Goal: Task Accomplishment & Management: Use online tool/utility

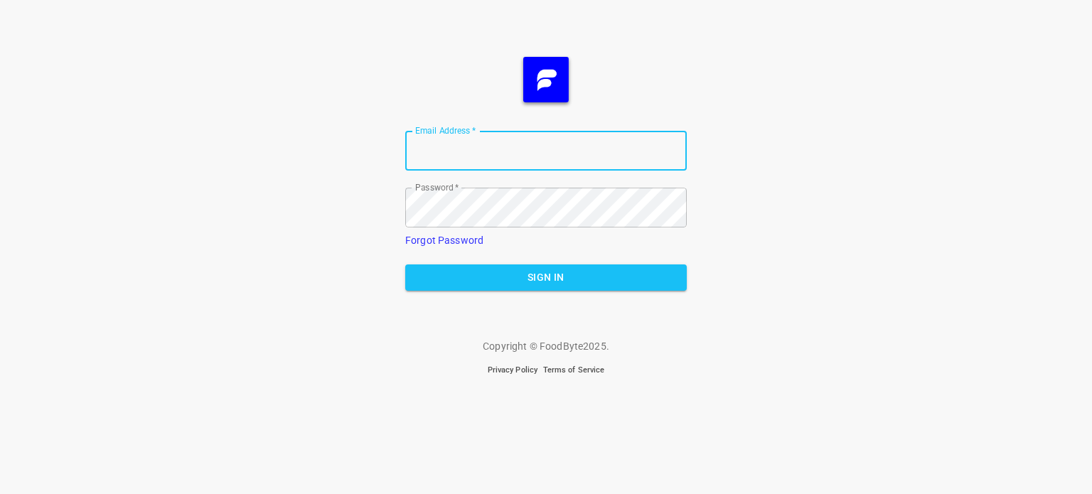
type input "[EMAIL_ADDRESS][DOMAIN_NAME]"
click at [579, 273] on span "Sign In" at bounding box center [545, 278] width 259 height 18
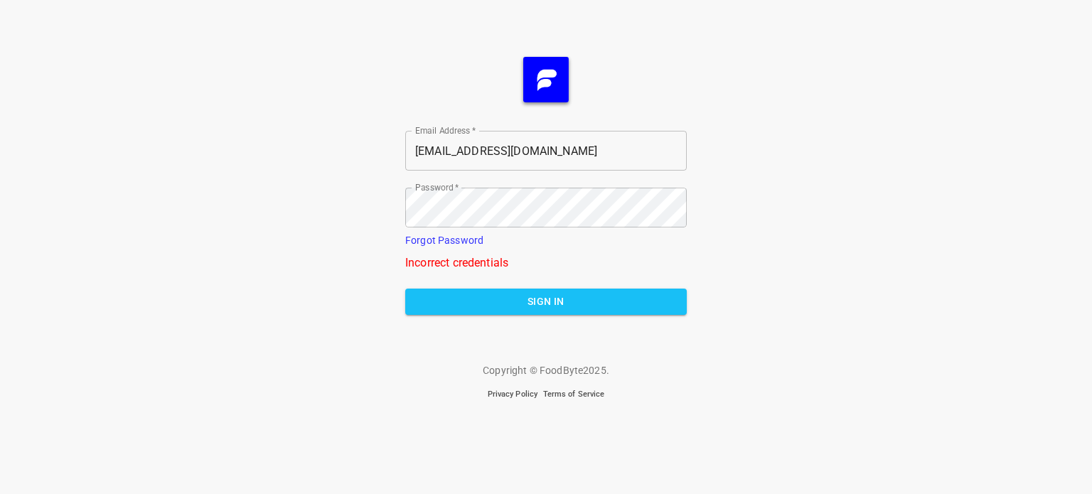
click at [818, 224] on div "Email Address   * [EMAIL_ADDRESS][DOMAIN_NAME] Email Address * Password   * Pas…" at bounding box center [546, 247] width 1092 height 494
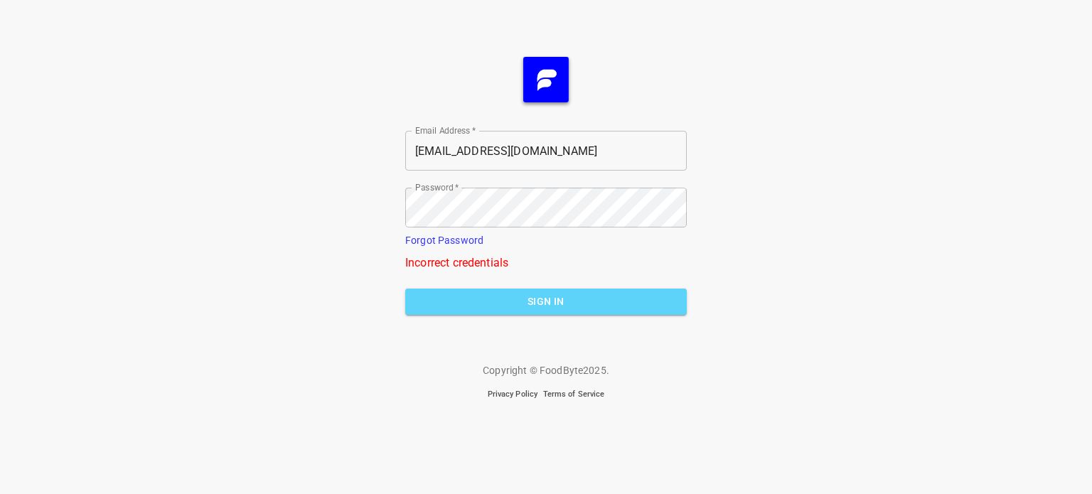
click at [564, 293] on span "Sign In" at bounding box center [545, 302] width 259 height 18
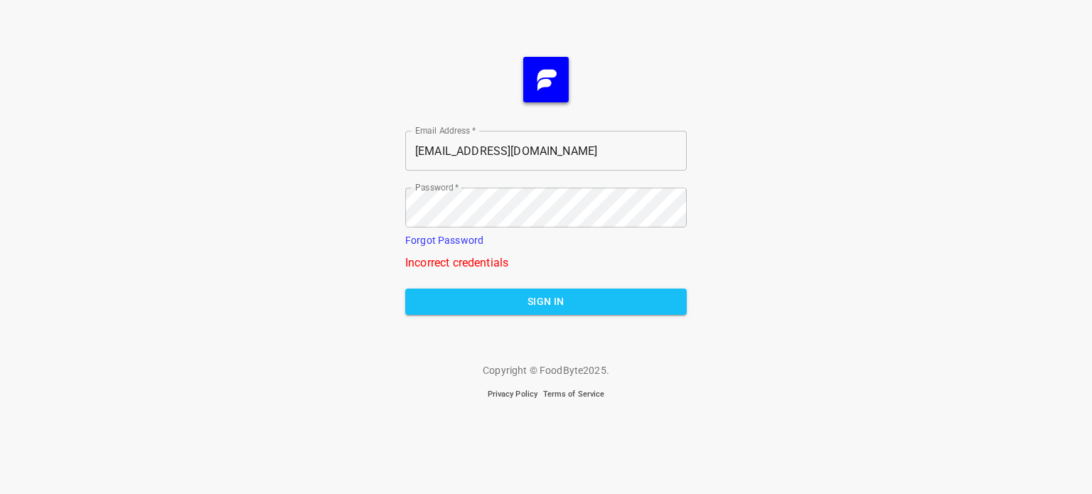
click at [430, 235] on link "Forgot Password" at bounding box center [444, 240] width 78 height 11
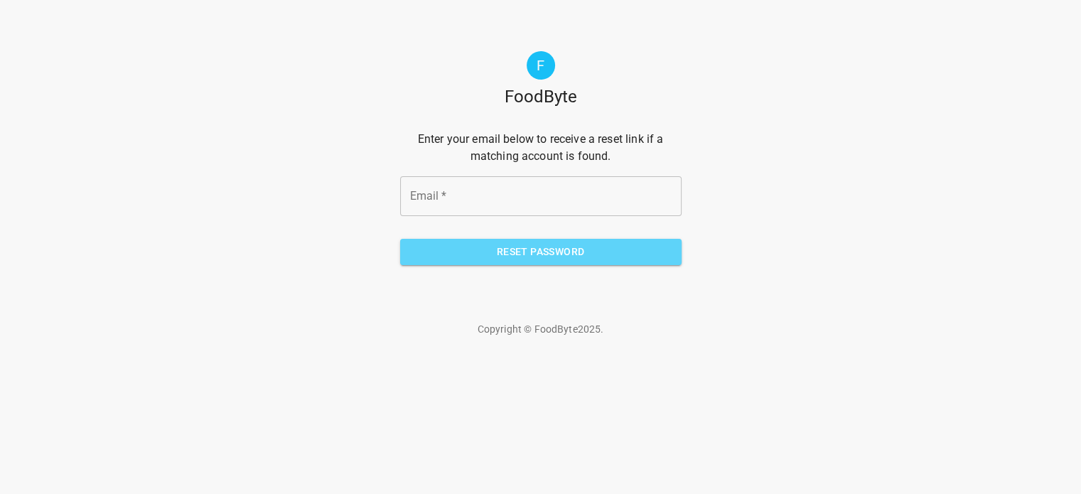
click at [432, 241] on button "Reset Password" at bounding box center [540, 252] width 281 height 26
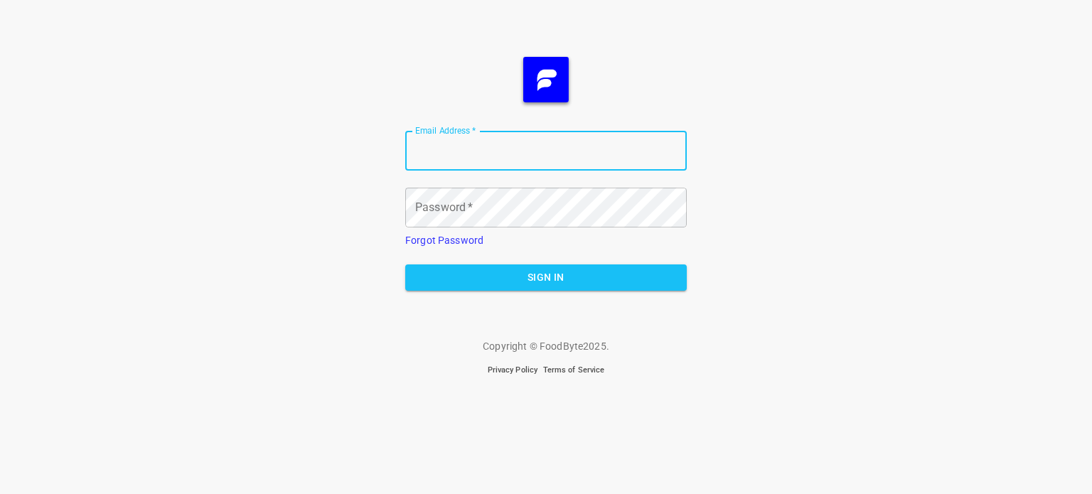
type input "[EMAIL_ADDRESS][DOMAIN_NAME]"
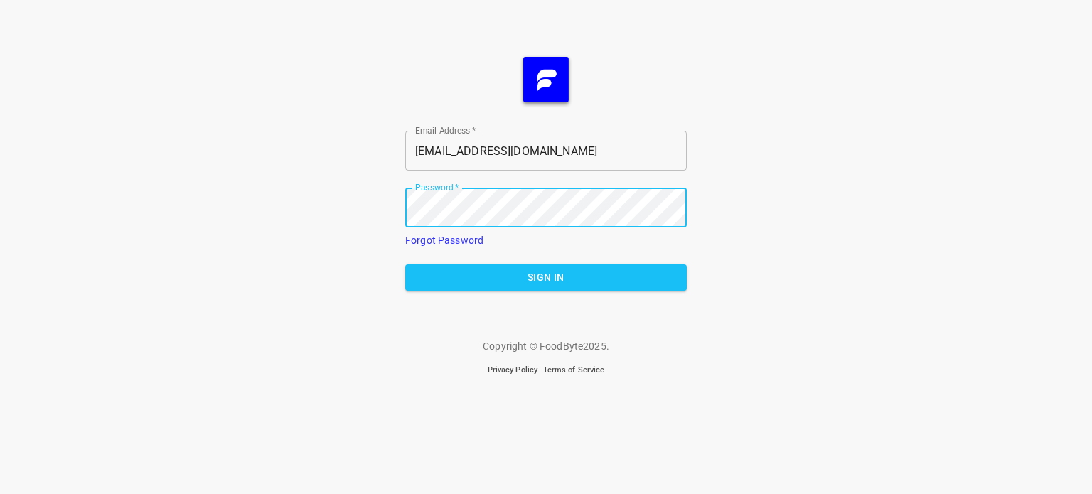
click at [508, 279] on span "Sign In" at bounding box center [545, 278] width 259 height 18
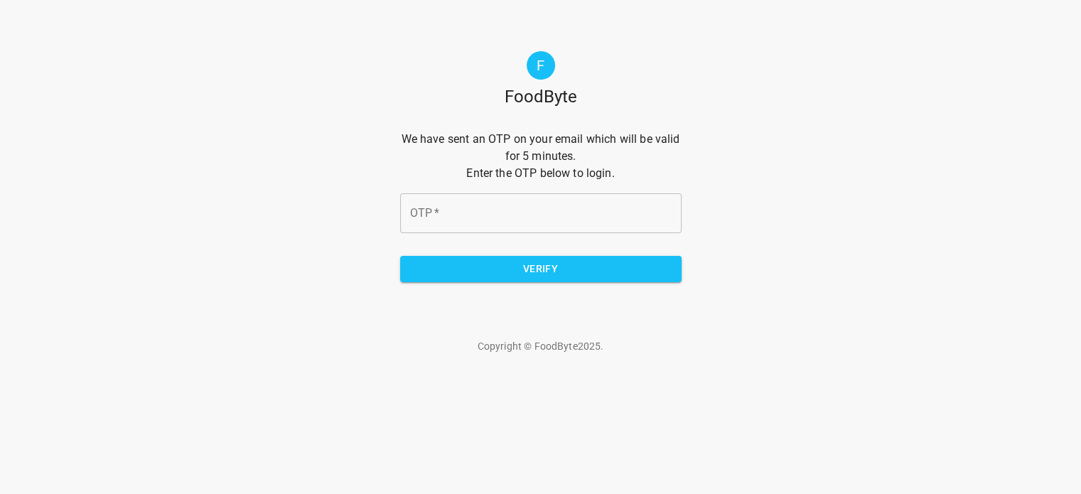
click at [493, 217] on input "OTP   *" at bounding box center [540, 213] width 281 height 40
type input "77d241"
click at [544, 276] on span "Verify" at bounding box center [541, 269] width 259 height 18
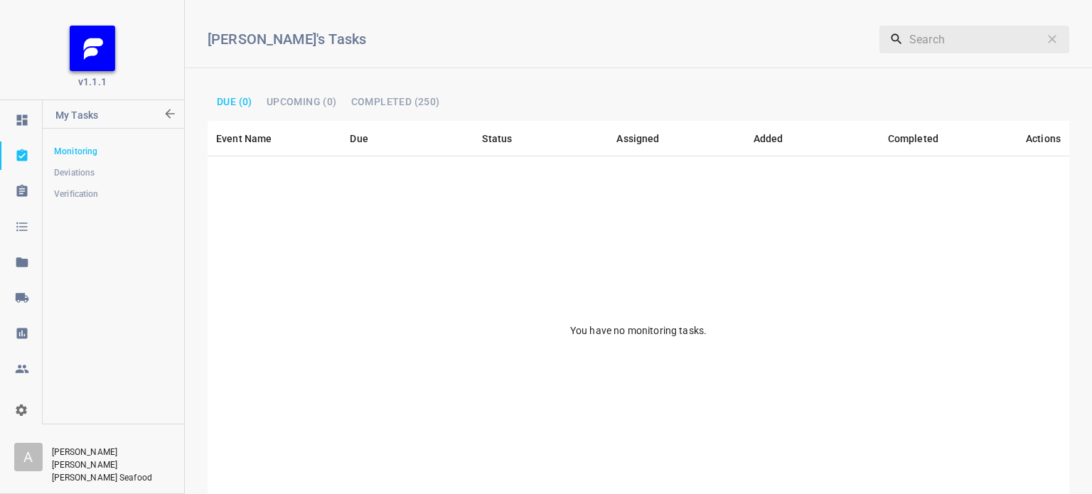
click at [23, 409] on icon "org-select" at bounding box center [21, 409] width 11 height 11
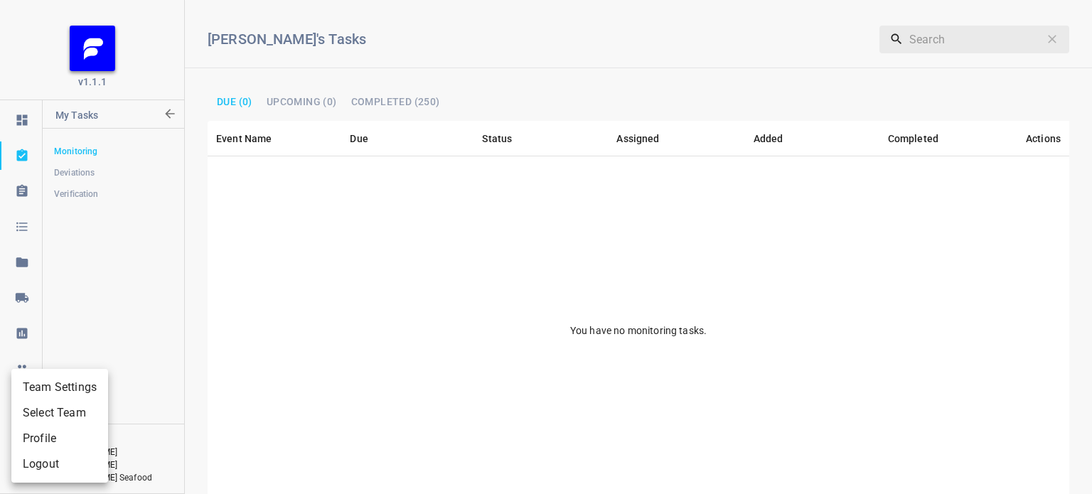
click at [65, 382] on li "Team Settings" at bounding box center [59, 388] width 97 height 26
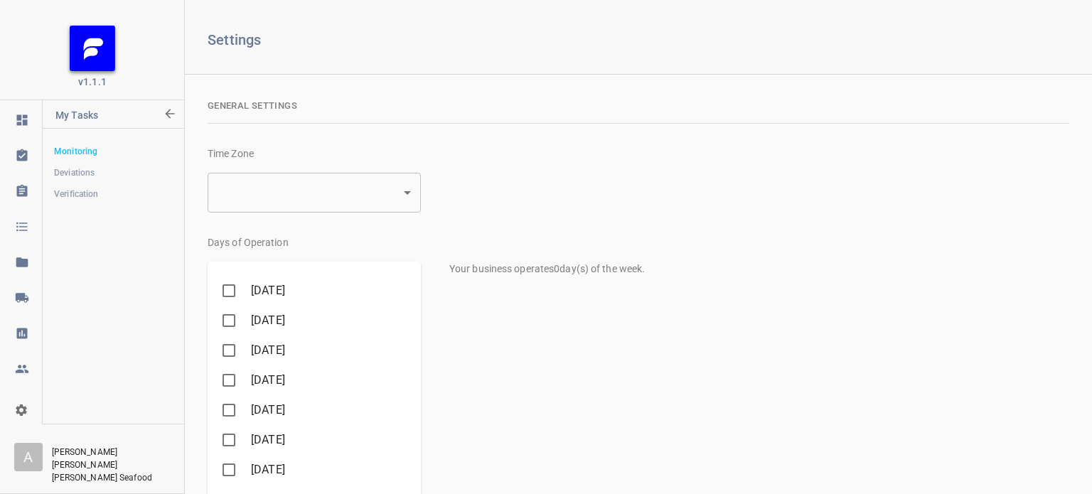
type input "2"
checkbox input "true"
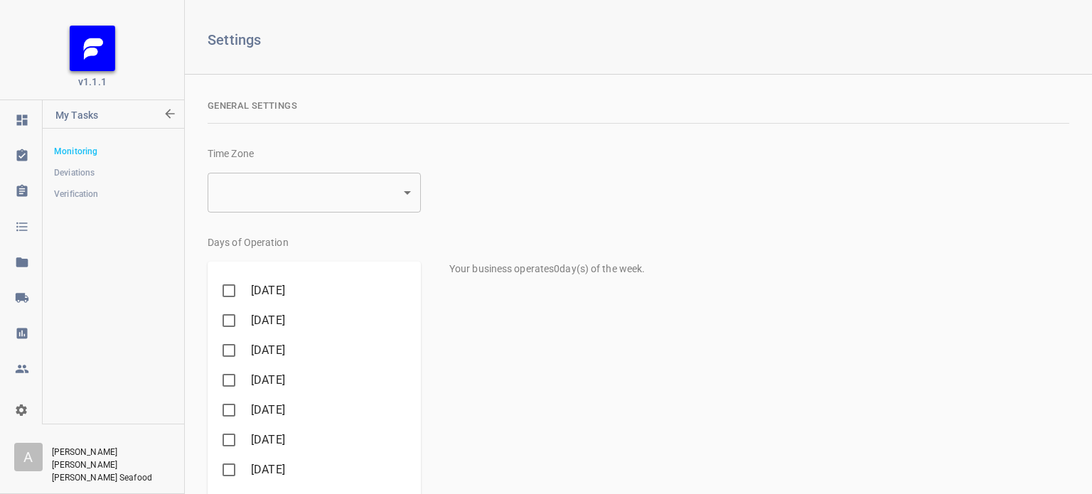
checkbox input "true"
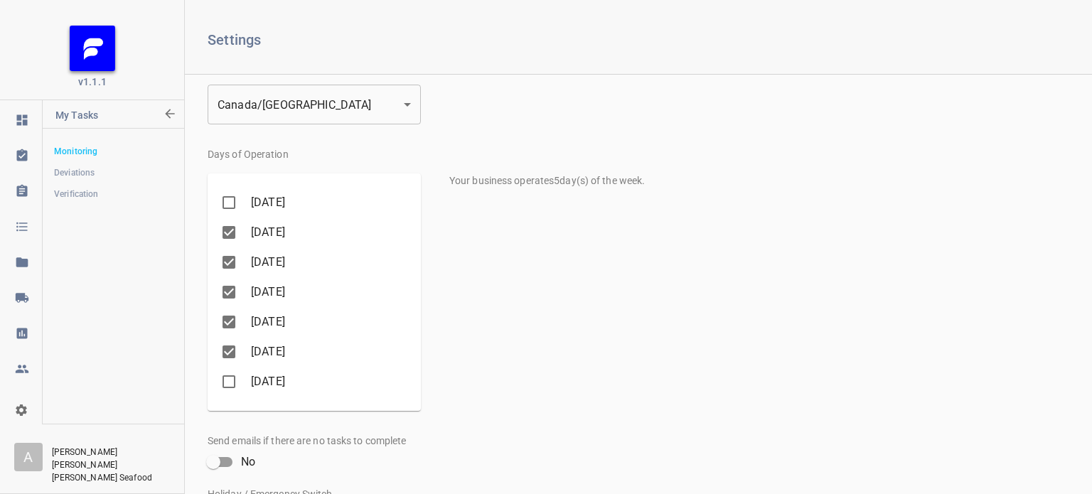
scroll to position [272, 0]
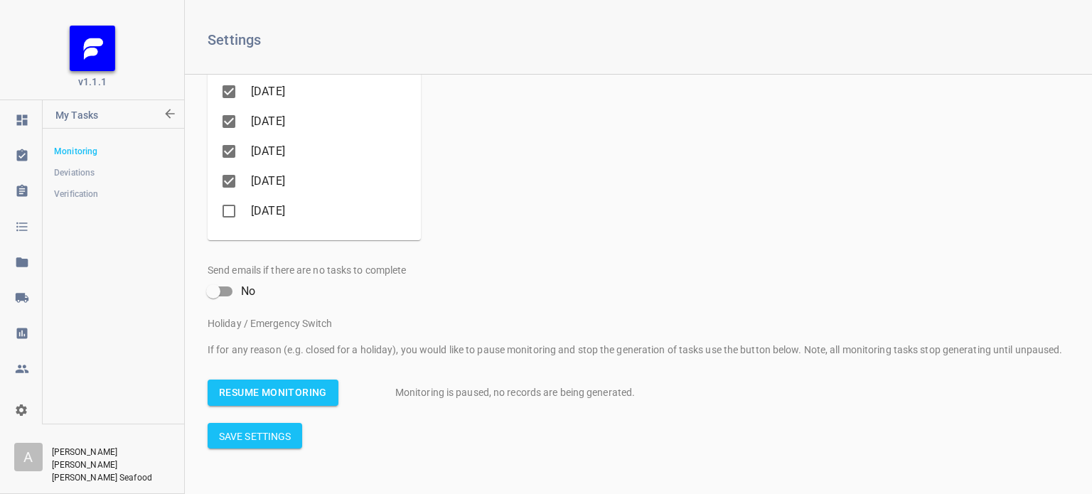
click at [250, 382] on button "Resume Monitoring" at bounding box center [273, 393] width 131 height 26
click at [89, 146] on span "Monitoring" at bounding box center [113, 151] width 118 height 14
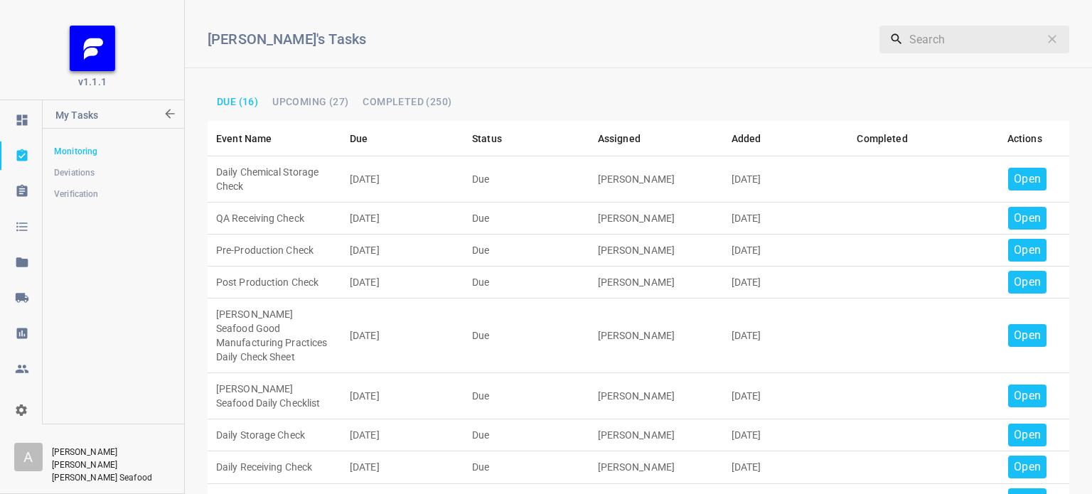
click at [1025, 177] on p "Open" at bounding box center [1027, 179] width 27 height 17
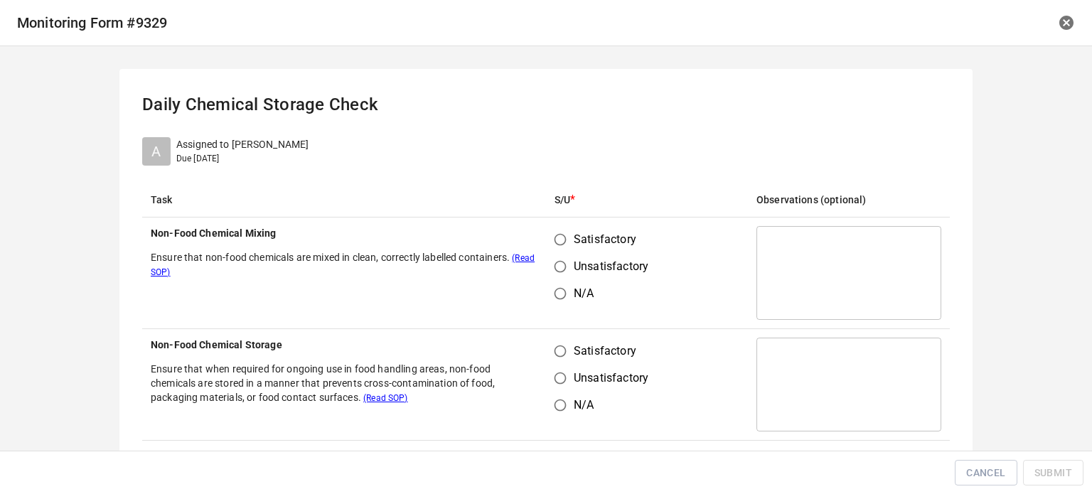
click at [574, 237] on span "Satisfactory" at bounding box center [605, 239] width 63 height 17
click at [571, 237] on input "Satisfactory" at bounding box center [560, 239] width 27 height 27
radio input "true"
drag, startPoint x: 549, startPoint y: 346, endPoint x: 616, endPoint y: 301, distance: 81.4
click at [557, 358] on input "Satisfactory" at bounding box center [560, 351] width 27 height 27
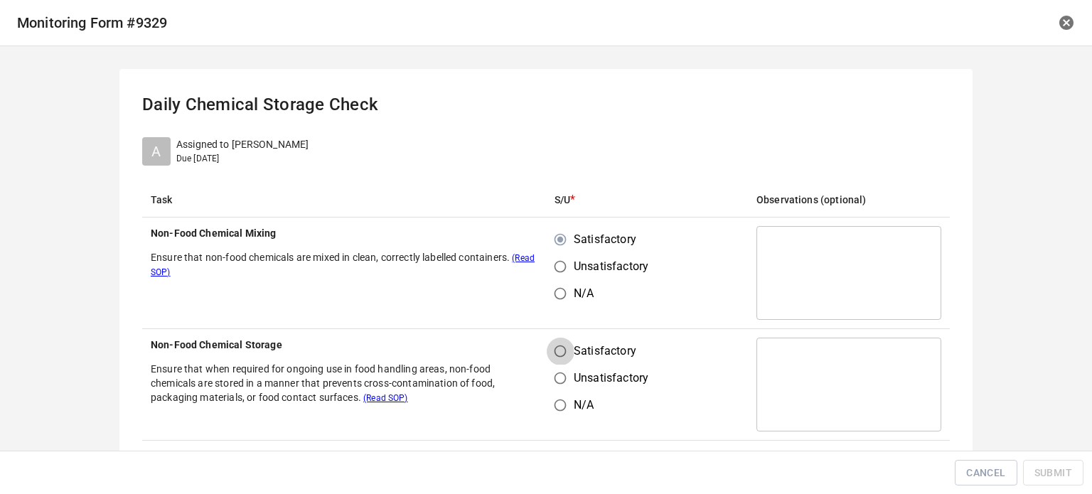
radio input "true"
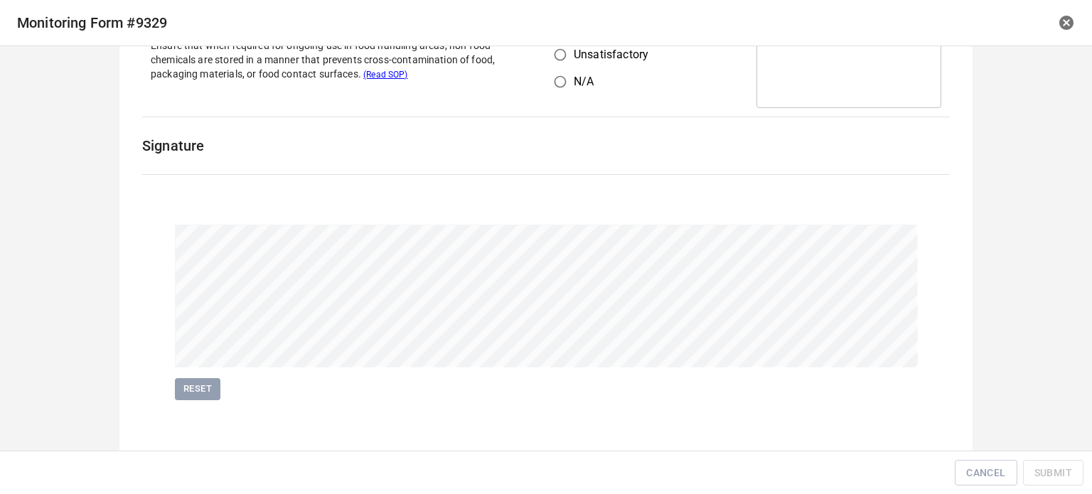
scroll to position [328, 0]
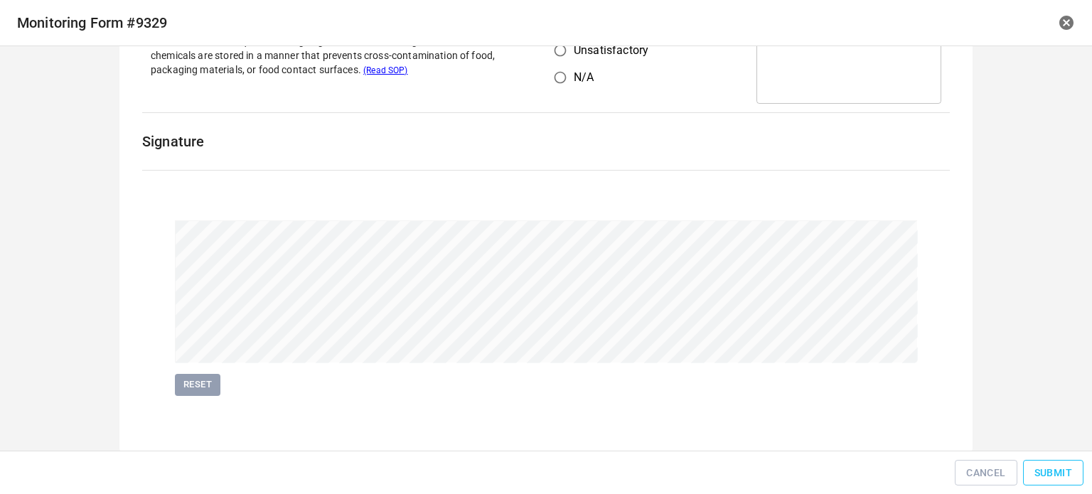
click at [1054, 468] on span "Submit" at bounding box center [1053, 473] width 38 height 18
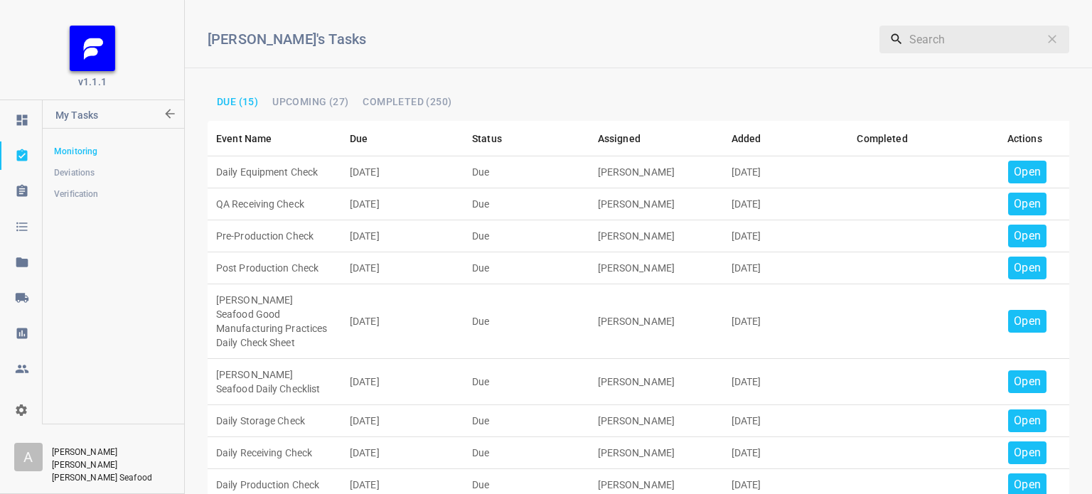
click at [1019, 166] on p "Open" at bounding box center [1027, 171] width 27 height 17
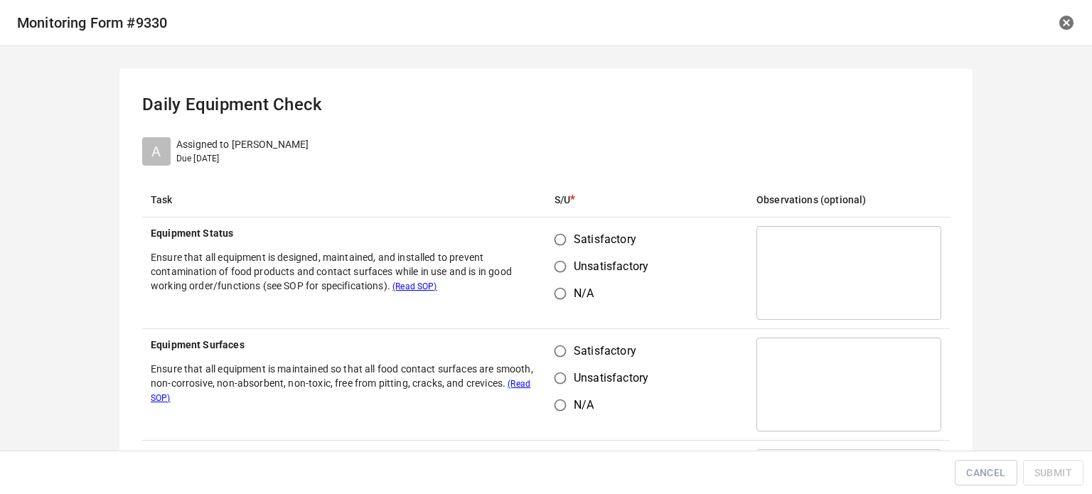
click at [567, 239] on input "Satisfactory" at bounding box center [560, 239] width 27 height 27
radio input "true"
click at [560, 352] on input "Satisfactory" at bounding box center [560, 351] width 27 height 27
radio input "true"
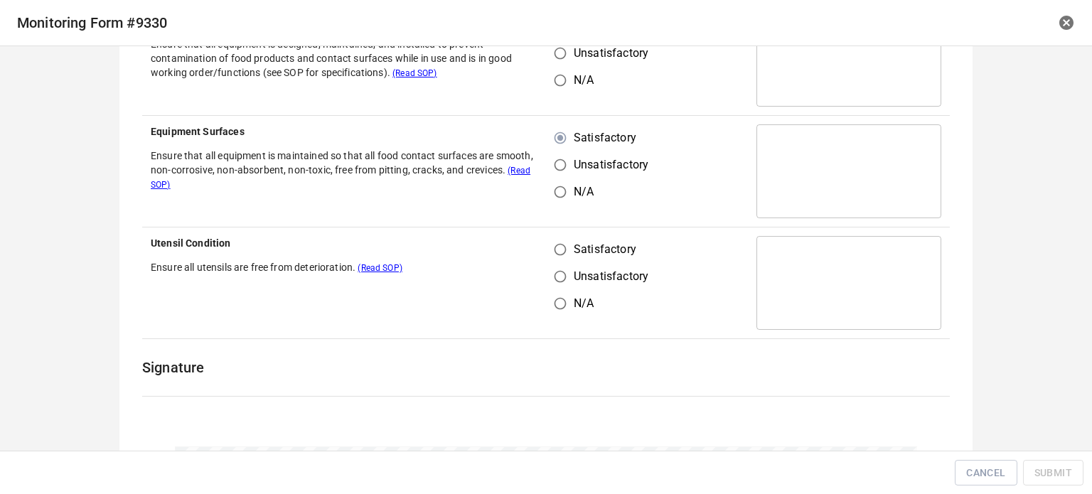
click at [557, 241] on input "Satisfactory" at bounding box center [560, 249] width 27 height 27
radio input "true"
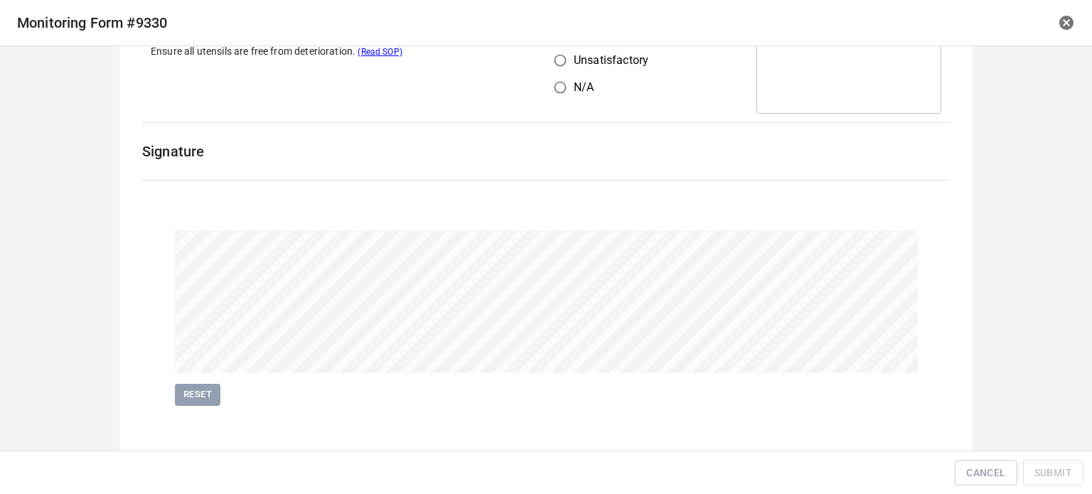
scroll to position [439, 0]
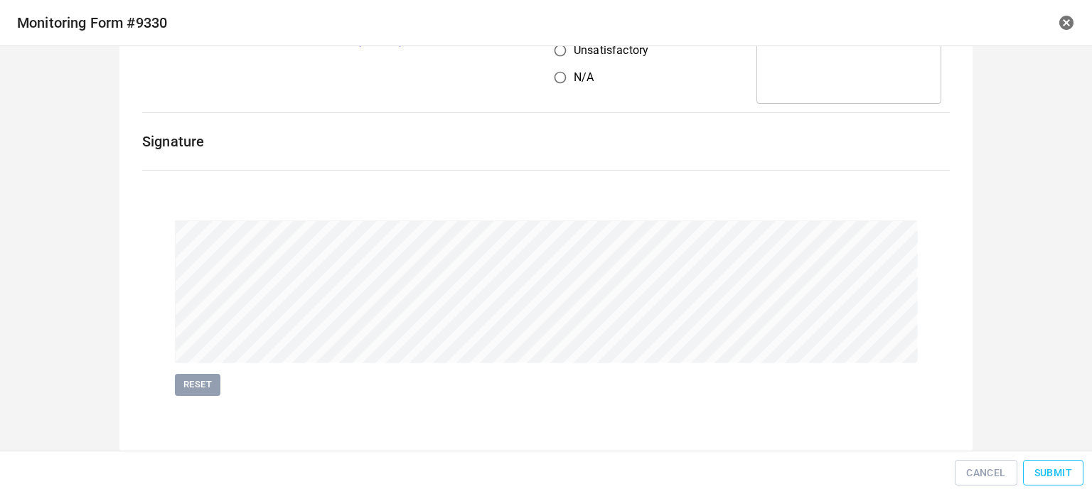
click at [1052, 476] on span "Submit" at bounding box center [1053, 473] width 38 height 18
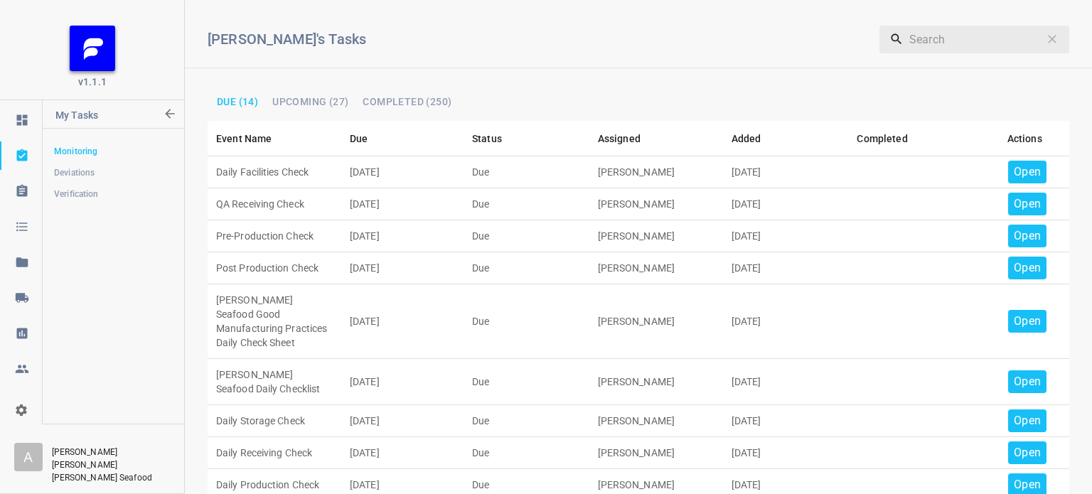
click at [1008, 161] on div "Open" at bounding box center [1027, 172] width 38 height 23
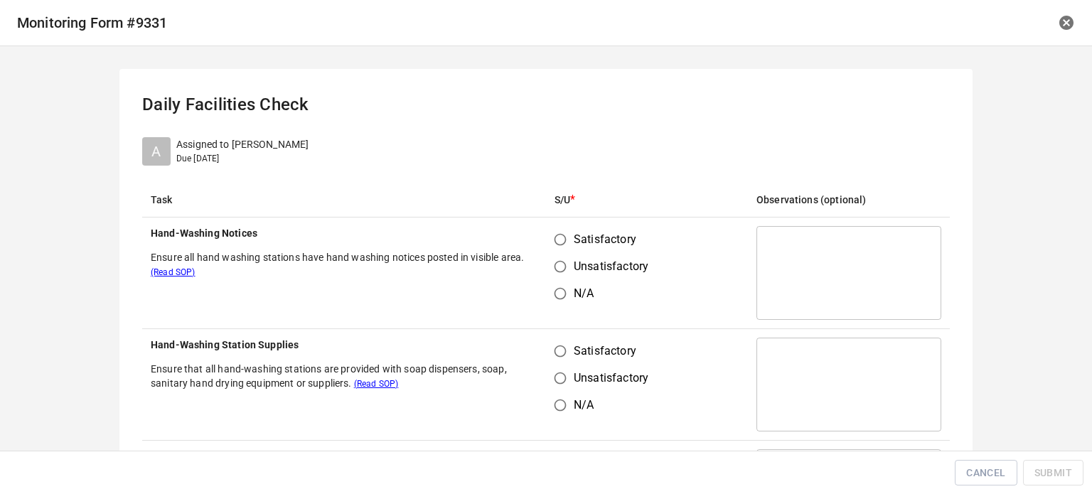
click at [563, 242] on input "Satisfactory" at bounding box center [560, 239] width 27 height 27
radio input "true"
drag, startPoint x: 558, startPoint y: 333, endPoint x: 586, endPoint y: 375, distance: 50.3
click at [560, 335] on td "Satisfactory Unsatisfactory N/A" at bounding box center [647, 385] width 202 height 112
click at [566, 361] on input "Satisfactory" at bounding box center [560, 351] width 27 height 27
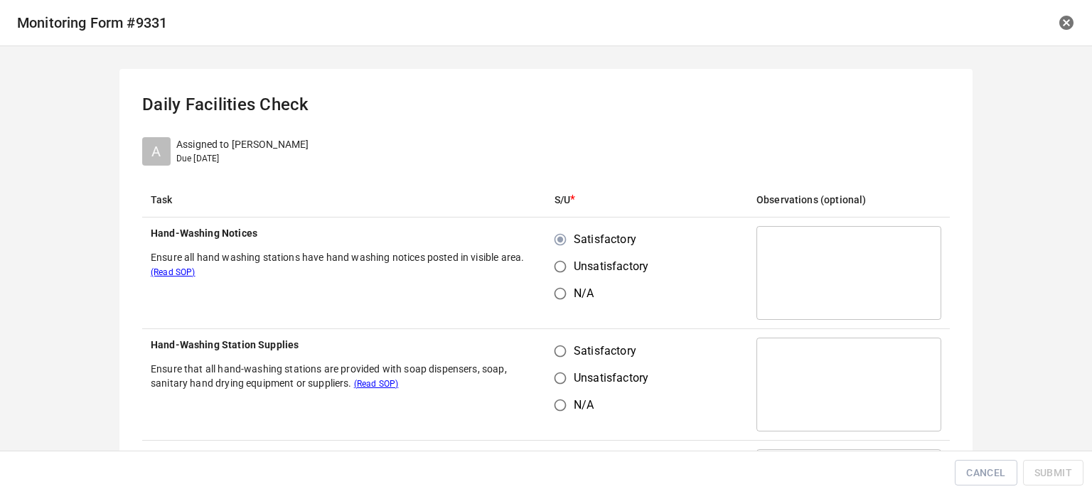
radio input "true"
click at [660, 278] on td "Satisfactory Unsatisfactory N/A" at bounding box center [647, 273] width 202 height 112
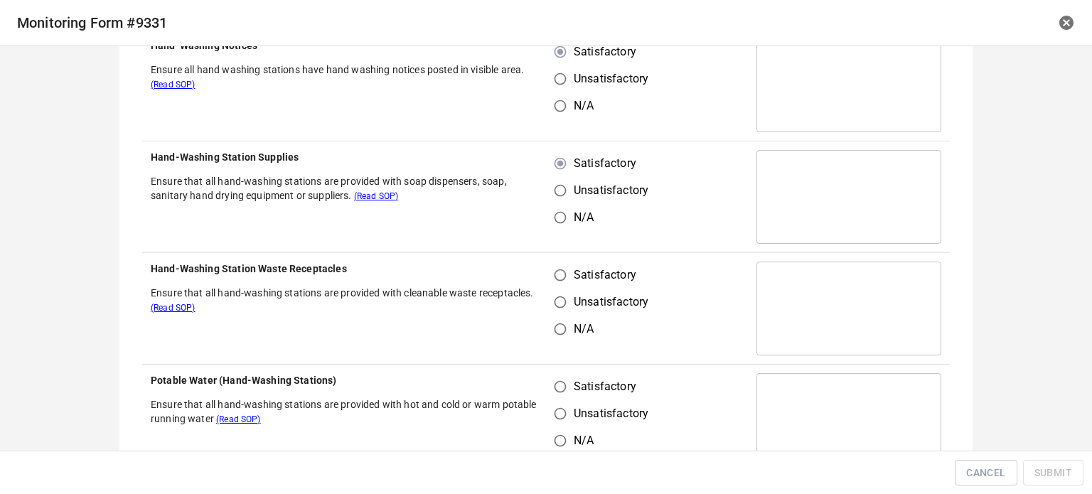
scroll to position [213, 0]
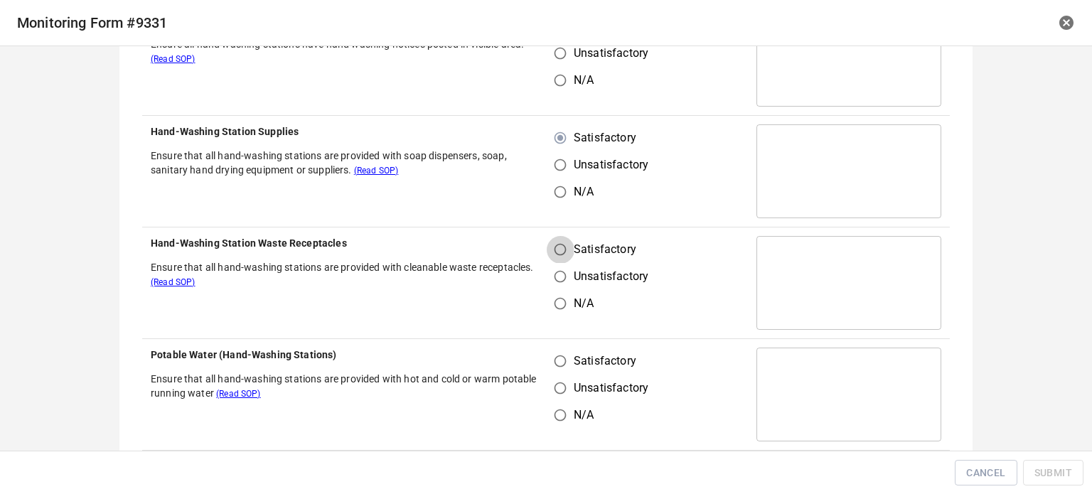
click at [557, 245] on input "Satisfactory" at bounding box center [560, 249] width 27 height 27
radio input "true"
drag, startPoint x: 561, startPoint y: 356, endPoint x: 665, endPoint y: 305, distance: 116.3
click at [564, 356] on input "Satisfactory" at bounding box center [560, 361] width 27 height 27
radio input "true"
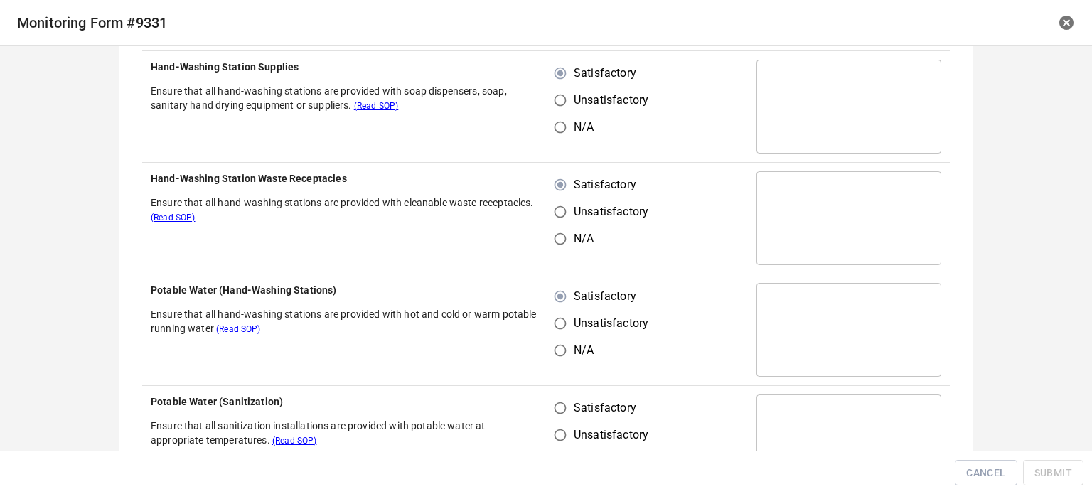
scroll to position [426, 0]
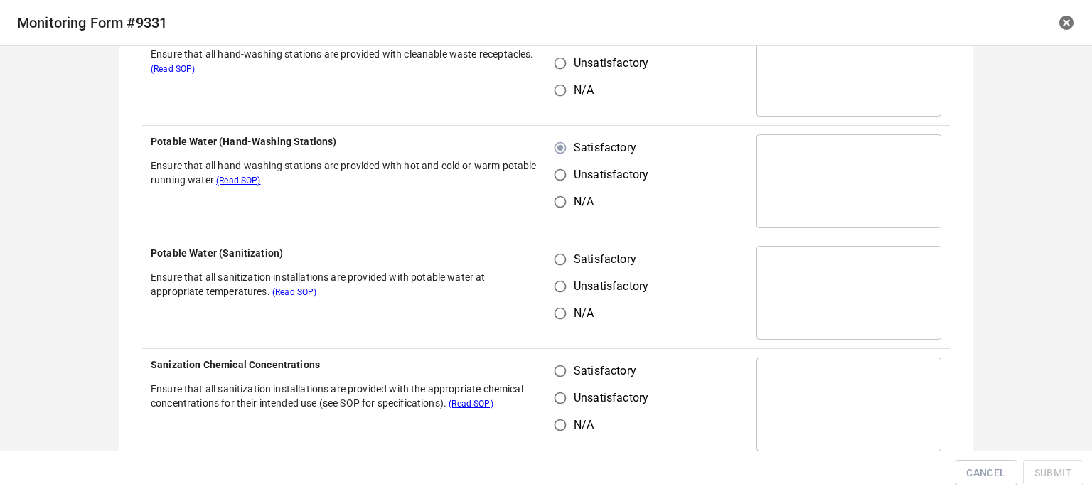
click at [549, 261] on input "Satisfactory" at bounding box center [560, 259] width 27 height 27
radio input "true"
drag, startPoint x: 552, startPoint y: 375, endPoint x: 679, endPoint y: 337, distance: 133.4
click at [559, 373] on input "Satisfactory" at bounding box center [560, 371] width 27 height 27
radio input "true"
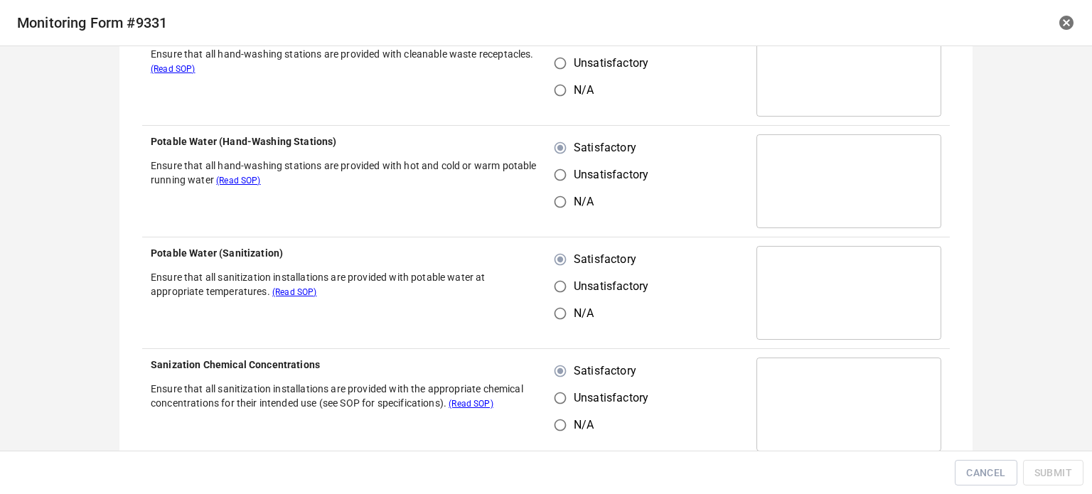
scroll to position [569, 0]
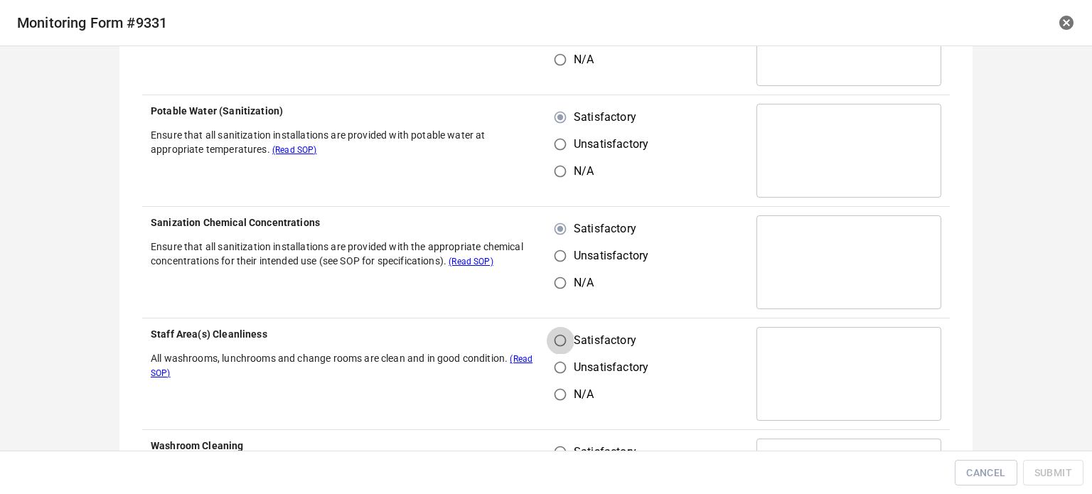
drag, startPoint x: 552, startPoint y: 343, endPoint x: 621, endPoint y: 283, distance: 91.7
click at [560, 335] on input "Satisfactory" at bounding box center [560, 340] width 27 height 27
radio input "true"
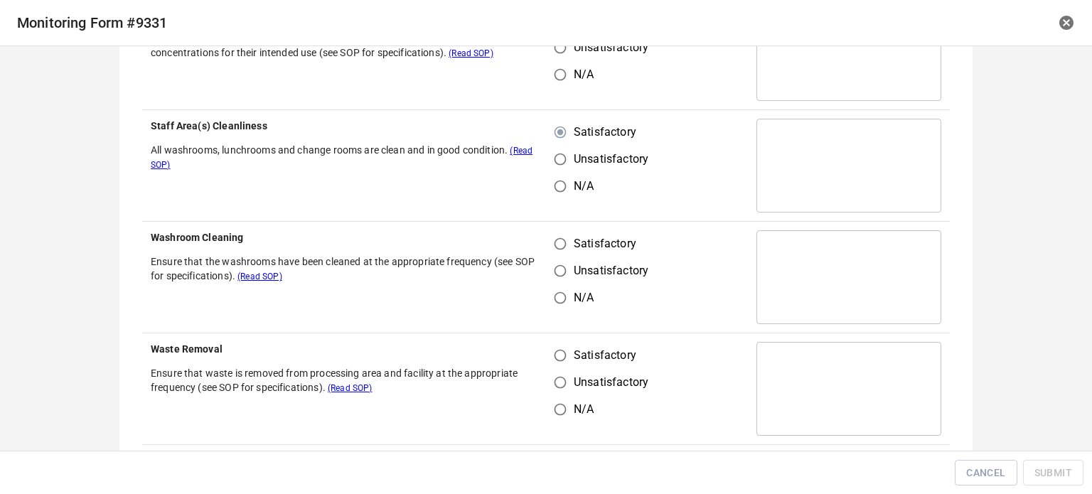
scroll to position [782, 0]
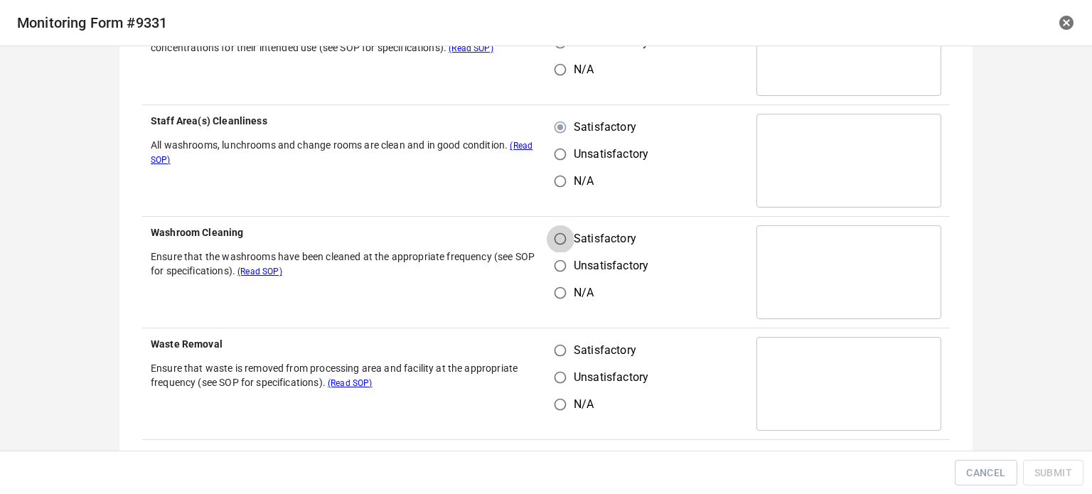
click at [549, 241] on input "Satisfactory" at bounding box center [560, 238] width 27 height 27
radio input "true"
click at [557, 357] on input "Satisfactory" at bounding box center [560, 350] width 27 height 27
radio input "true"
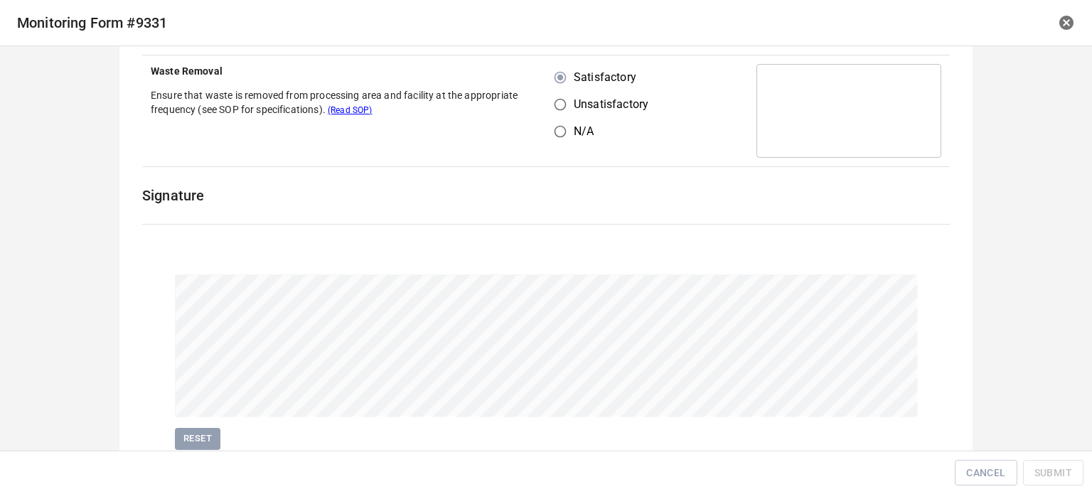
scroll to position [1108, 0]
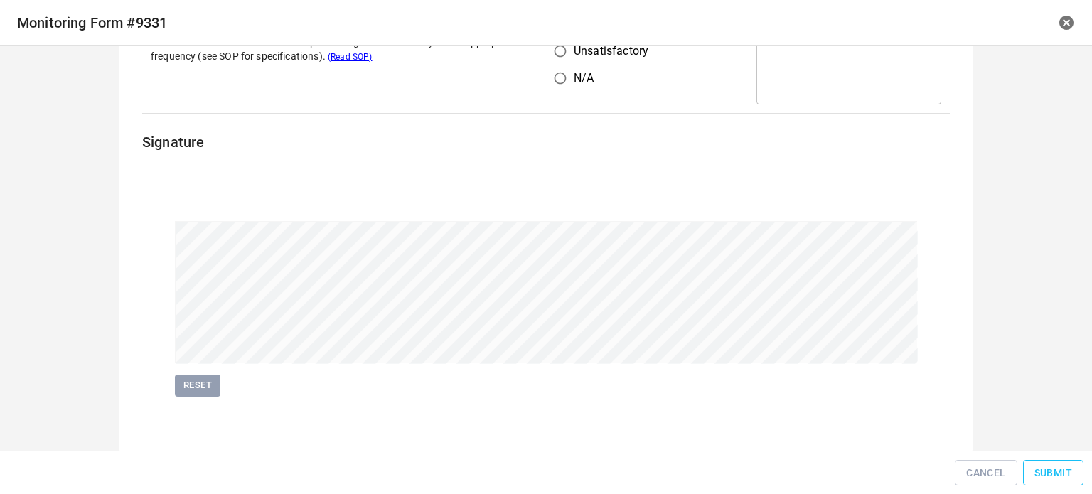
click at [1032, 466] on button "Submit" at bounding box center [1053, 473] width 60 height 26
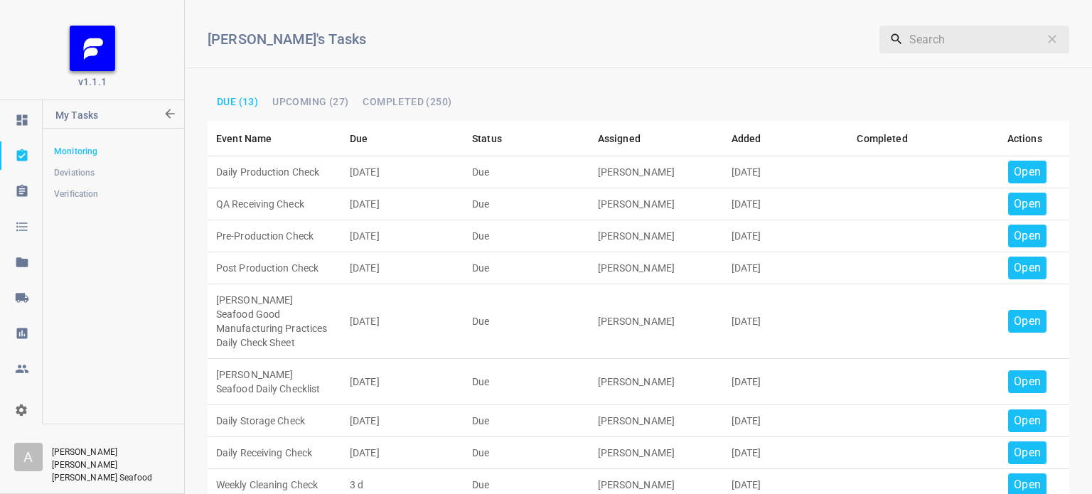
click at [1015, 173] on p "Open" at bounding box center [1027, 171] width 27 height 17
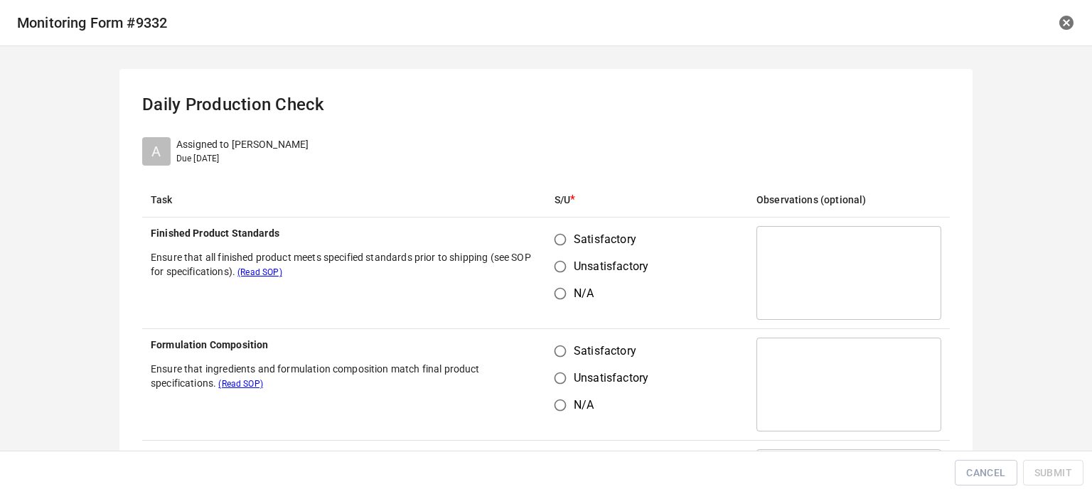
click at [549, 238] on input "Satisfactory" at bounding box center [560, 239] width 27 height 27
radio input "true"
drag, startPoint x: 537, startPoint y: 343, endPoint x: 573, endPoint y: 351, distance: 37.1
click at [547, 346] on tr "Formulation Composition Ensure that ingredients and formulation composition mat…" at bounding box center [545, 385] width 807 height 112
drag, startPoint x: 692, startPoint y: 272, endPoint x: 705, endPoint y: 272, distance: 12.8
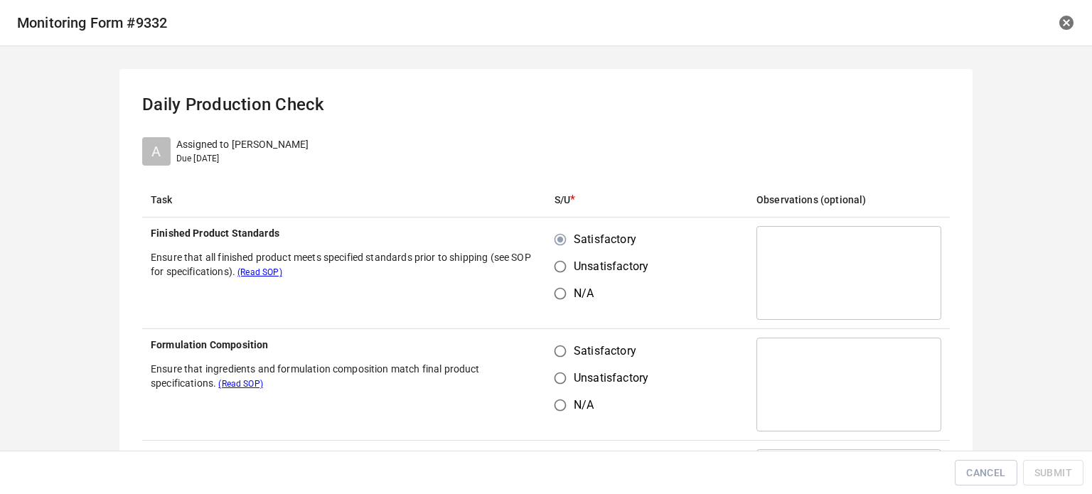
click at [693, 272] on td "Satisfactory Unsatisfactory N/A" at bounding box center [647, 273] width 202 height 112
click at [549, 355] on input "Satisfactory" at bounding box center [560, 351] width 27 height 27
radio input "true"
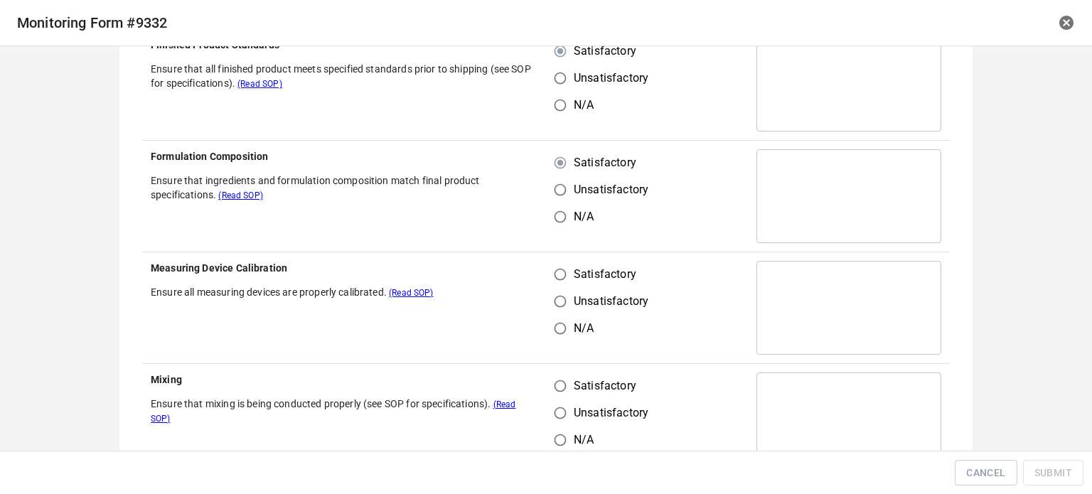
scroll to position [213, 0]
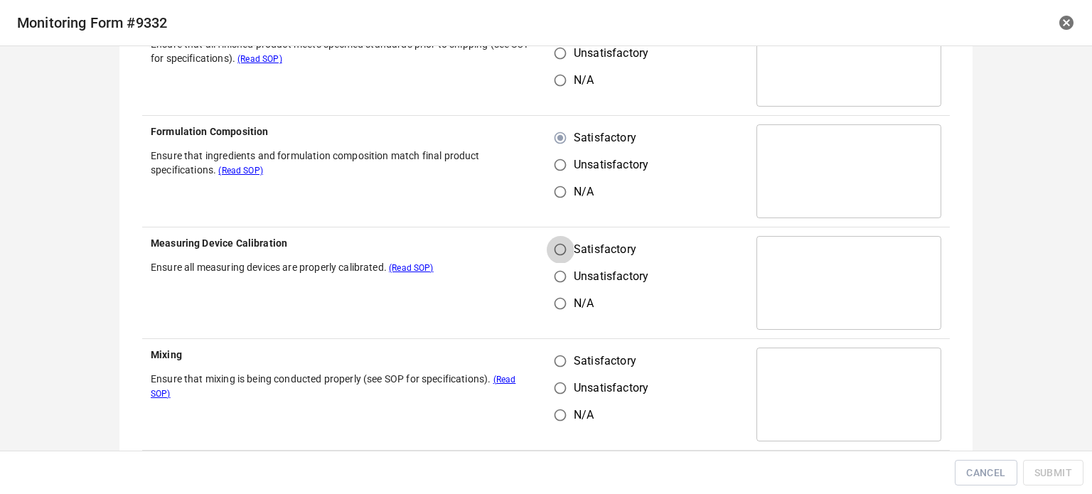
click at [559, 246] on input "Satisfactory" at bounding box center [560, 249] width 27 height 27
radio input "true"
drag, startPoint x: 564, startPoint y: 360, endPoint x: 692, endPoint y: 281, distance: 150.7
click at [576, 356] on label "Satisfactory" at bounding box center [598, 361] width 102 height 27
click at [574, 356] on input "Satisfactory" at bounding box center [560, 361] width 27 height 27
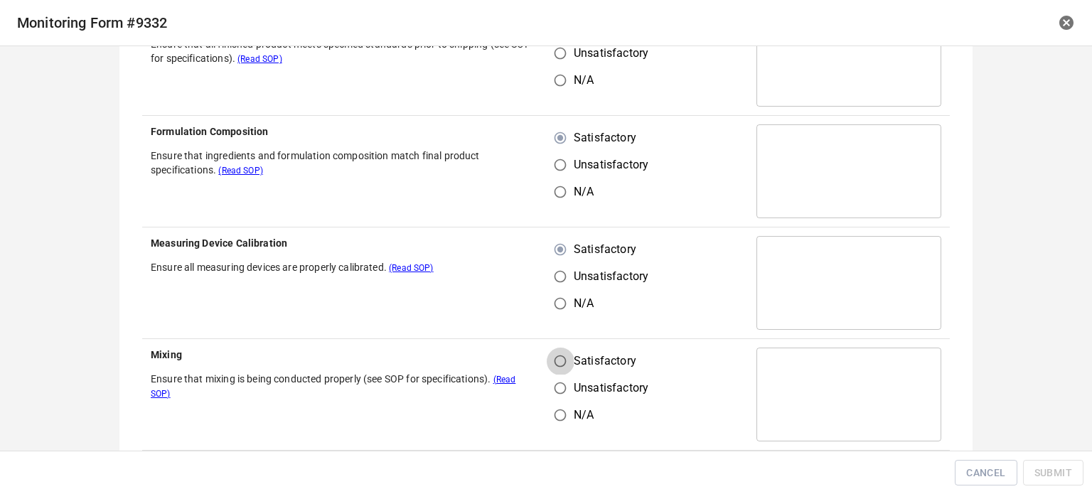
radio input "true"
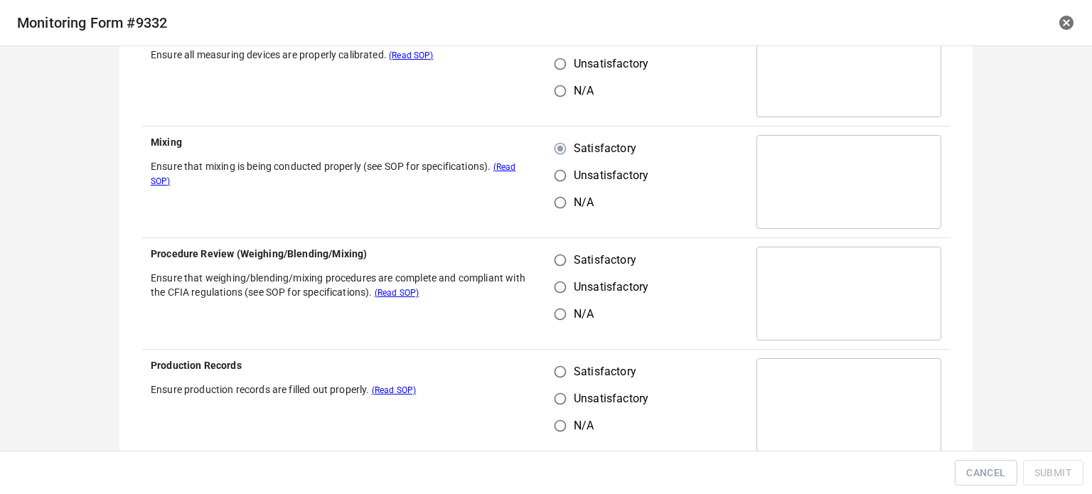
scroll to position [426, 0]
click at [549, 263] on input "Satisfactory" at bounding box center [560, 259] width 27 height 27
radio input "true"
click at [560, 362] on input "Satisfactory" at bounding box center [560, 371] width 27 height 27
radio input "true"
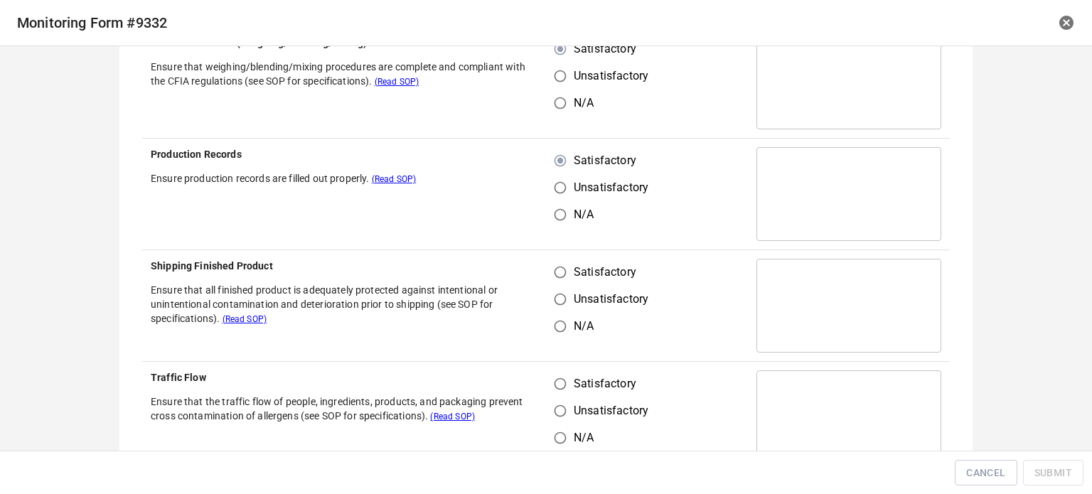
scroll to position [640, 0]
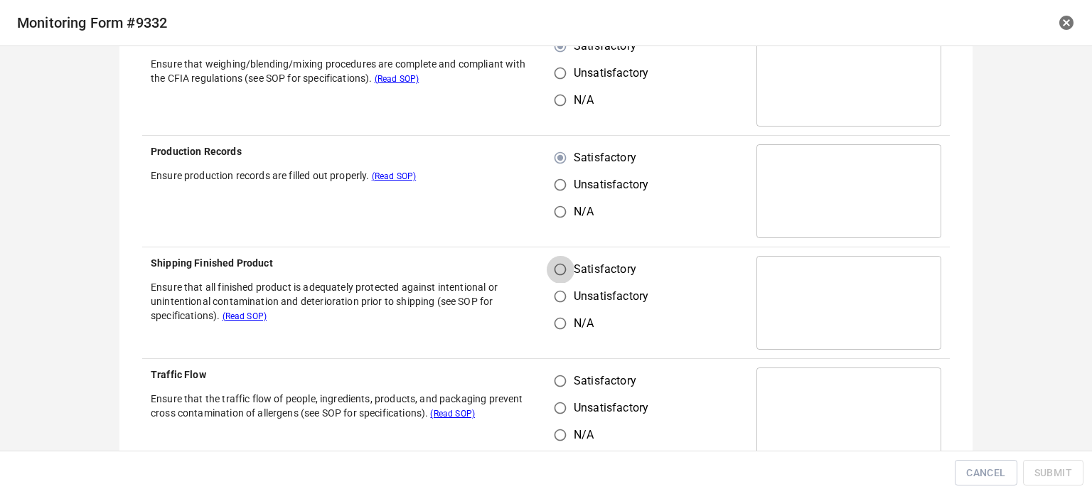
click at [554, 281] on input "Satisfactory" at bounding box center [560, 269] width 27 height 27
radio input "true"
click at [558, 394] on input "Unsatisfactory" at bounding box center [560, 407] width 27 height 27
radio input "true"
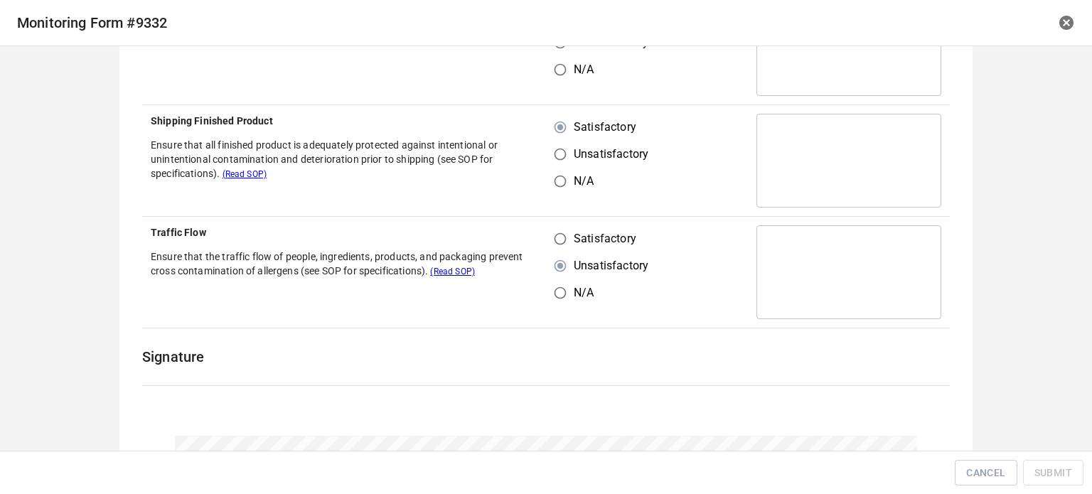
click at [547, 230] on input "Satisfactory" at bounding box center [560, 238] width 27 height 27
radio input "true"
click at [559, 241] on input "Satisfactory" at bounding box center [560, 238] width 27 height 27
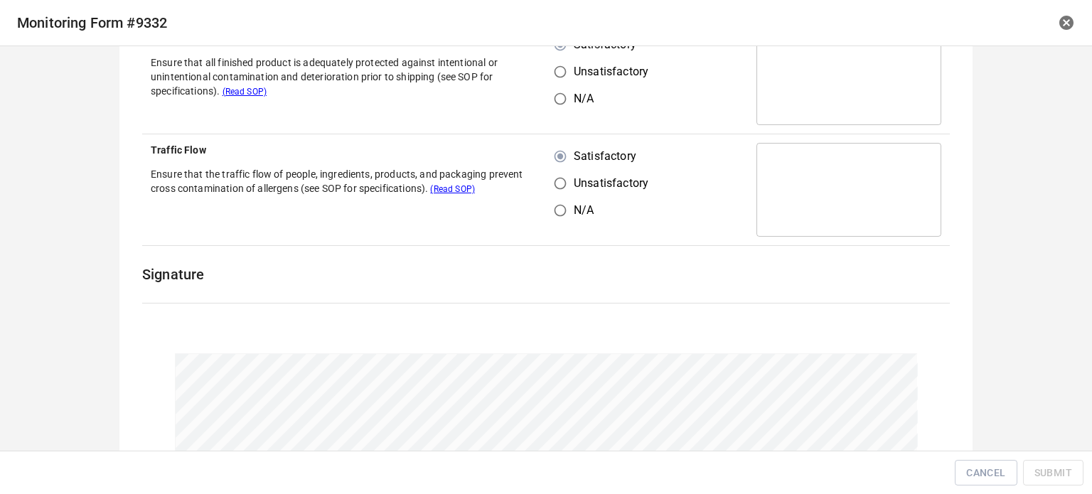
scroll to position [996, 0]
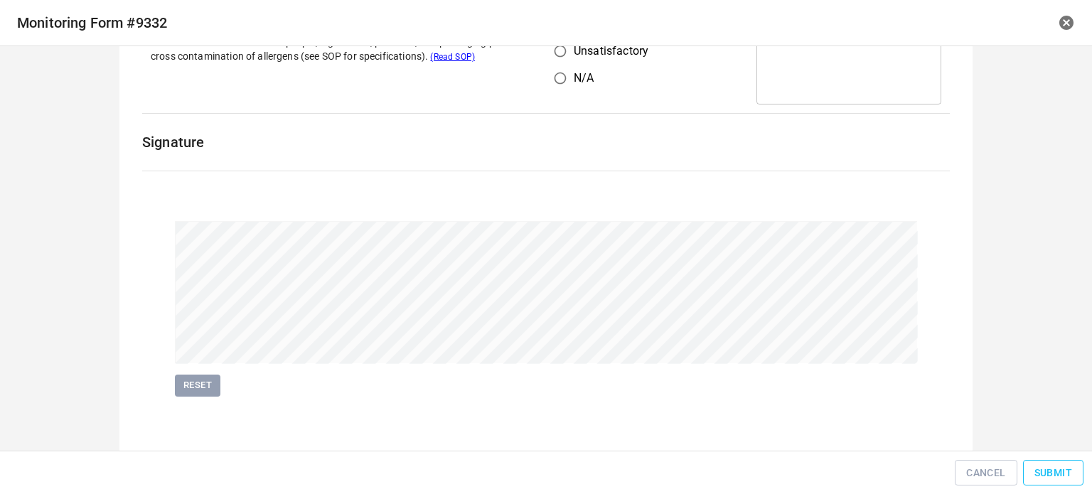
click at [1047, 464] on span "Submit" at bounding box center [1053, 473] width 38 height 18
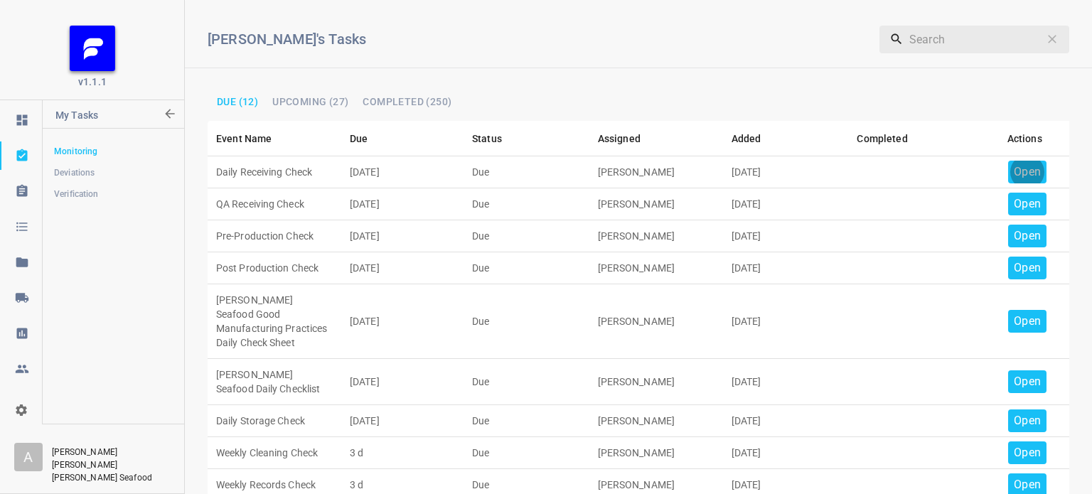
click at [1016, 170] on p "Open" at bounding box center [1027, 171] width 27 height 17
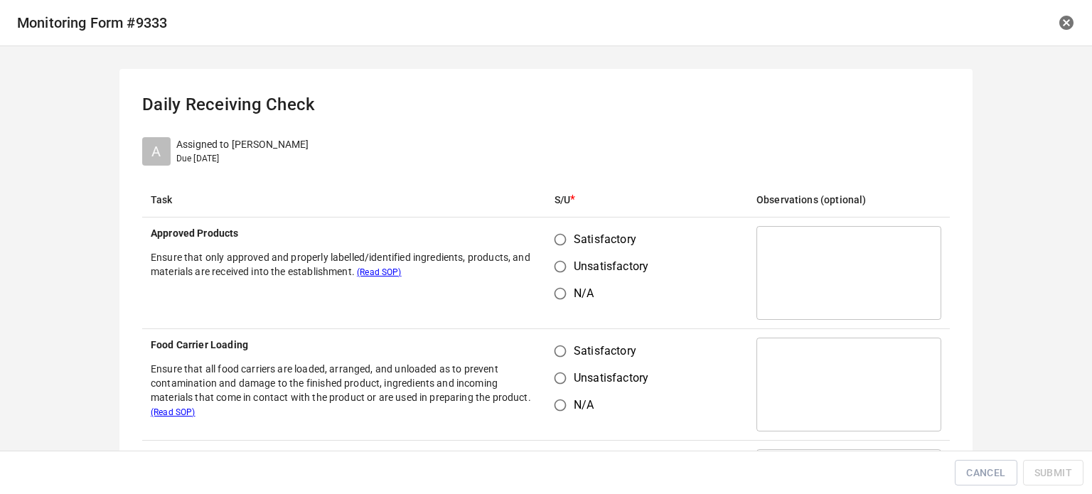
click at [548, 240] on input "Satisfactory" at bounding box center [560, 239] width 27 height 27
radio input "true"
drag, startPoint x: 561, startPoint y: 332, endPoint x: 596, endPoint y: 350, distance: 39.4
click at [561, 332] on td "Satisfactory Unsatisfactory N/A" at bounding box center [647, 385] width 202 height 112
click at [575, 359] on span "Satisfactory" at bounding box center [605, 351] width 63 height 17
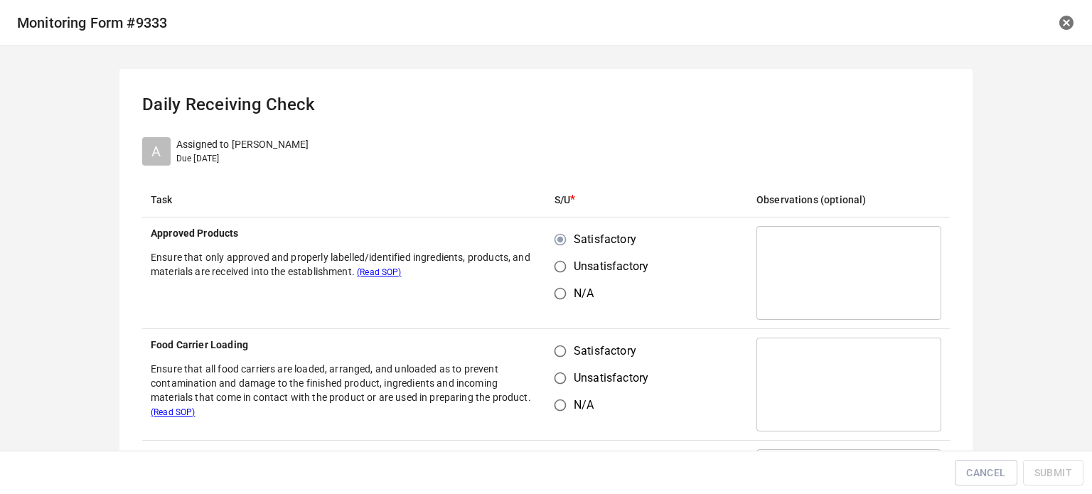
click at [574, 359] on input "Satisfactory" at bounding box center [560, 351] width 27 height 27
radio input "true"
click at [750, 285] on td "​" at bounding box center [849, 273] width 202 height 112
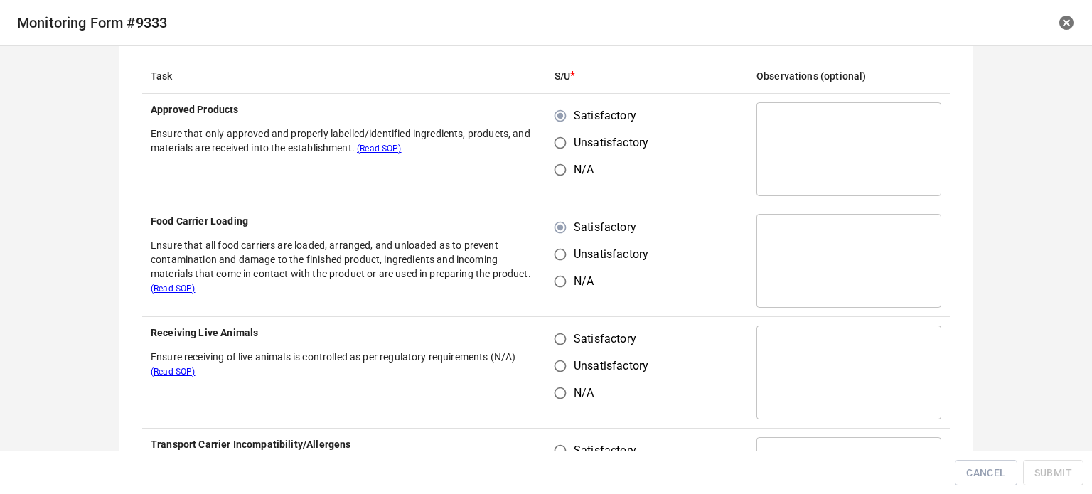
scroll to position [213, 0]
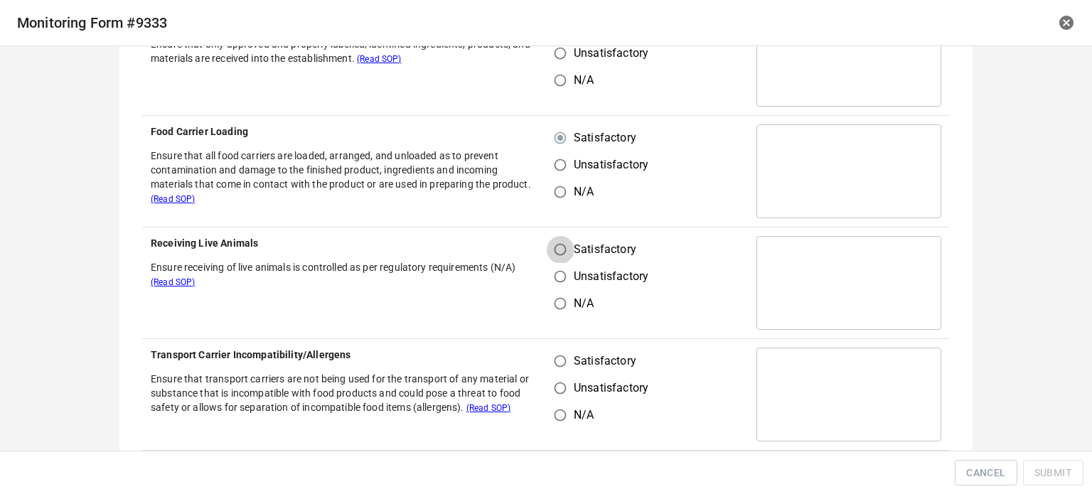
click at [551, 253] on input "Satisfactory" at bounding box center [560, 249] width 27 height 27
radio input "true"
click at [561, 360] on input "Satisfactory" at bounding box center [560, 361] width 27 height 27
radio input "true"
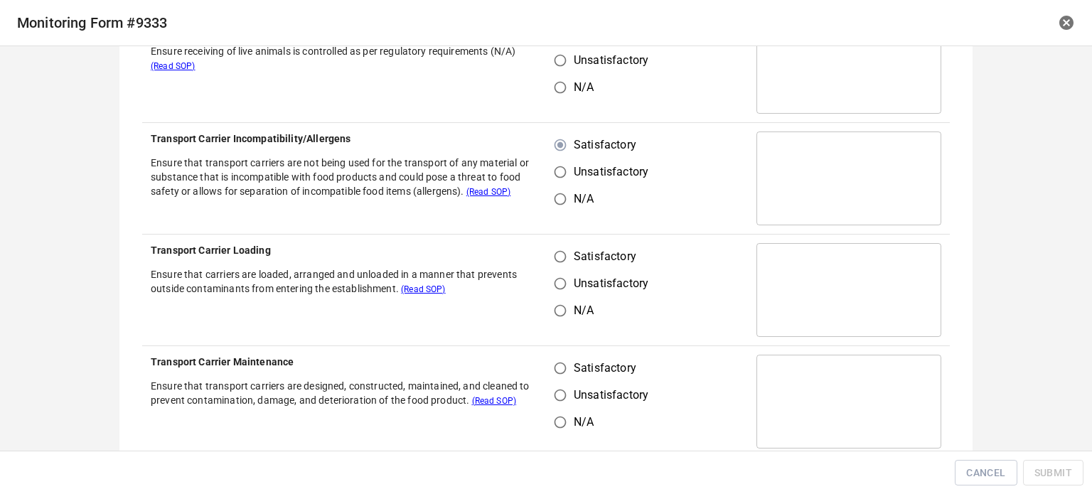
scroll to position [498, 0]
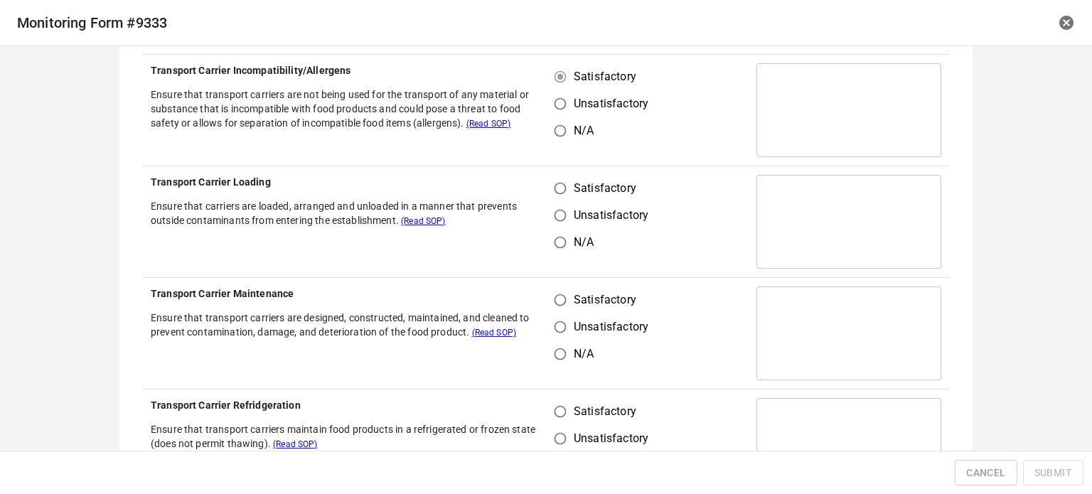
click at [574, 181] on span "Satisfactory" at bounding box center [605, 188] width 63 height 17
click at [569, 181] on input "Satisfactory" at bounding box center [560, 188] width 27 height 27
radio input "true"
click at [551, 304] on input "Satisfactory" at bounding box center [560, 299] width 27 height 27
radio input "true"
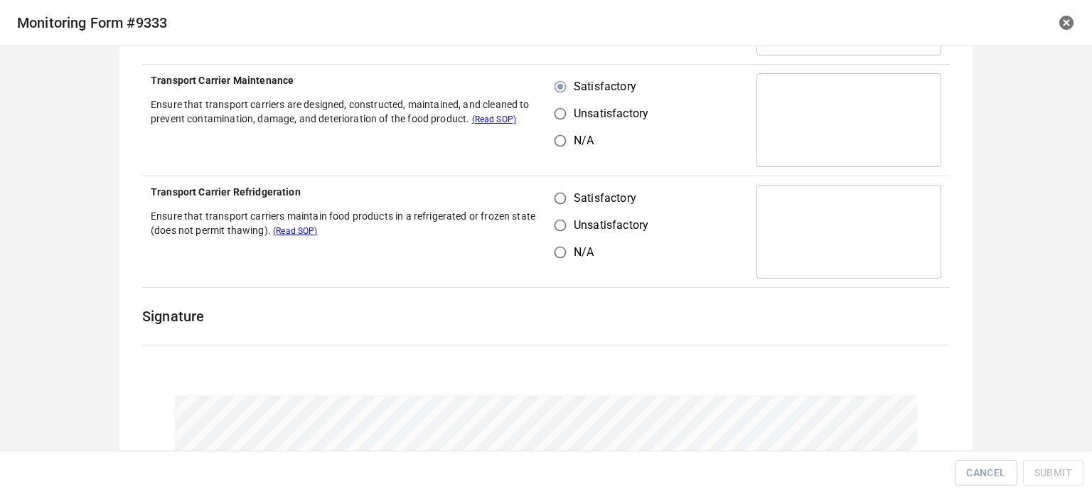
click at [559, 205] on input "Satisfactory" at bounding box center [560, 198] width 27 height 27
radio input "true"
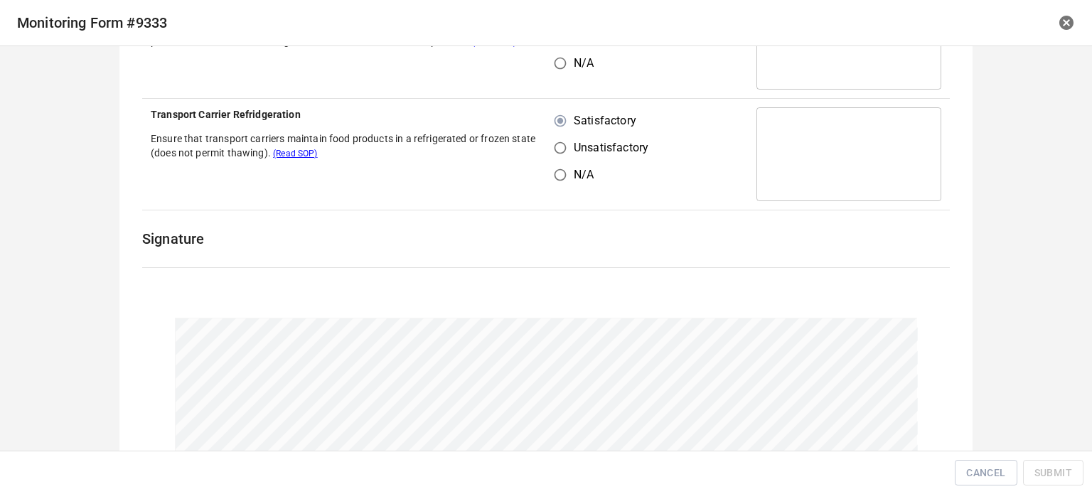
scroll to position [885, 0]
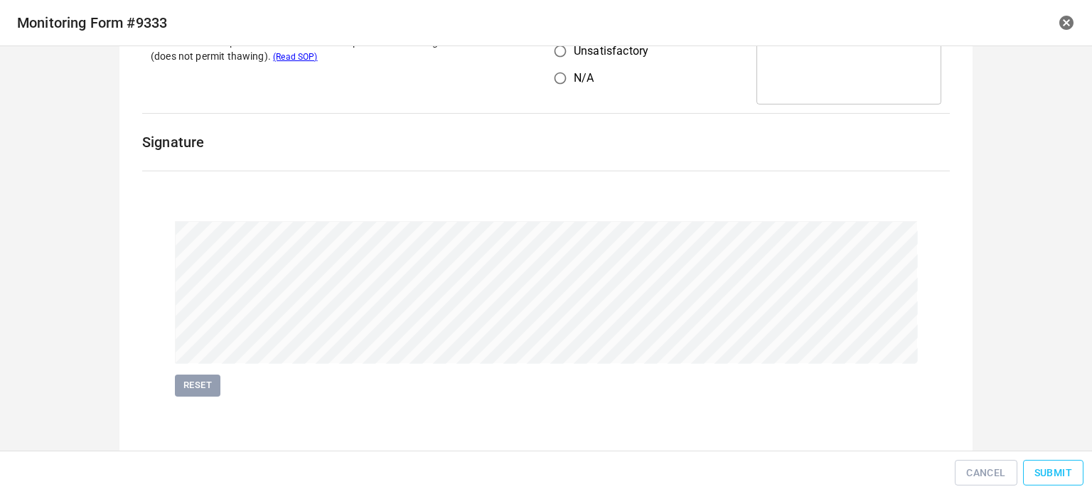
click at [1052, 461] on button "Submit" at bounding box center [1053, 473] width 60 height 26
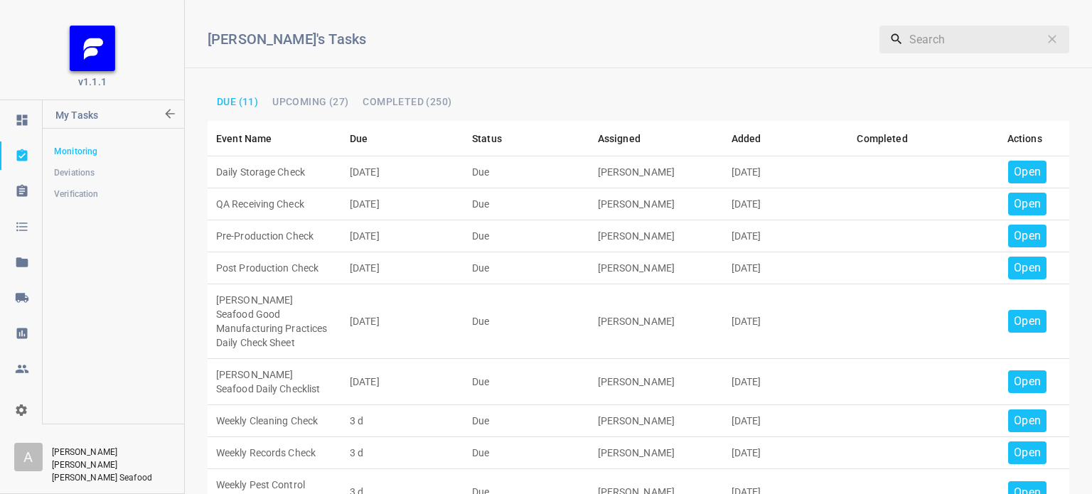
click at [1014, 169] on p "Open" at bounding box center [1027, 171] width 27 height 17
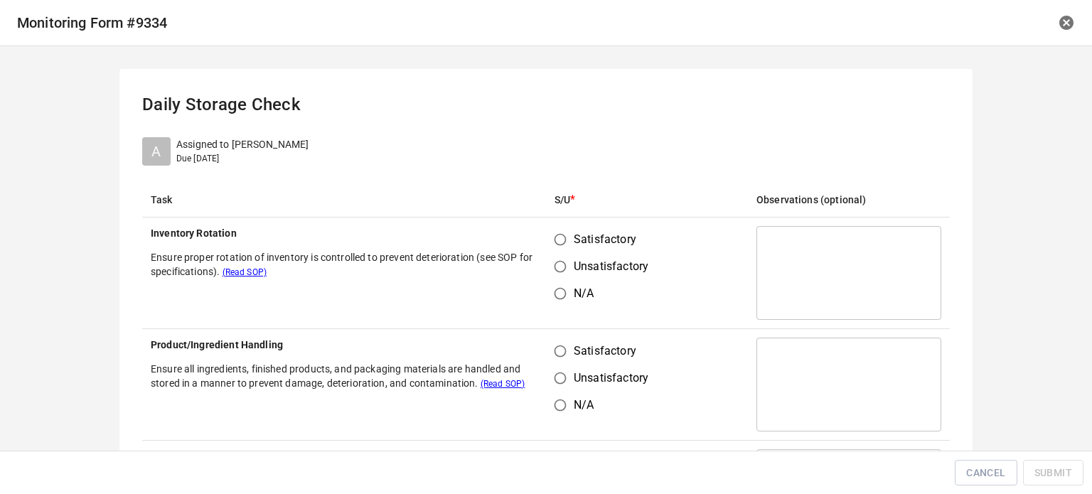
click at [574, 240] on span "Satisfactory" at bounding box center [605, 239] width 63 height 17
click at [569, 240] on input "Satisfactory" at bounding box center [560, 239] width 27 height 27
radio input "true"
click at [570, 336] on td "Satisfactory Unsatisfactory N/A" at bounding box center [647, 385] width 202 height 112
drag, startPoint x: 574, startPoint y: 349, endPoint x: 736, endPoint y: 271, distance: 179.9
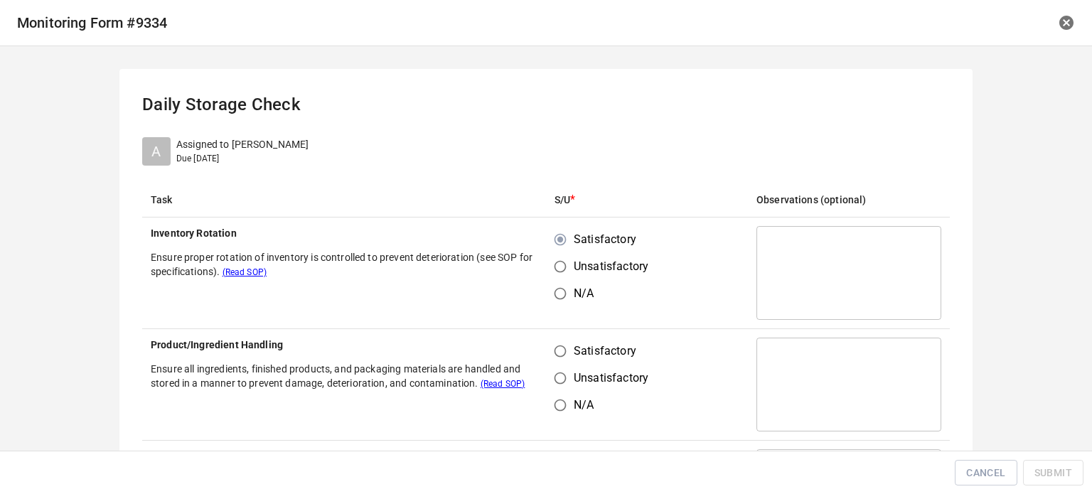
click at [574, 349] on span "Satisfactory" at bounding box center [605, 351] width 63 height 17
click at [574, 349] on input "Satisfactory" at bounding box center [560, 351] width 27 height 27
radio input "true"
click at [748, 257] on td "​" at bounding box center [849, 273] width 202 height 112
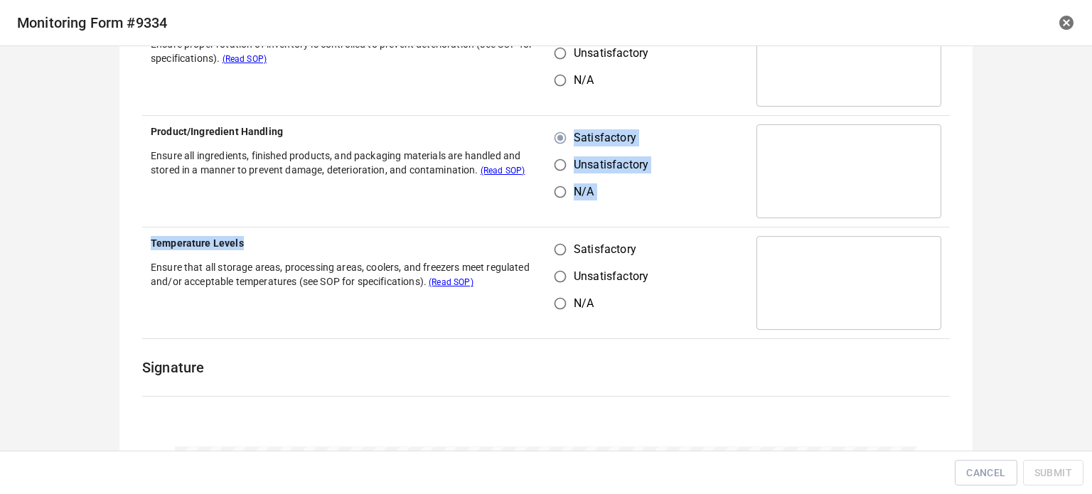
drag, startPoint x: 529, startPoint y: 225, endPoint x: 554, endPoint y: 252, distance: 37.2
click at [543, 242] on tbody "Inventory Rotation Ensure proper rotation of inventory is controlled to prevent…" at bounding box center [545, 171] width 807 height 335
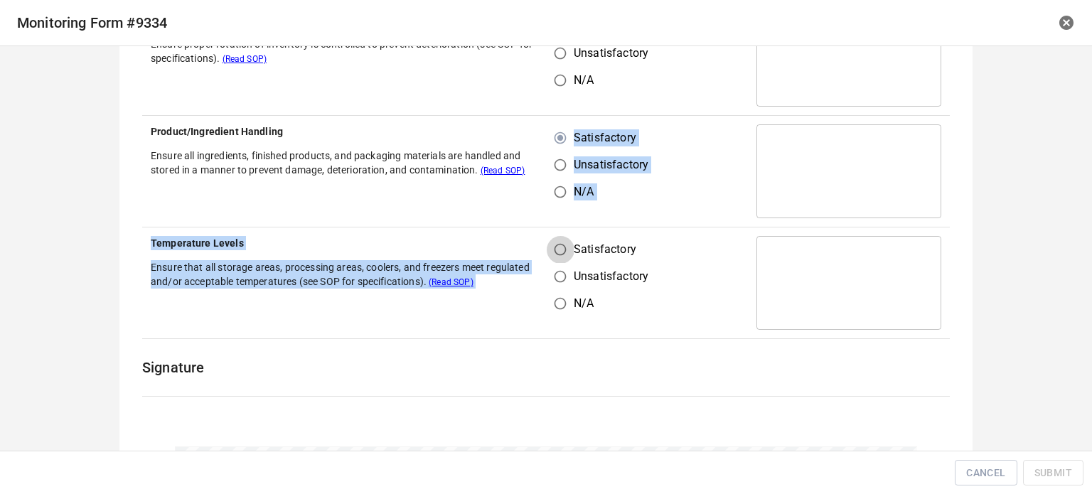
click at [554, 252] on input "Satisfactory" at bounding box center [560, 249] width 27 height 27
radio input "true"
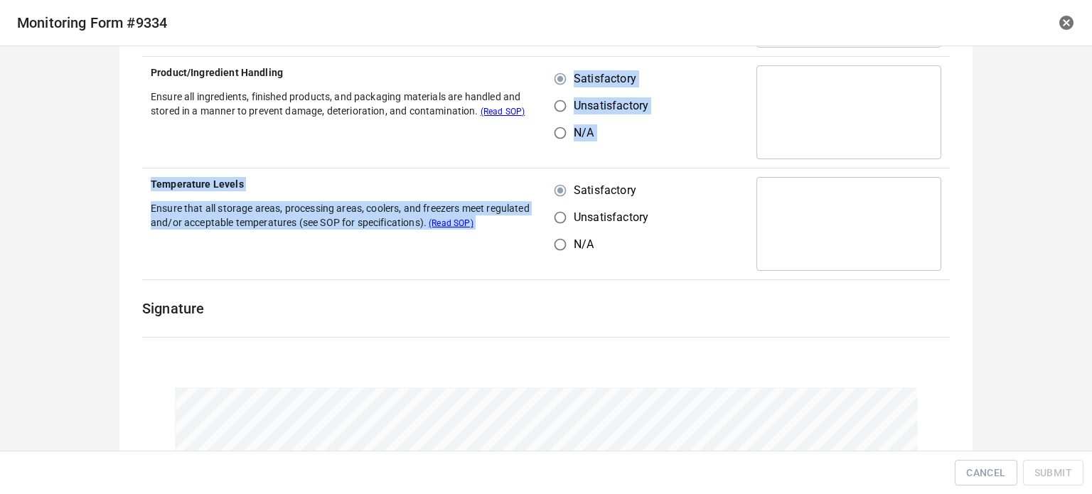
scroll to position [355, 0]
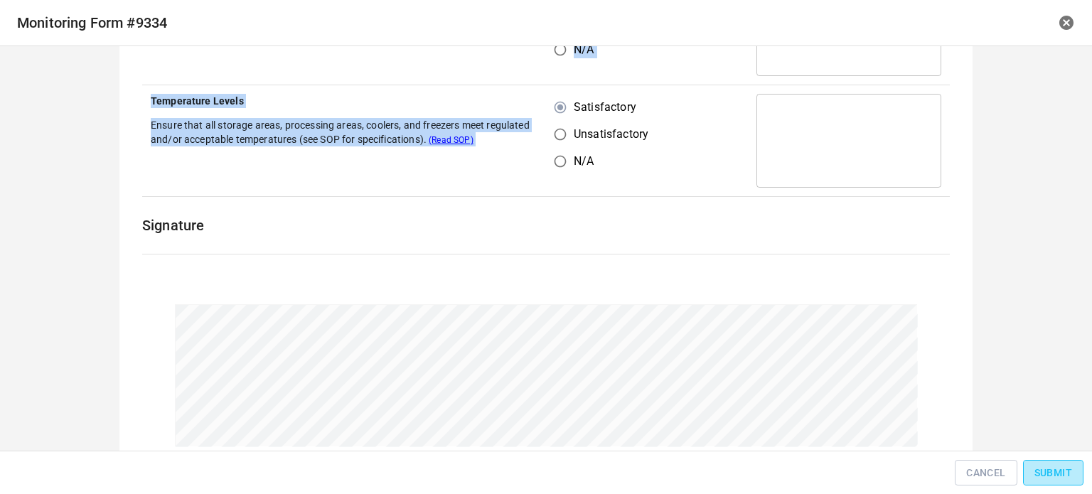
click at [1045, 475] on span "Submit" at bounding box center [1053, 473] width 38 height 18
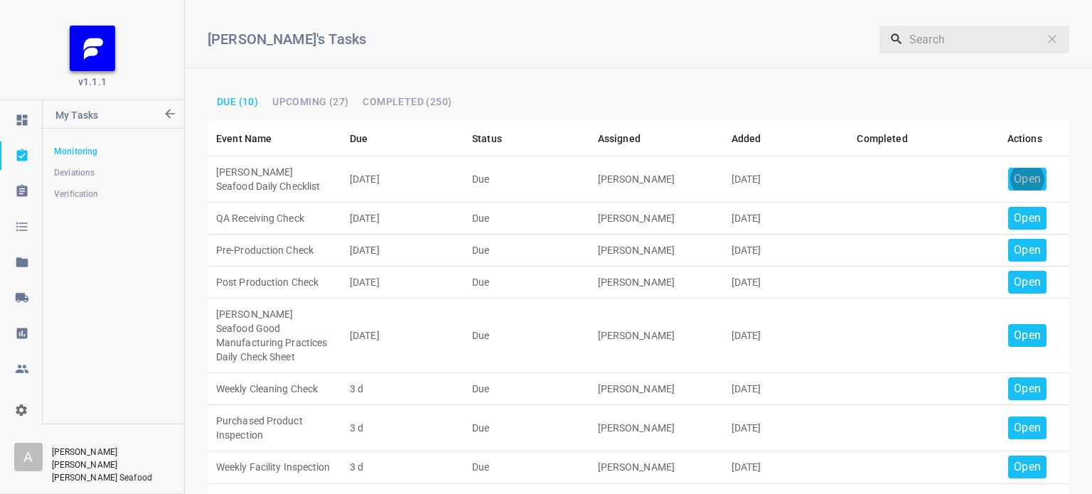
click at [1014, 177] on p "Open" at bounding box center [1027, 179] width 27 height 17
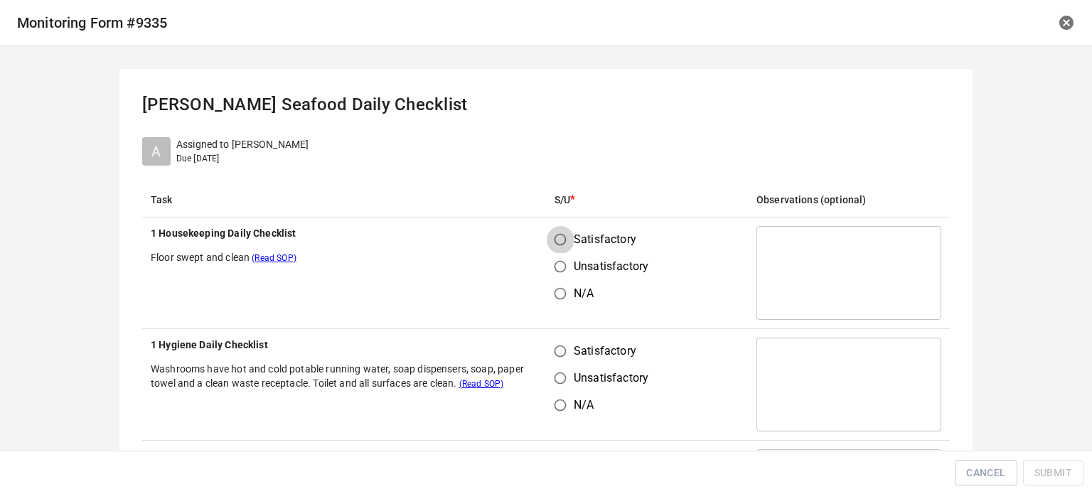
click at [547, 239] on input "Satisfactory" at bounding box center [560, 239] width 27 height 27
radio input "true"
drag, startPoint x: 543, startPoint y: 335, endPoint x: 560, endPoint y: 341, distance: 18.0
click at [546, 335] on td "Satisfactory Unsatisfactory N/A" at bounding box center [647, 385] width 202 height 112
drag, startPoint x: 560, startPoint y: 341, endPoint x: 569, endPoint y: 343, distance: 8.6
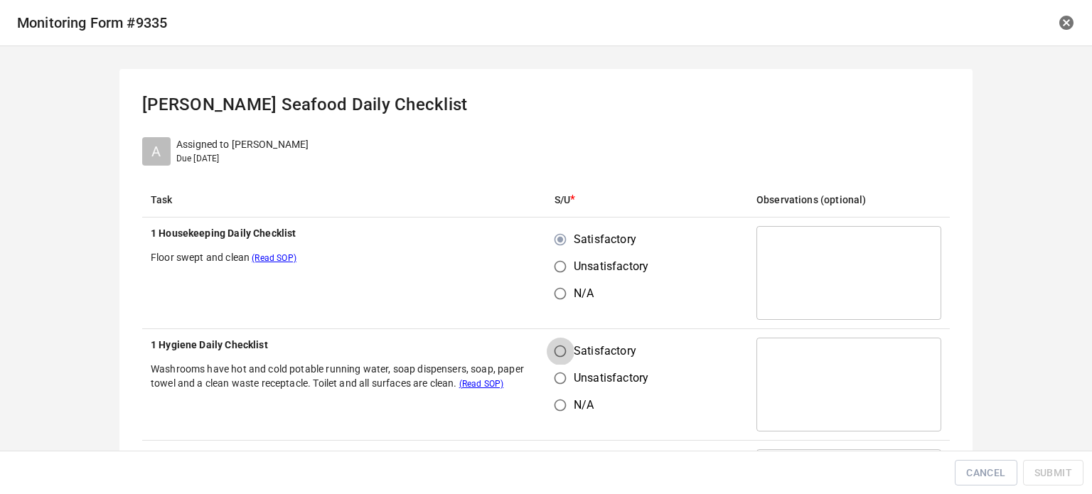
click at [559, 342] on input "Satisfactory" at bounding box center [560, 351] width 27 height 27
radio input "true"
click at [708, 277] on td "Satisfactory Unsatisfactory N/A" at bounding box center [647, 273] width 202 height 112
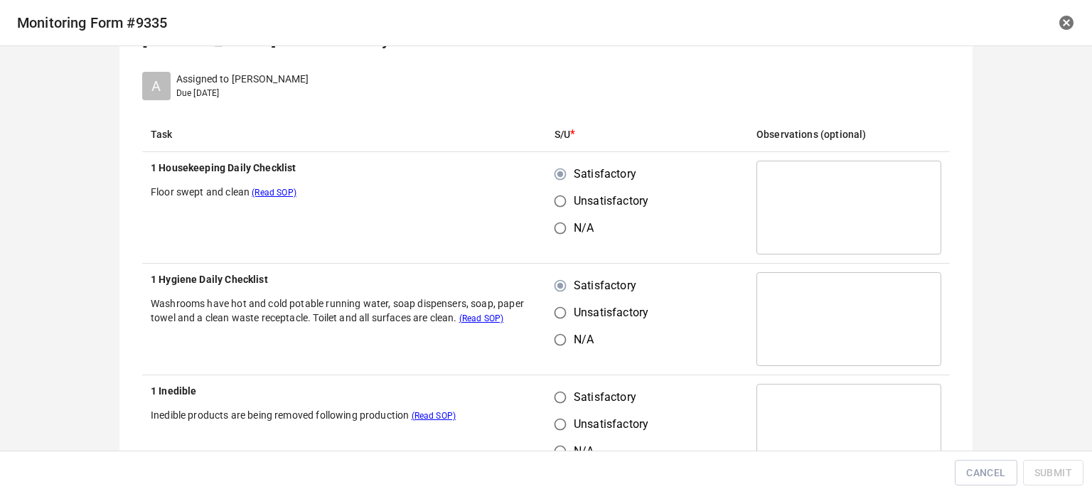
scroll to position [142, 0]
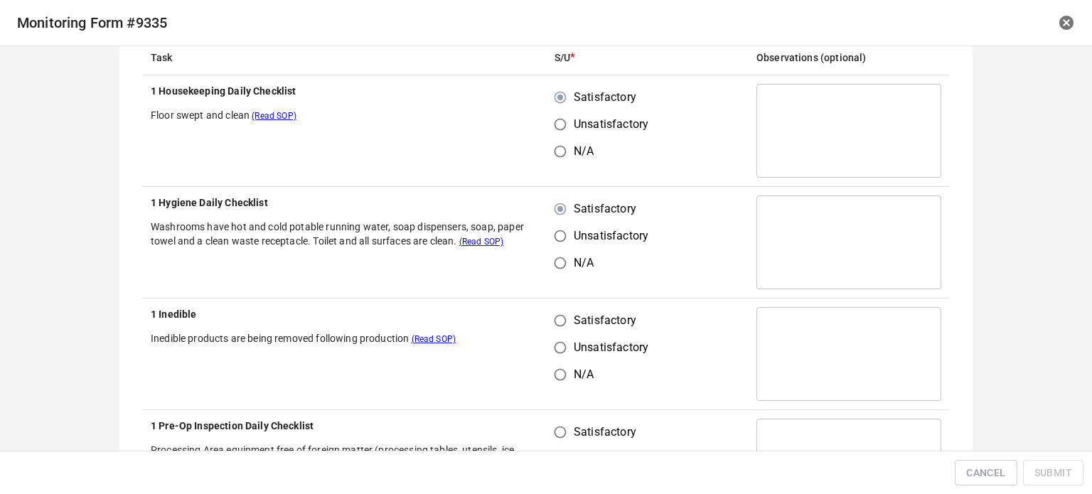
click at [552, 323] on input "Satisfactory" at bounding box center [560, 320] width 27 height 27
radio input "true"
drag, startPoint x: 552, startPoint y: 437, endPoint x: 642, endPoint y: 309, distance: 156.2
click at [553, 437] on input "Satisfactory" at bounding box center [560, 432] width 27 height 27
radio input "true"
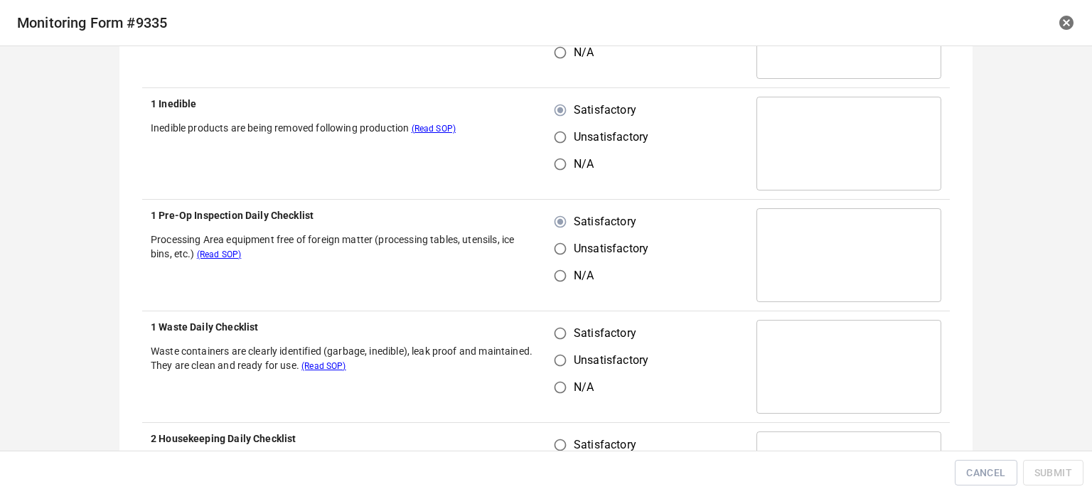
scroll to position [355, 0]
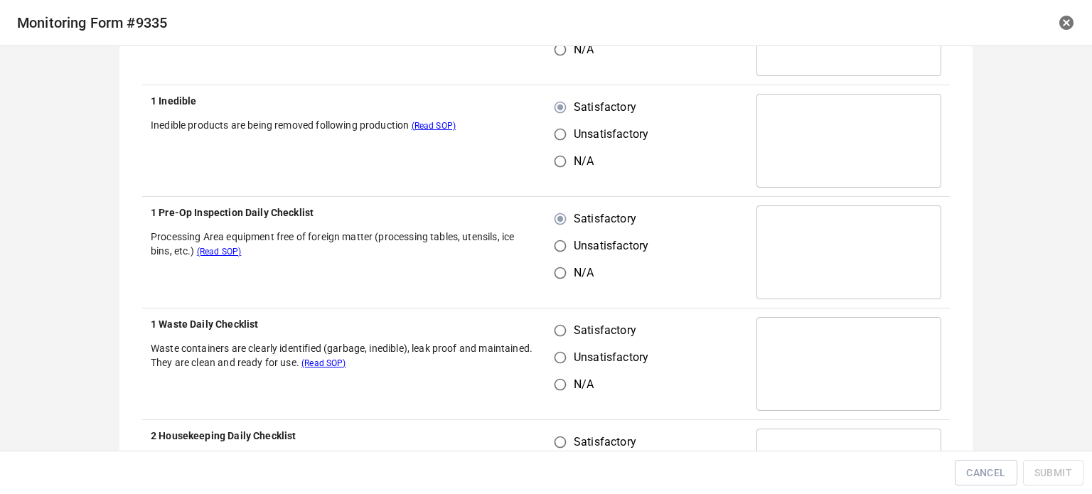
drag, startPoint x: 542, startPoint y: 330, endPoint x: 574, endPoint y: 375, distance: 55.0
click at [549, 333] on input "Satisfactory" at bounding box center [560, 330] width 27 height 27
radio input "true"
drag, startPoint x: 554, startPoint y: 432, endPoint x: 634, endPoint y: 315, distance: 141.7
click at [567, 434] on input "Satisfactory" at bounding box center [560, 442] width 27 height 27
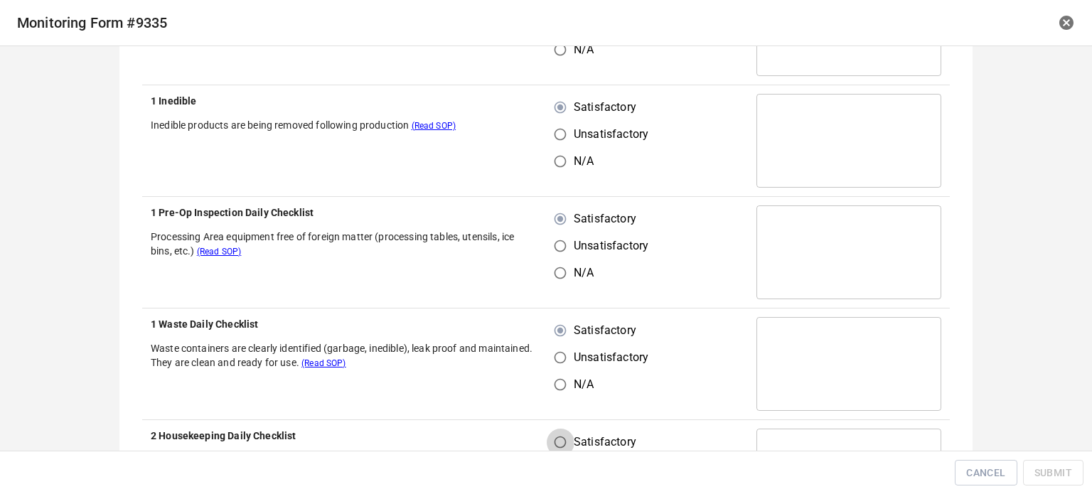
radio input "true"
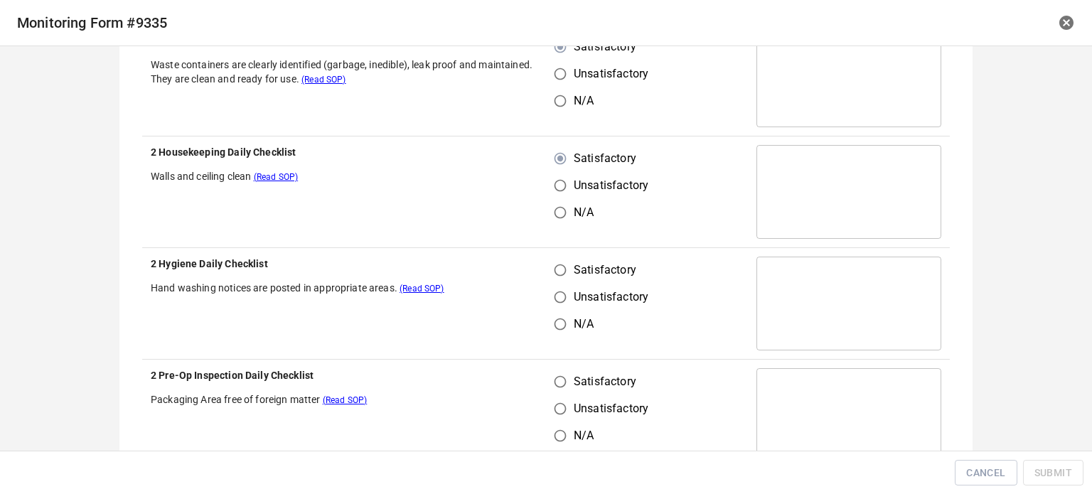
scroll to position [640, 0]
click at [556, 261] on input "Satisfactory" at bounding box center [560, 269] width 27 height 27
radio input "true"
drag, startPoint x: 553, startPoint y: 382, endPoint x: 613, endPoint y: 340, distance: 73.0
click at [554, 382] on input "Satisfactory" at bounding box center [560, 380] width 27 height 27
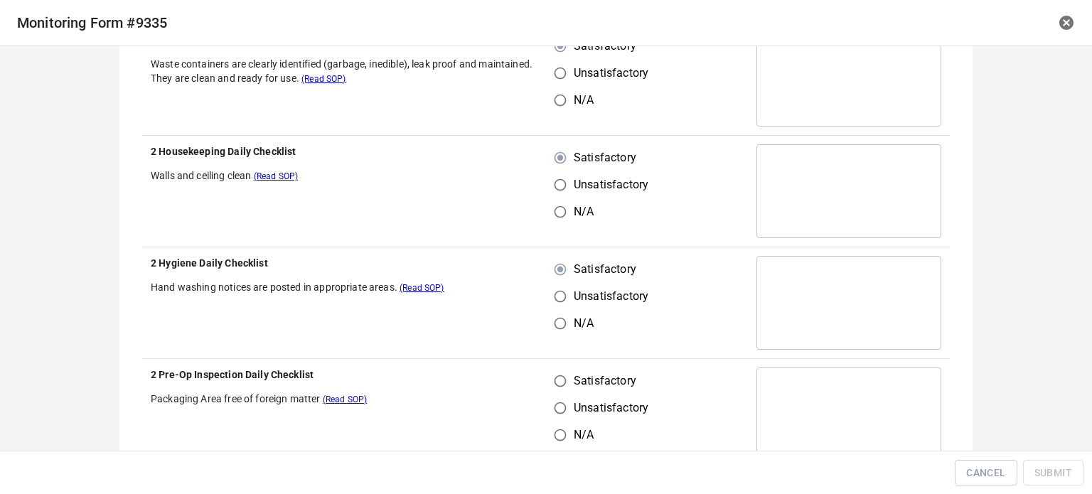
radio input "true"
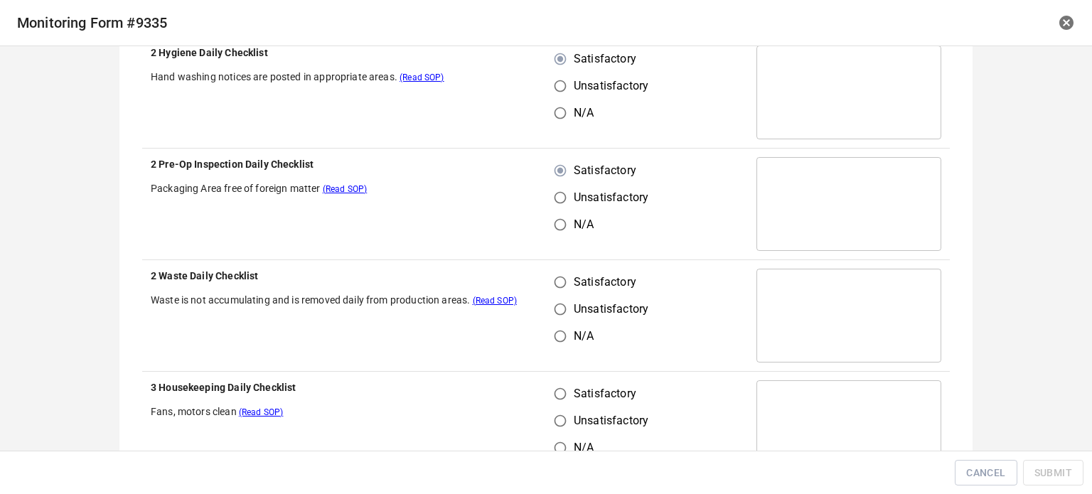
scroll to position [853, 0]
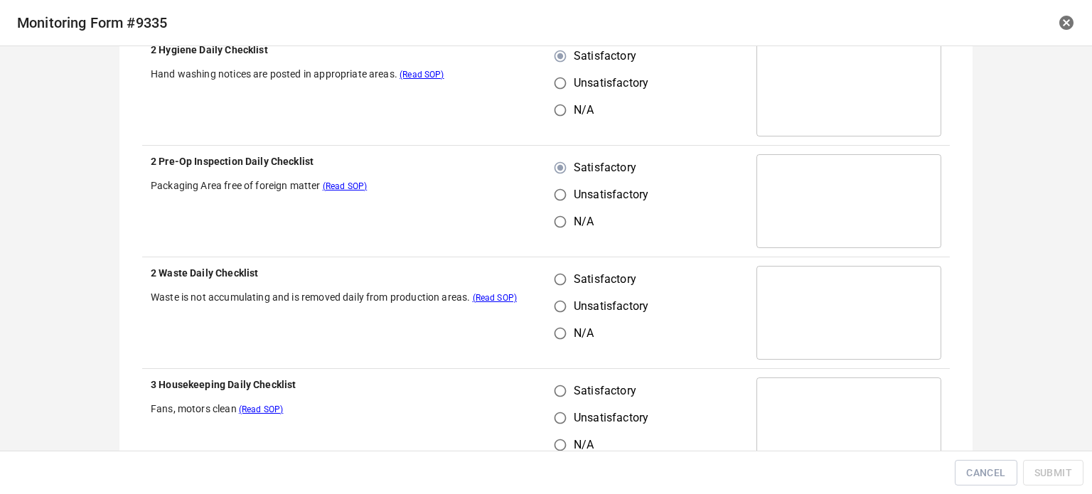
click at [552, 284] on input "Satisfactory" at bounding box center [560, 279] width 27 height 27
radio input "true"
click at [559, 392] on input "Satisfactory" at bounding box center [560, 390] width 27 height 27
radio input "true"
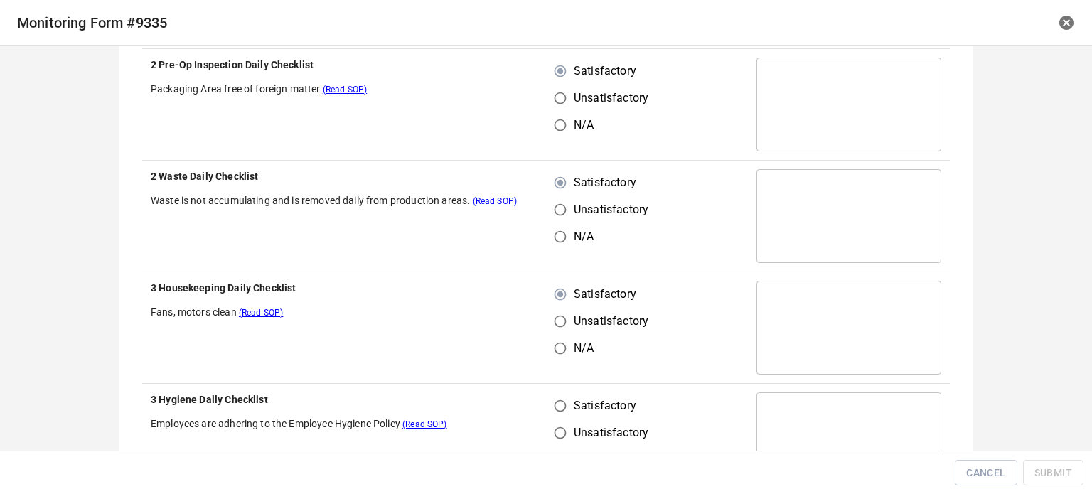
scroll to position [1066, 0]
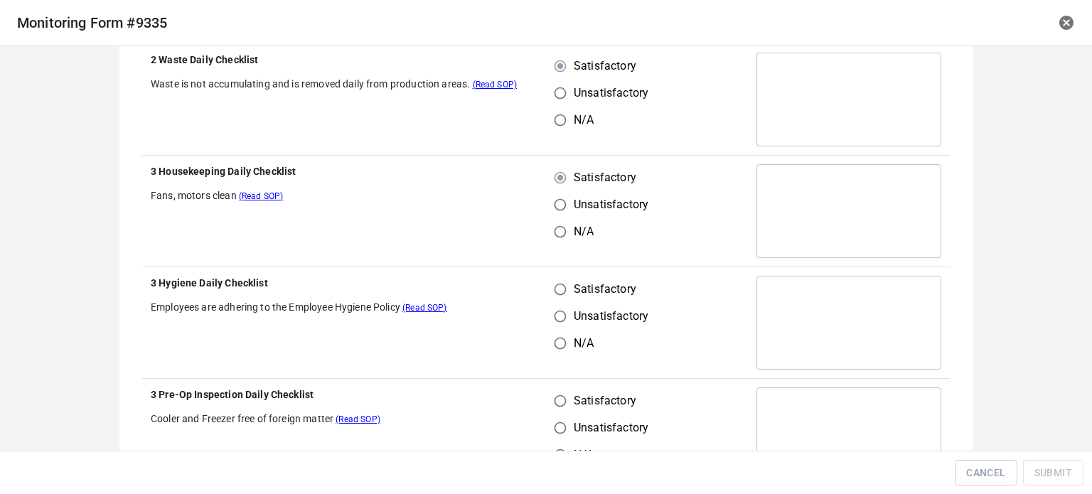
drag, startPoint x: 574, startPoint y: 286, endPoint x: 574, endPoint y: 310, distance: 24.2
click at [574, 286] on span "Satisfactory" at bounding box center [605, 289] width 63 height 17
click at [574, 286] on input "Satisfactory" at bounding box center [560, 289] width 27 height 27
radio input "true"
drag, startPoint x: 553, startPoint y: 394, endPoint x: 571, endPoint y: 404, distance: 20.0
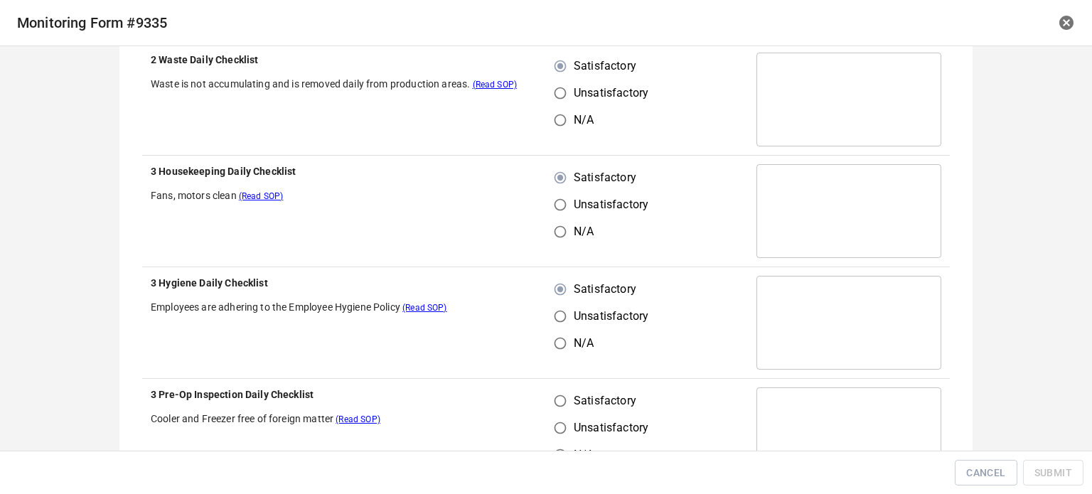
click at [559, 400] on input "Satisfactory" at bounding box center [560, 400] width 27 height 27
radio input "true"
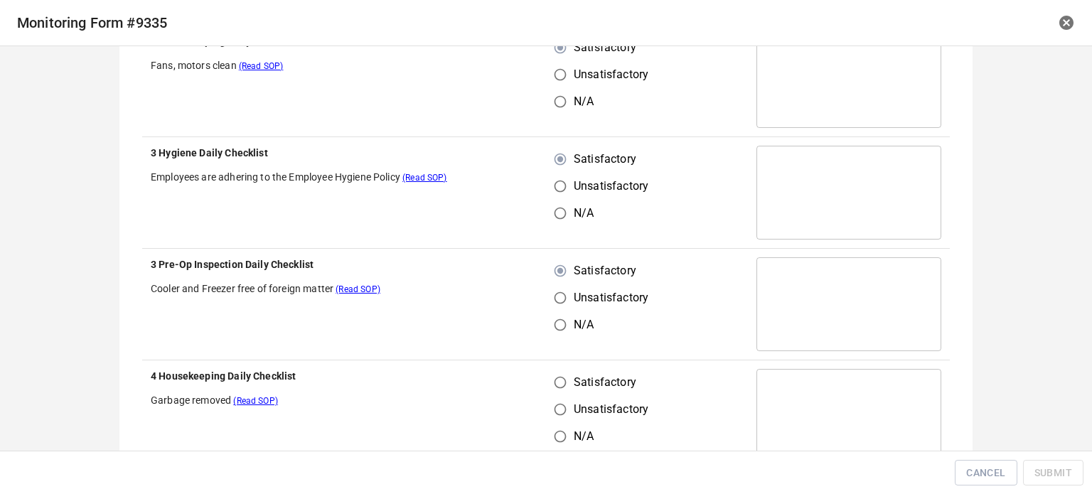
scroll to position [1279, 0]
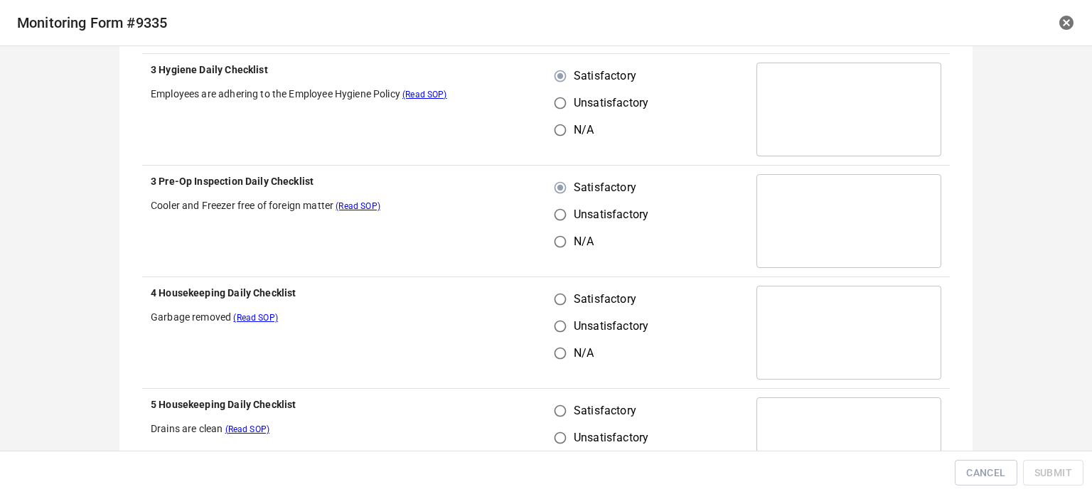
click at [558, 309] on input "Satisfactory" at bounding box center [560, 299] width 27 height 27
radio input "true"
drag, startPoint x: 557, startPoint y: 419, endPoint x: 586, endPoint y: 403, distance: 33.1
click at [559, 421] on input "Satisfactory" at bounding box center [560, 410] width 27 height 27
radio input "true"
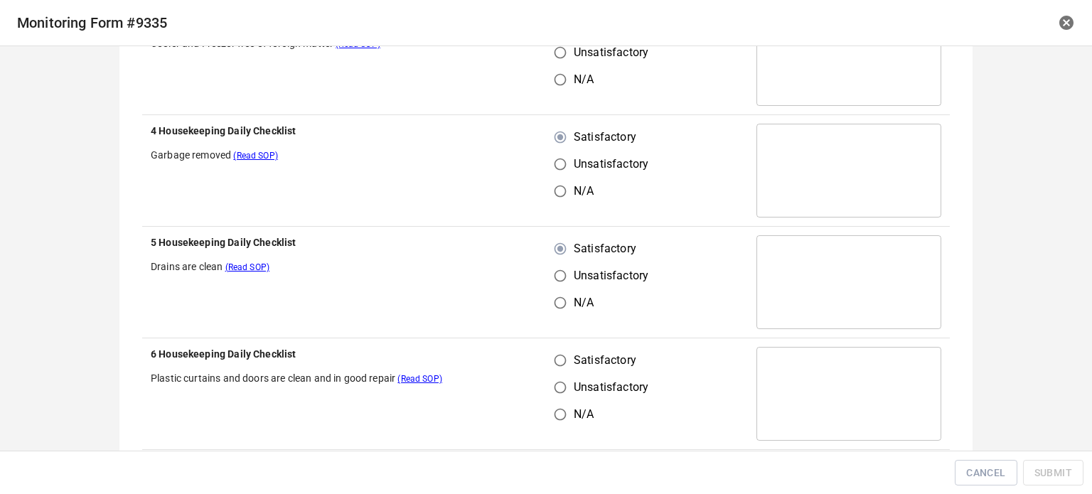
scroll to position [1493, 0]
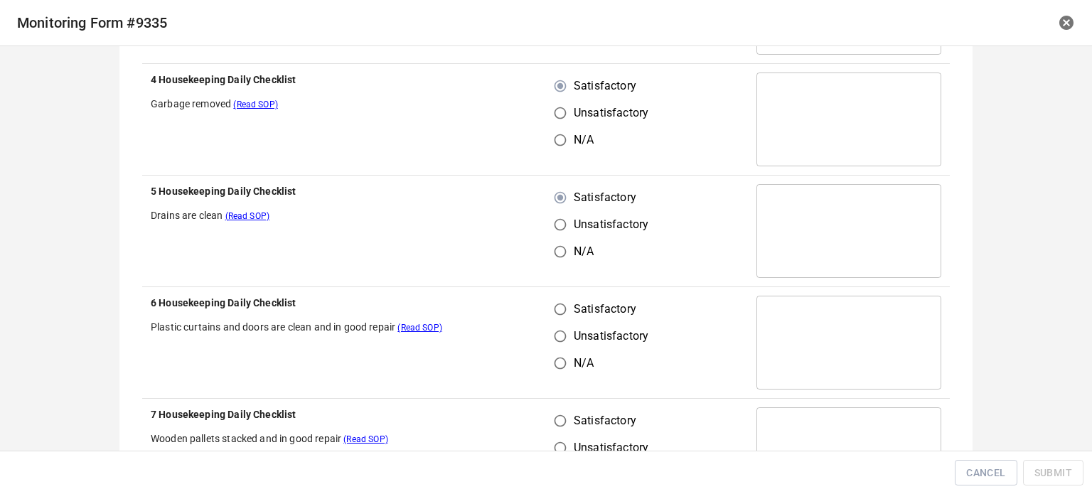
click at [557, 312] on input "Satisfactory" at bounding box center [560, 309] width 27 height 27
radio input "true"
drag, startPoint x: 543, startPoint y: 425, endPoint x: 564, endPoint y: 426, distance: 21.4
click at [553, 429] on input "Satisfactory" at bounding box center [560, 420] width 27 height 27
radio input "true"
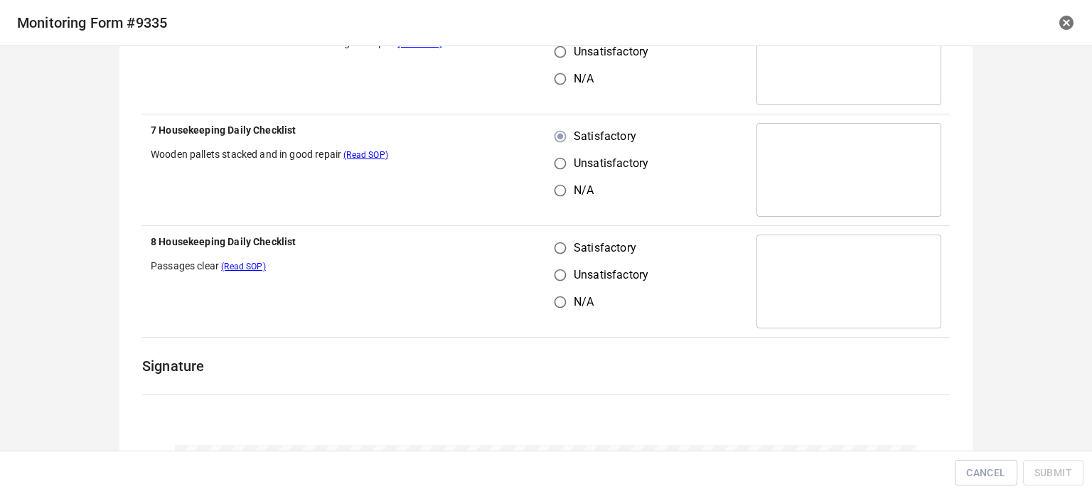
click at [557, 247] on input "Satisfactory" at bounding box center [560, 248] width 27 height 27
radio input "true"
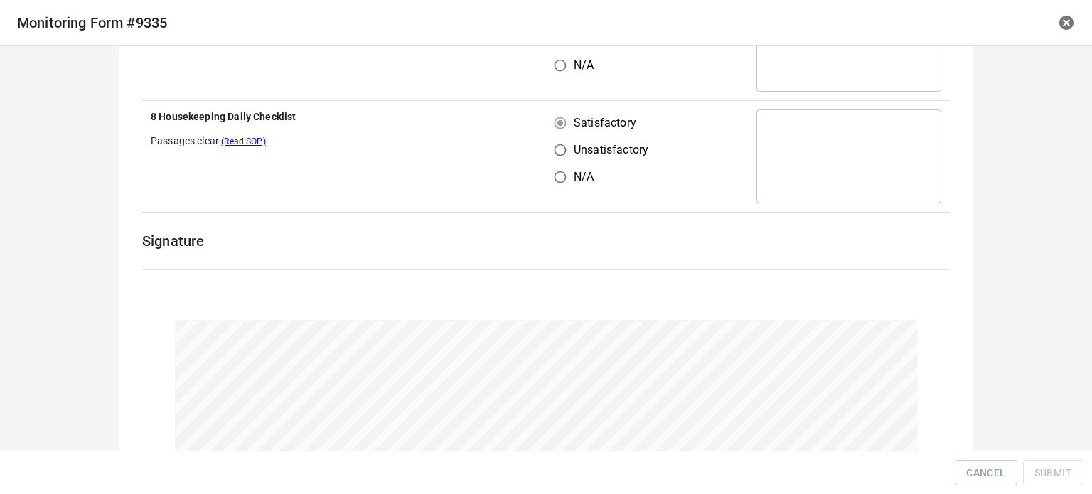
scroll to position [1990, 0]
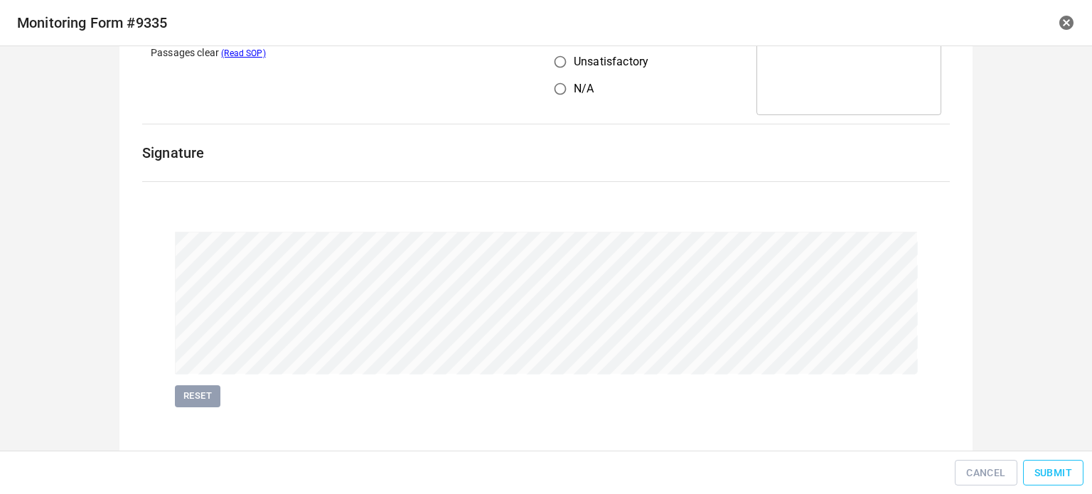
click at [1038, 474] on span "Submit" at bounding box center [1053, 473] width 38 height 18
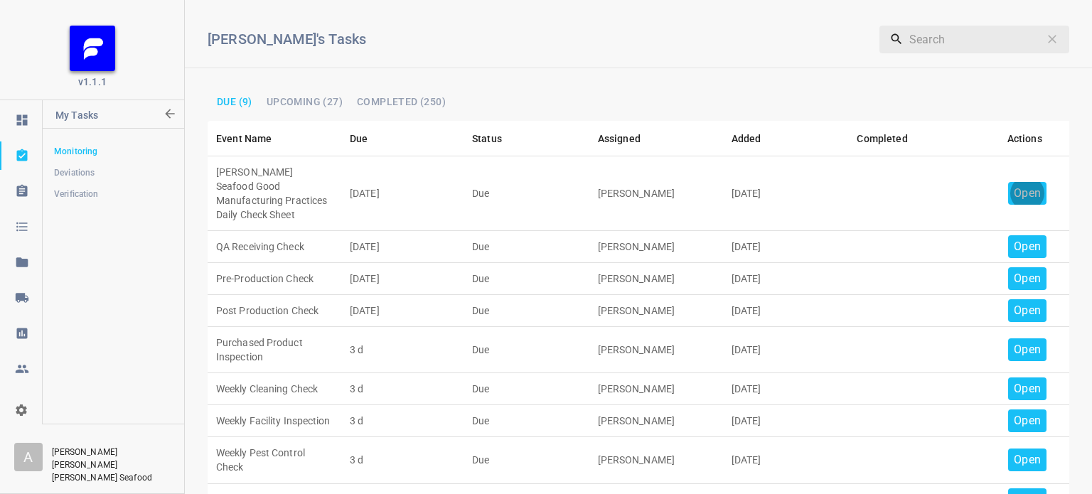
click at [1014, 187] on p "Open" at bounding box center [1027, 193] width 27 height 17
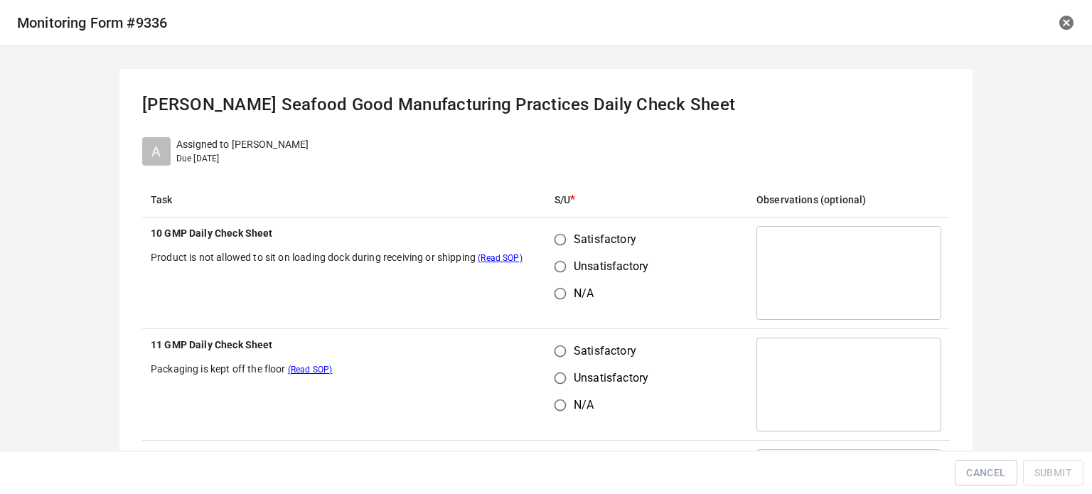
drag, startPoint x: 560, startPoint y: 232, endPoint x: 545, endPoint y: 330, distance: 99.2
click at [560, 238] on input "Satisfactory" at bounding box center [560, 239] width 27 height 27
radio input "true"
drag, startPoint x: 548, startPoint y: 364, endPoint x: 554, endPoint y: 358, distance: 9.0
click at [554, 358] on div "Satisfactory Unsatisfactory N/A" at bounding box center [606, 378] width 105 height 81
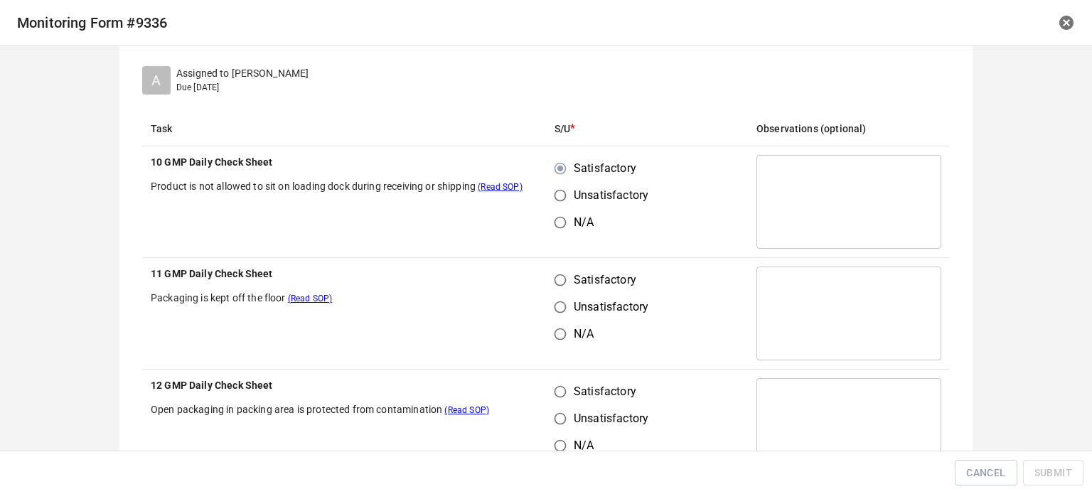
click at [549, 280] on input "Satisfactory" at bounding box center [560, 280] width 27 height 27
radio input "true"
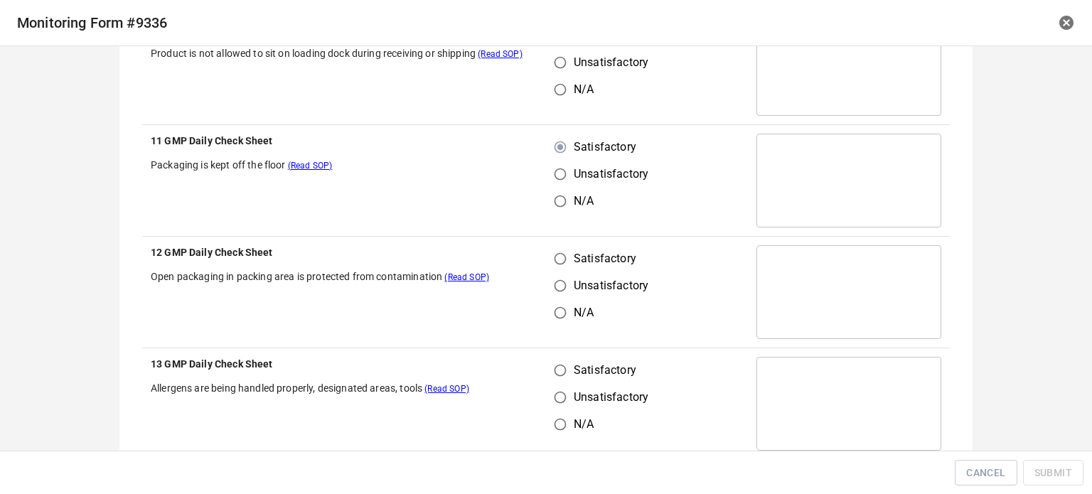
scroll to position [213, 0]
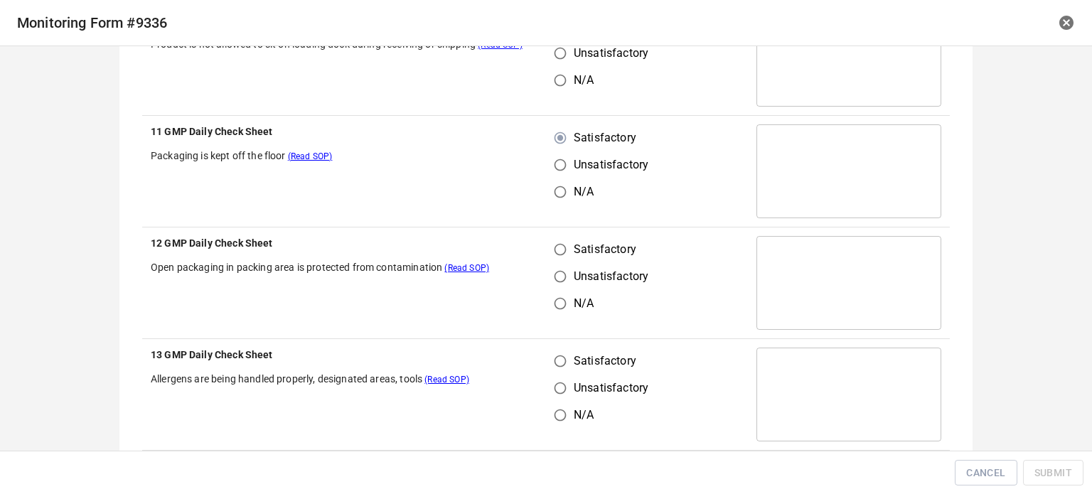
click at [553, 252] on input "Satisfactory" at bounding box center [560, 249] width 27 height 27
radio input "true"
click at [554, 372] on input "Satisfactory" at bounding box center [560, 361] width 27 height 27
radio input "true"
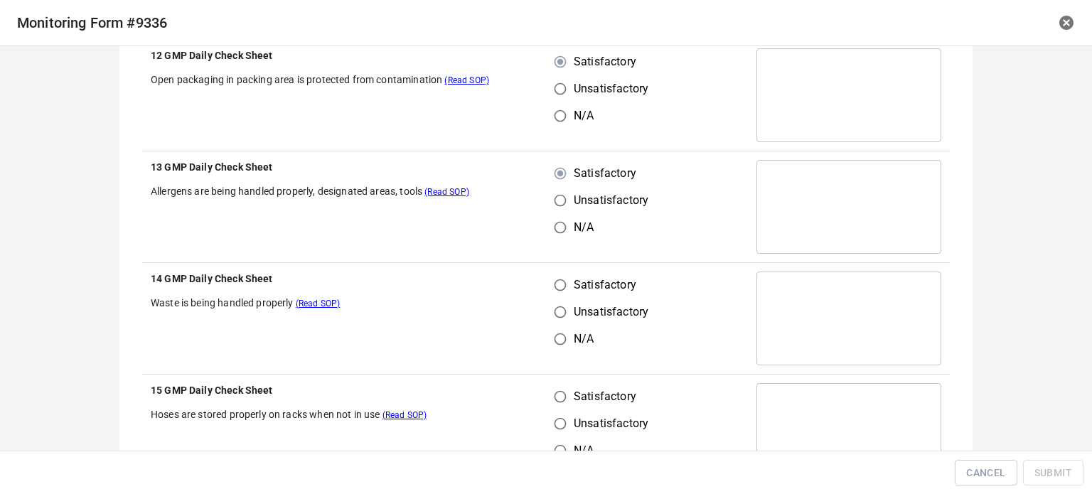
scroll to position [426, 0]
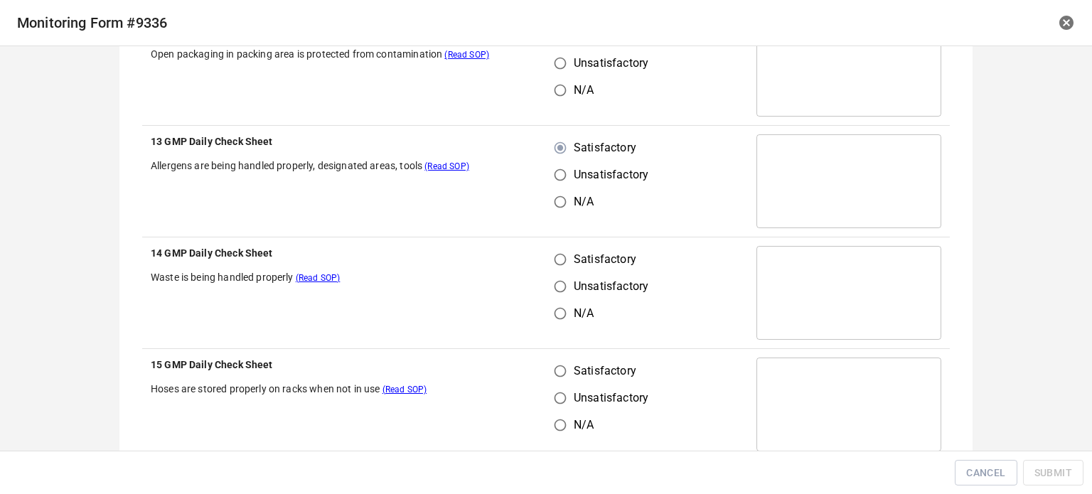
drag, startPoint x: 550, startPoint y: 252, endPoint x: 569, endPoint y: 348, distance: 97.0
click at [553, 258] on input "Satisfactory" at bounding box center [560, 259] width 27 height 27
radio input "true"
drag, startPoint x: 560, startPoint y: 373, endPoint x: 635, endPoint y: 215, distance: 174.8
click at [563, 371] on input "Satisfactory" at bounding box center [560, 371] width 27 height 27
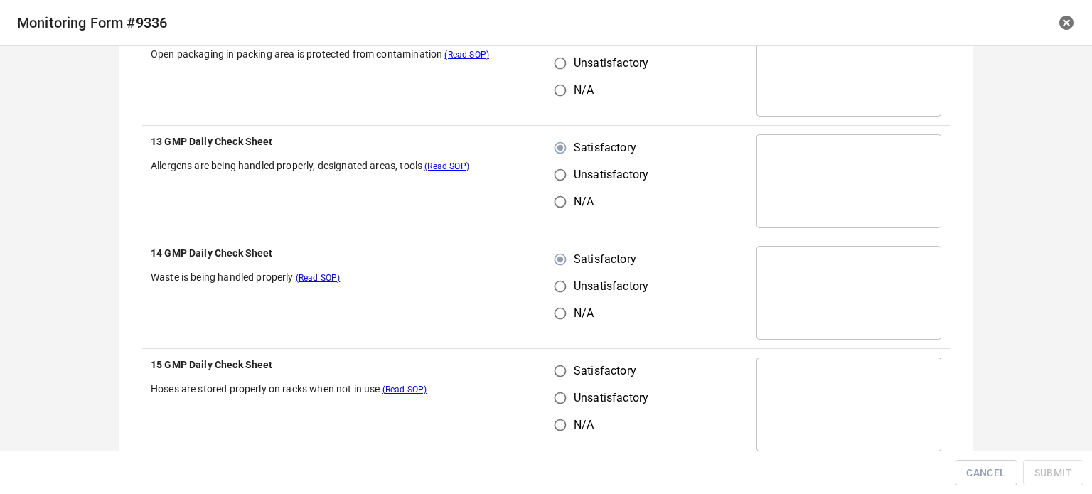
radio input "true"
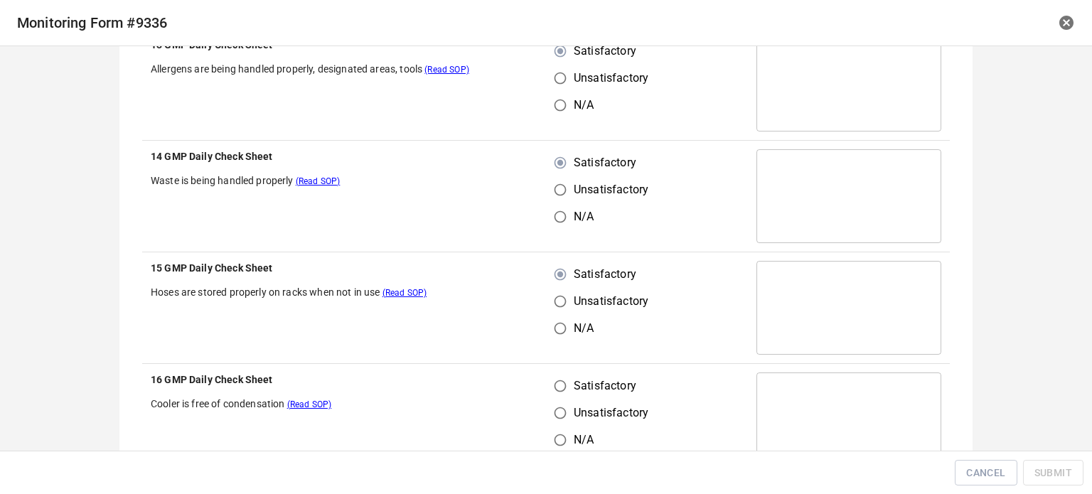
scroll to position [640, 0]
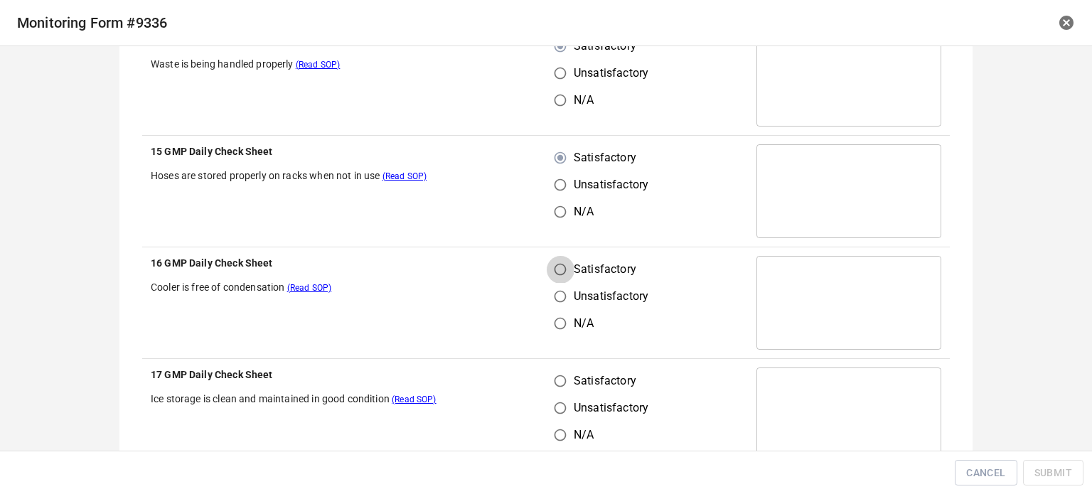
click at [553, 272] on input "Satisfactory" at bounding box center [560, 269] width 27 height 27
radio input "true"
drag, startPoint x: 557, startPoint y: 360, endPoint x: 616, endPoint y: 385, distance: 64.4
click at [575, 372] on td "Satisfactory Unsatisfactory N/A" at bounding box center [647, 415] width 202 height 112
drag, startPoint x: 552, startPoint y: 389, endPoint x: 605, endPoint y: 380, distance: 54.1
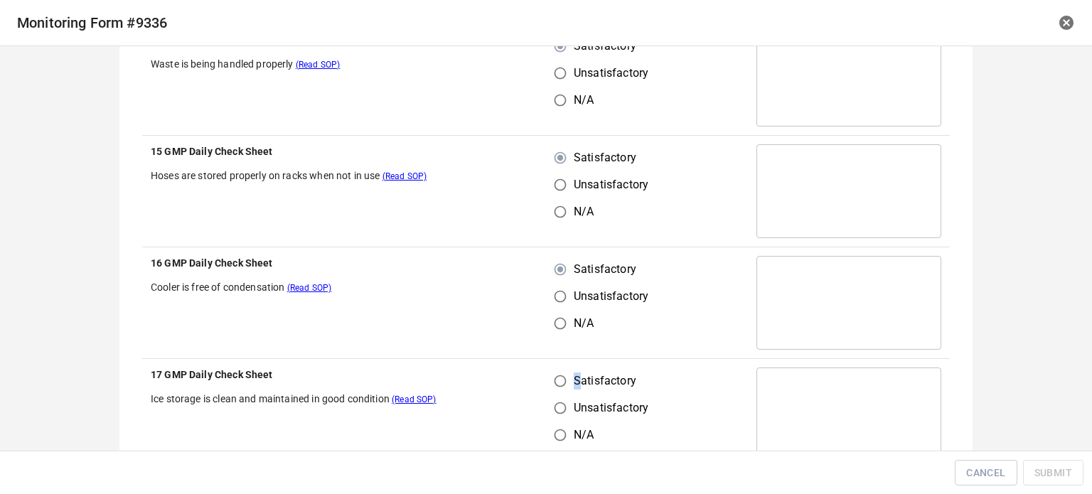
click at [554, 389] on input "Satisfactory" at bounding box center [560, 380] width 27 height 27
radio input "true"
click at [688, 339] on td "Satisfactory Unsatisfactory N/A" at bounding box center [647, 303] width 202 height 112
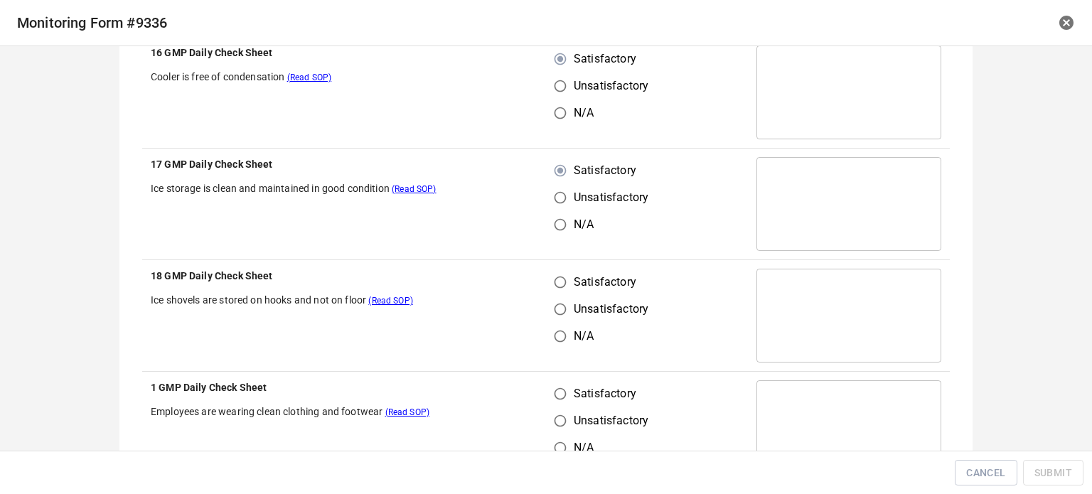
scroll to position [853, 0]
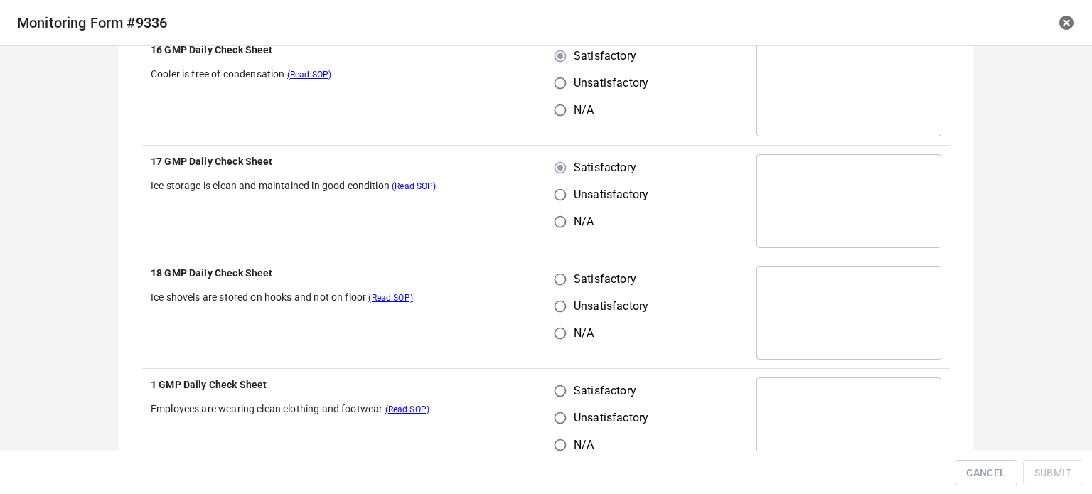
drag, startPoint x: 547, startPoint y: 267, endPoint x: 554, endPoint y: 308, distance: 41.1
click at [551, 286] on input "Satisfactory" at bounding box center [560, 279] width 27 height 27
radio input "true"
click at [572, 402] on label "Satisfactory" at bounding box center [598, 390] width 102 height 27
click at [572, 402] on input "Satisfactory" at bounding box center [560, 390] width 27 height 27
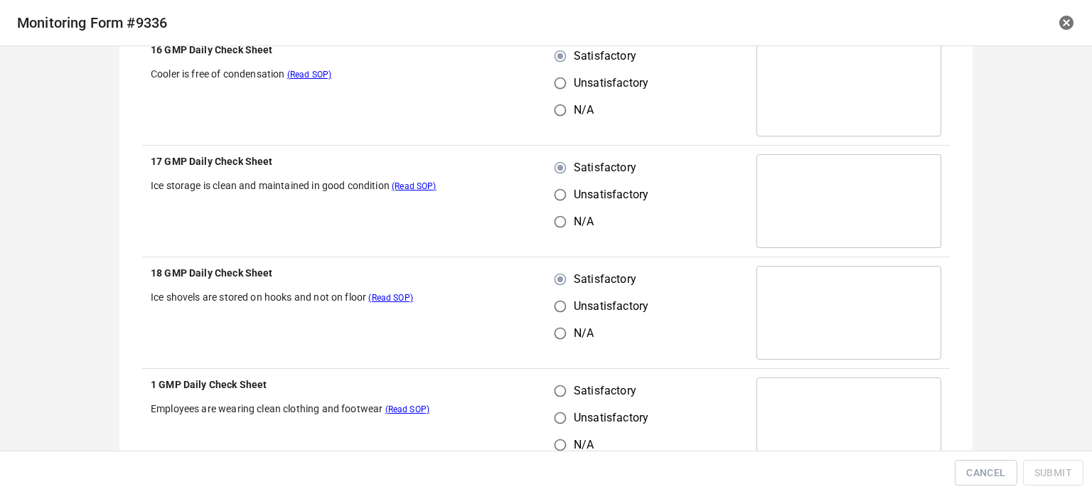
radio input "true"
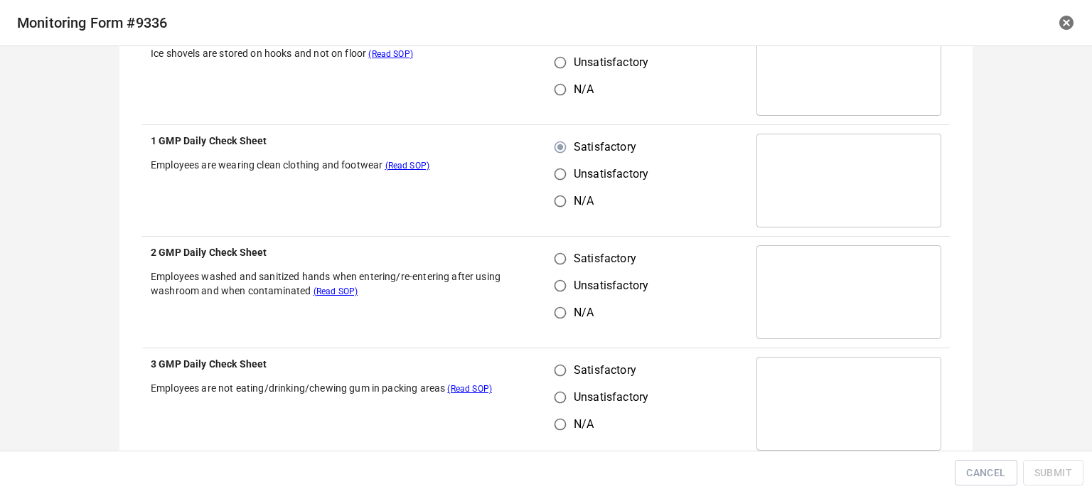
scroll to position [1137, 0]
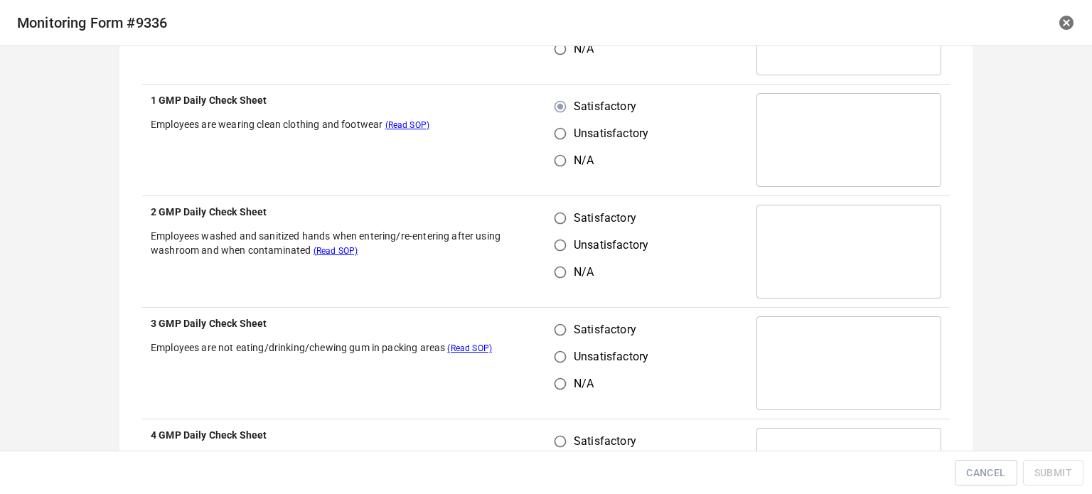
drag, startPoint x: 552, startPoint y: 210, endPoint x: 556, endPoint y: 230, distance: 19.7
click at [552, 211] on input "Satisfactory" at bounding box center [560, 218] width 27 height 27
radio input "true"
click at [561, 330] on input "Satisfactory" at bounding box center [560, 329] width 27 height 27
radio input "true"
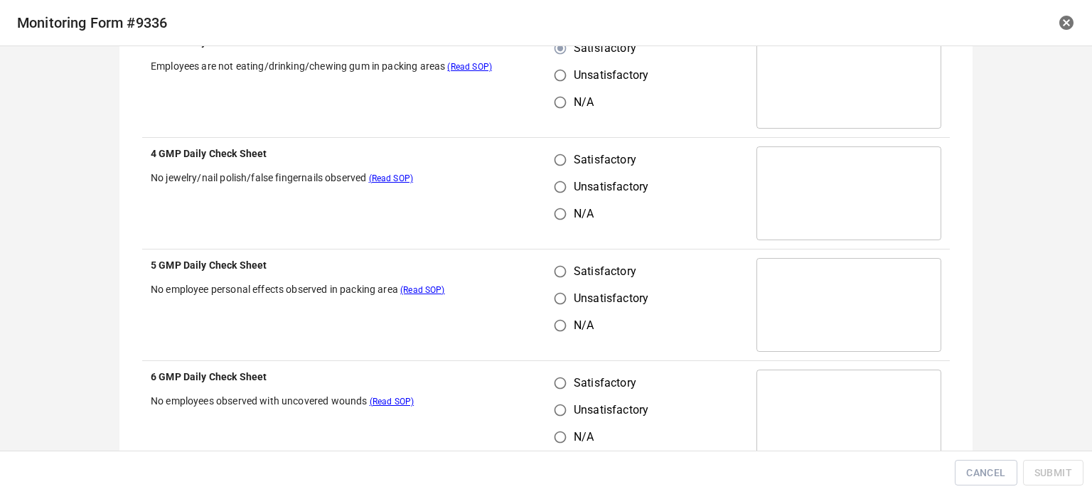
scroll to position [1421, 0]
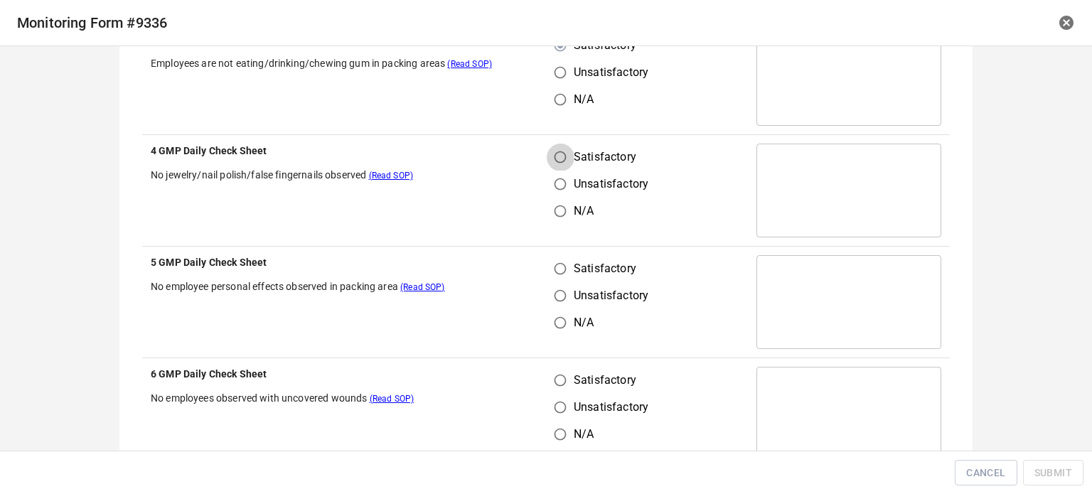
drag, startPoint x: 558, startPoint y: 156, endPoint x: 549, endPoint y: 276, distance: 120.5
click at [558, 156] on input "Satisfactory" at bounding box center [560, 157] width 27 height 27
radio input "true"
drag, startPoint x: 549, startPoint y: 279, endPoint x: 593, endPoint y: 293, distance: 46.1
click at [559, 283] on div "Satisfactory Unsatisfactory N/A" at bounding box center [606, 295] width 105 height 81
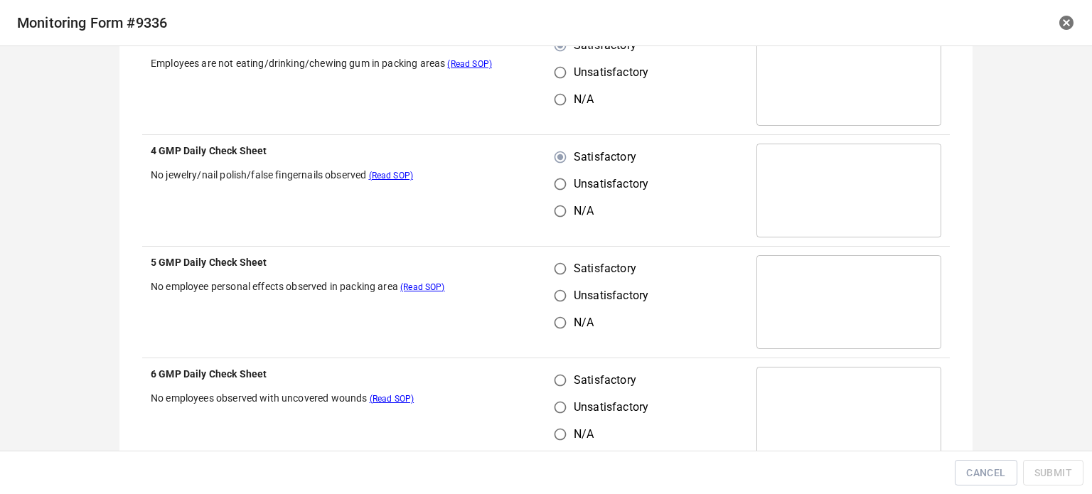
drag, startPoint x: 552, startPoint y: 378, endPoint x: 611, endPoint y: 344, distance: 67.5
click at [556, 378] on input "Satisfactory" at bounding box center [560, 380] width 27 height 27
radio input "true"
click at [566, 267] on input "Satisfactory" at bounding box center [560, 268] width 27 height 27
radio input "true"
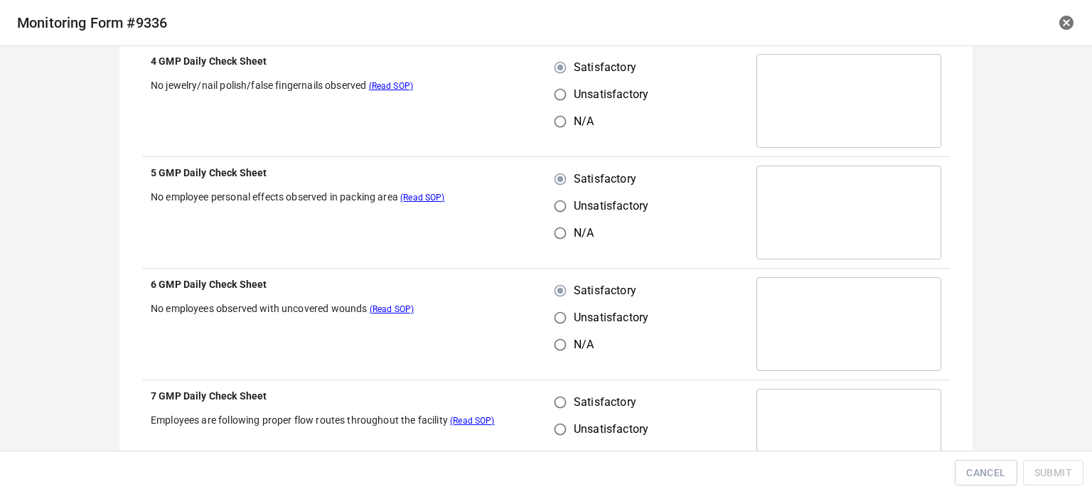
scroll to position [1635, 0]
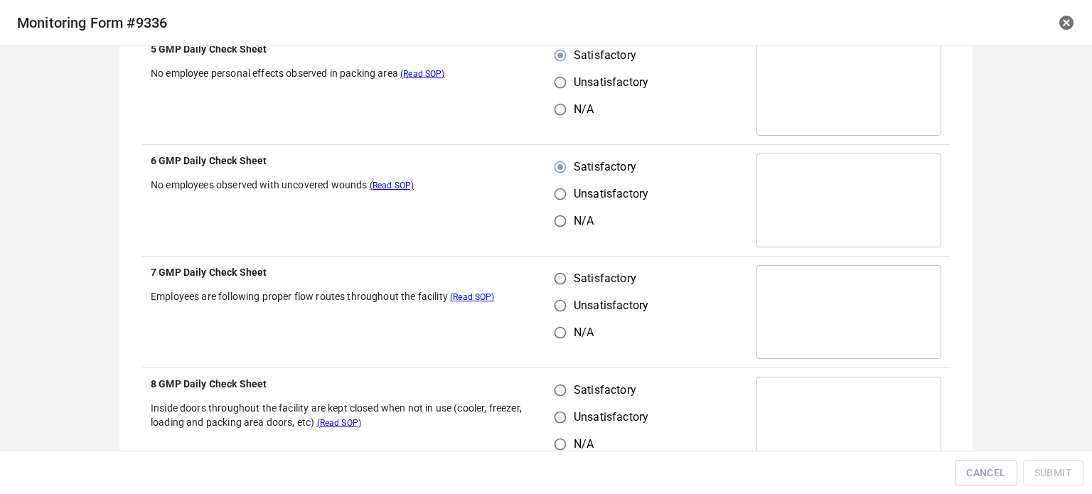
drag, startPoint x: 560, startPoint y: 258, endPoint x: 561, endPoint y: 270, distance: 12.2
click at [561, 262] on td "Satisfactory Unsatisfactory N/A" at bounding box center [647, 313] width 202 height 112
click at [561, 281] on input "Satisfactory" at bounding box center [560, 278] width 27 height 27
radio input "true"
drag, startPoint x: 552, startPoint y: 387, endPoint x: 590, endPoint y: 380, distance: 38.9
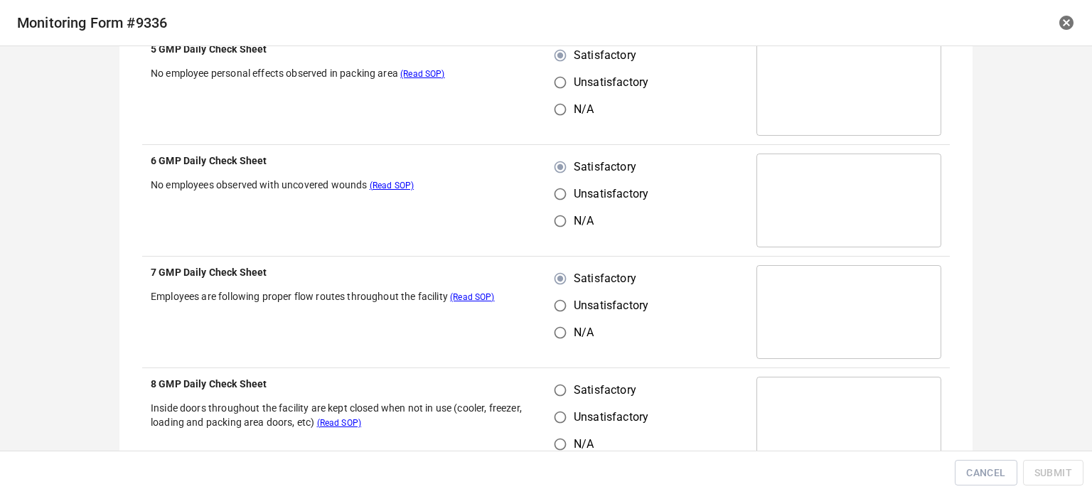
click at [553, 389] on input "Satisfactory" at bounding box center [560, 390] width 27 height 27
radio input "true"
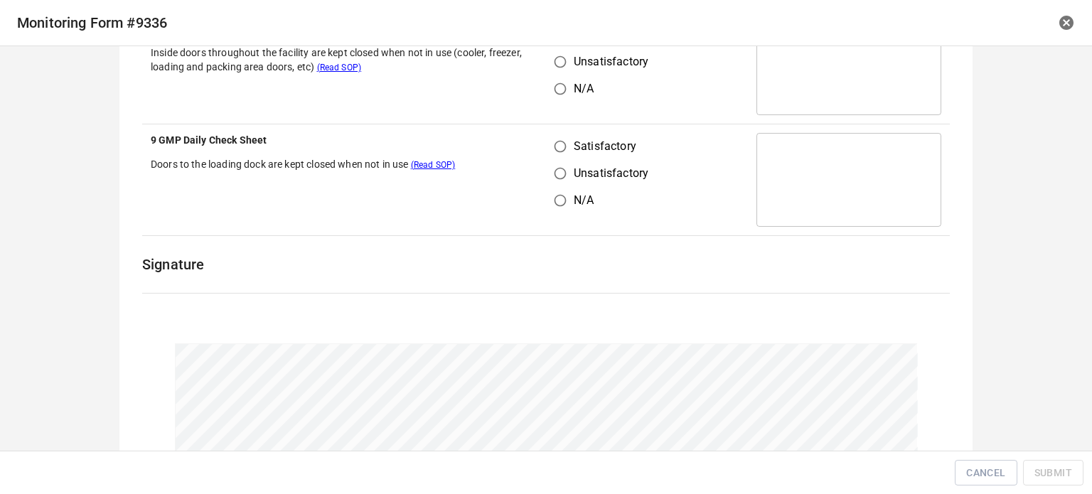
click at [559, 148] on input "Satisfactory" at bounding box center [560, 146] width 27 height 27
radio input "true"
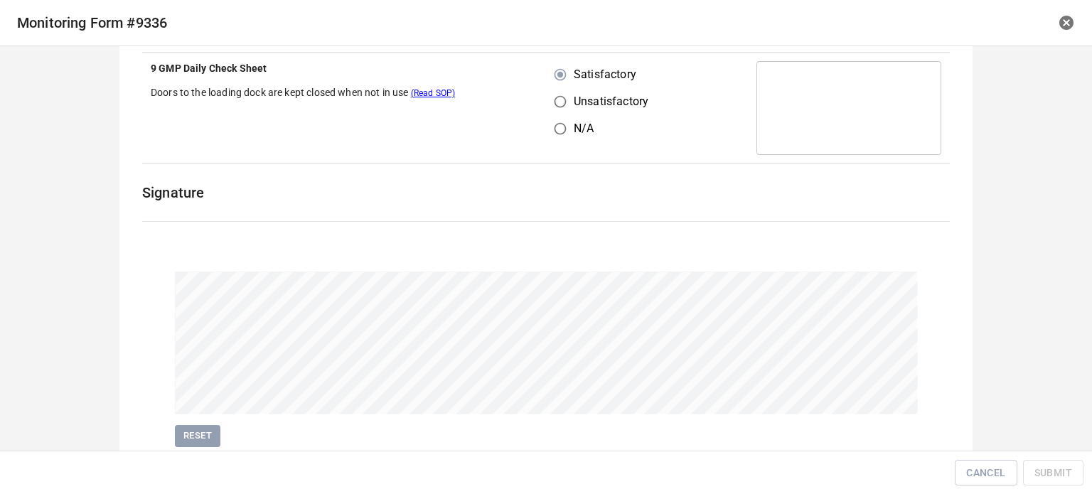
scroll to position [2111, 0]
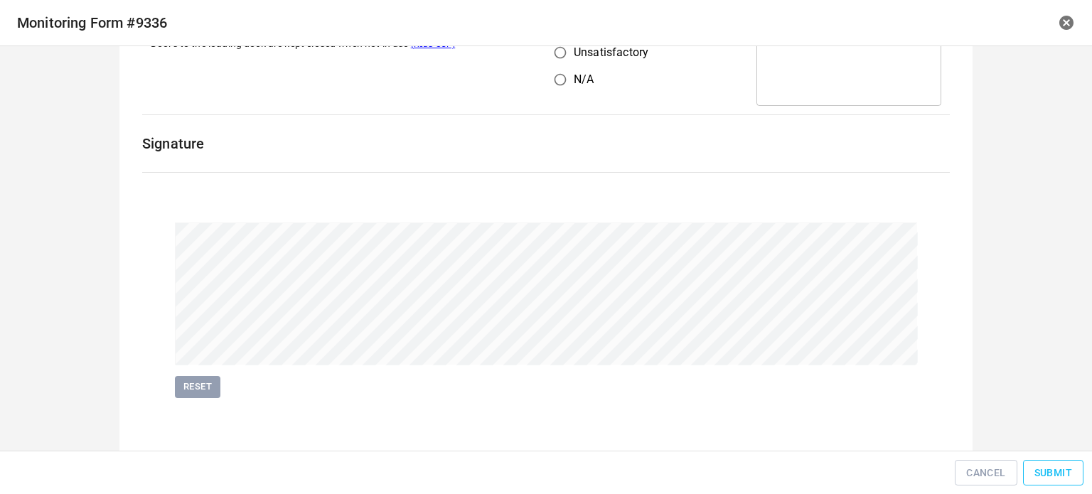
click at [1050, 468] on span "Submit" at bounding box center [1053, 473] width 38 height 18
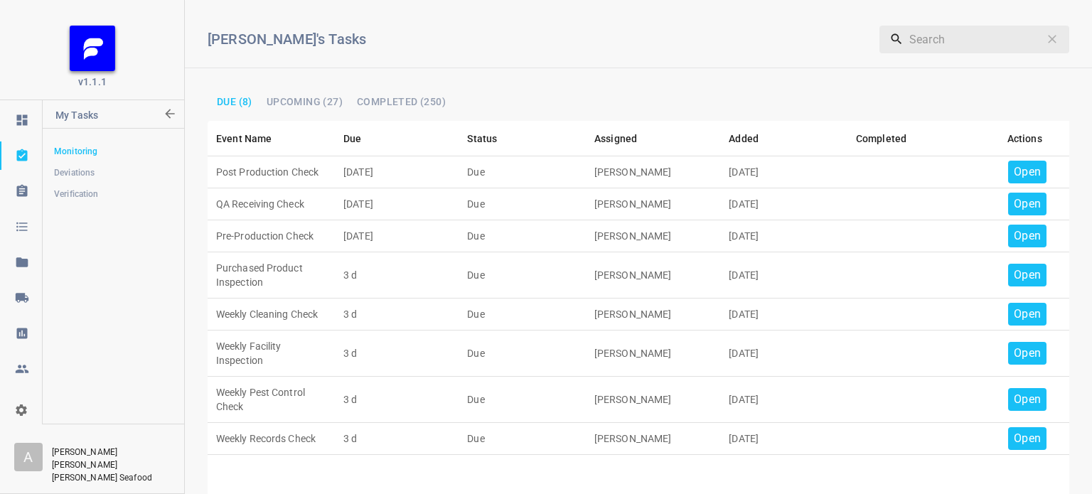
click at [1027, 170] on p "Open" at bounding box center [1027, 171] width 27 height 17
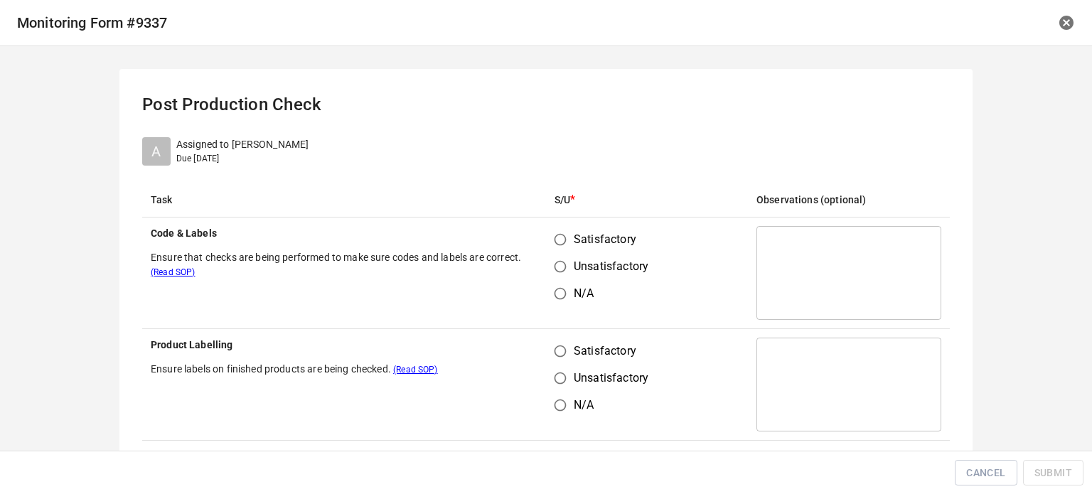
click at [555, 237] on input "Satisfactory" at bounding box center [560, 239] width 27 height 27
radio input "true"
click at [557, 375] on input "Unsatisfactory" at bounding box center [560, 378] width 27 height 27
radio input "true"
drag, startPoint x: 557, startPoint y: 355, endPoint x: 628, endPoint y: 312, distance: 82.9
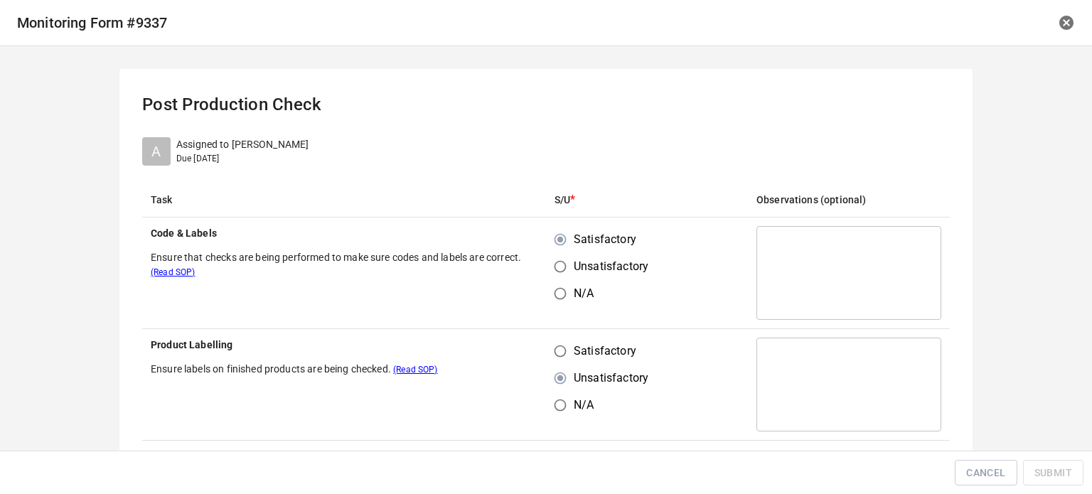
click at [557, 355] on input "Satisfactory" at bounding box center [560, 351] width 27 height 27
radio input "true"
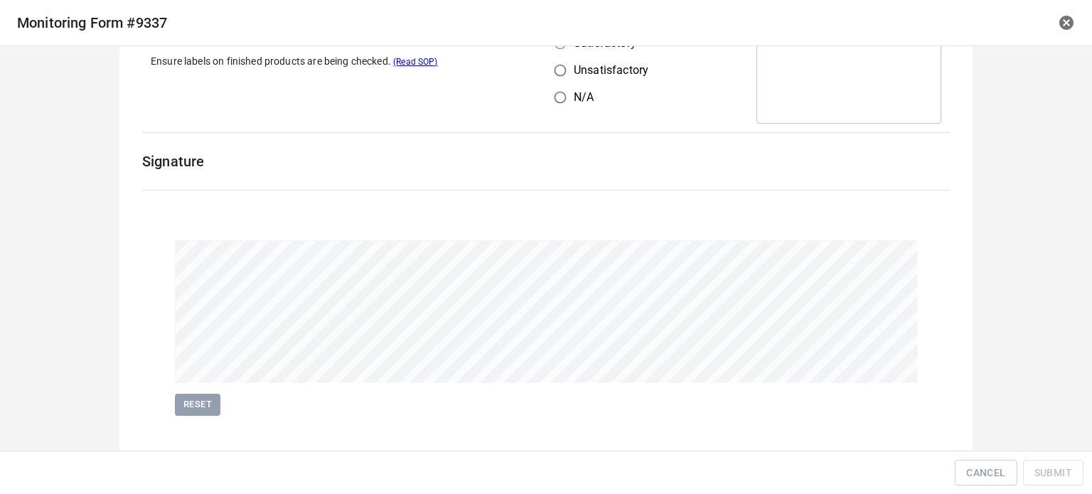
scroll to position [328, 0]
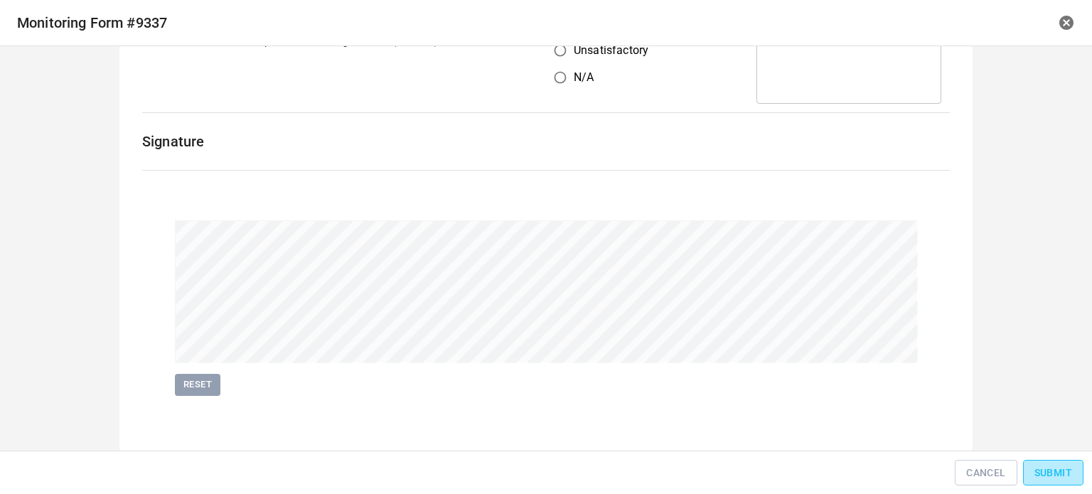
click at [1045, 460] on button "Submit" at bounding box center [1053, 473] width 60 height 26
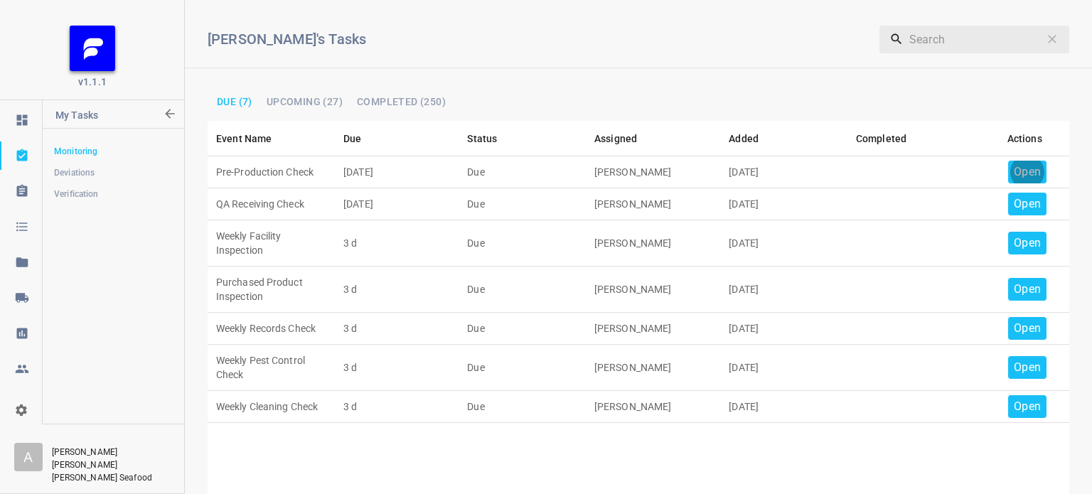
click at [1014, 171] on p "Open" at bounding box center [1027, 171] width 27 height 17
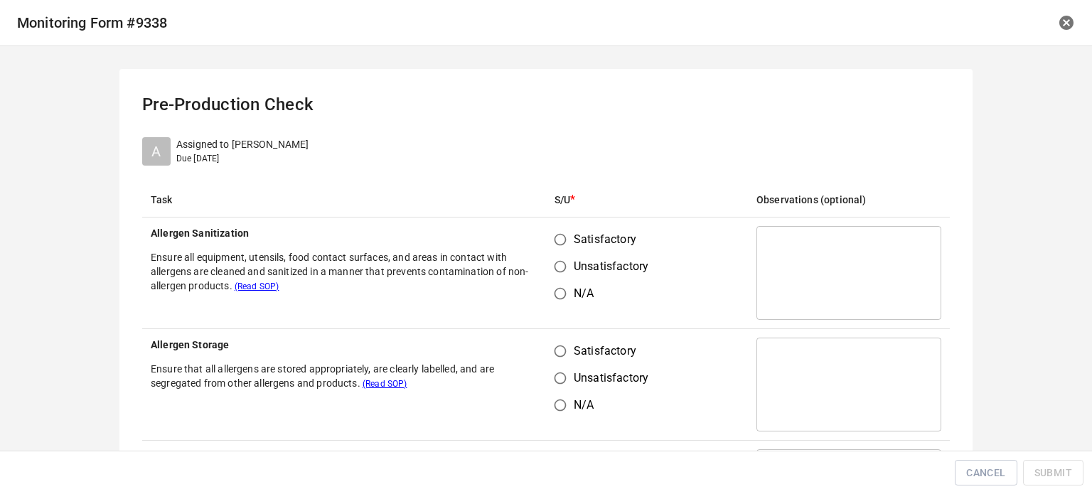
click at [547, 238] on input "Satisfactory" at bounding box center [560, 239] width 27 height 27
radio input "true"
click at [553, 359] on input "Satisfactory" at bounding box center [560, 351] width 27 height 27
radio input "true"
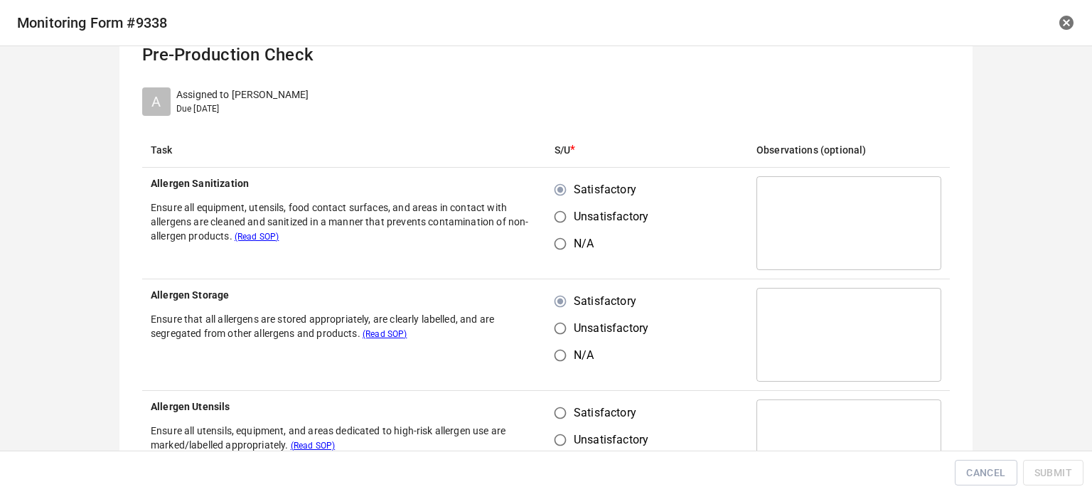
scroll to position [284, 0]
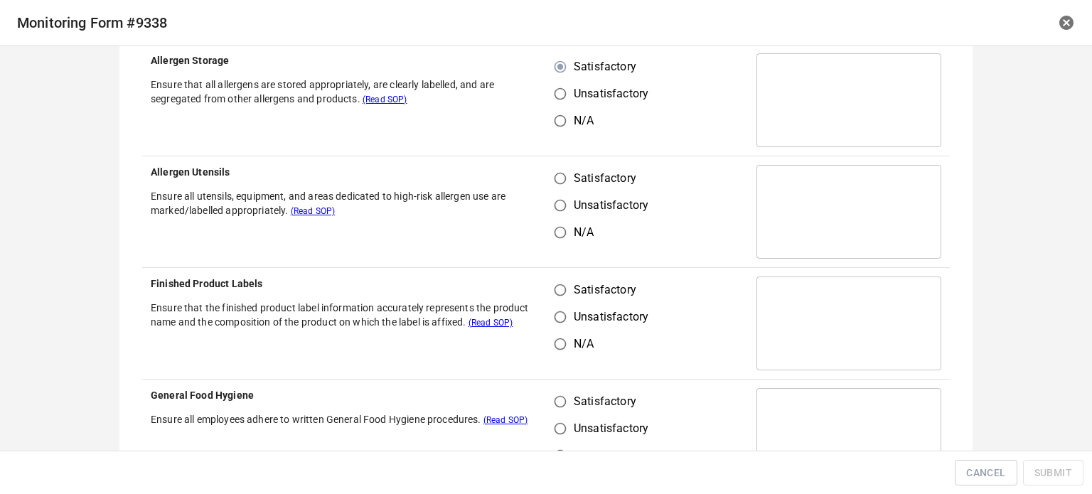
click at [557, 173] on input "Satisfactory" at bounding box center [560, 178] width 27 height 27
radio input "true"
drag, startPoint x: 561, startPoint y: 285, endPoint x: 569, endPoint y: 366, distance: 81.4
click at [563, 289] on input "Satisfactory" at bounding box center [560, 289] width 27 height 27
radio input "true"
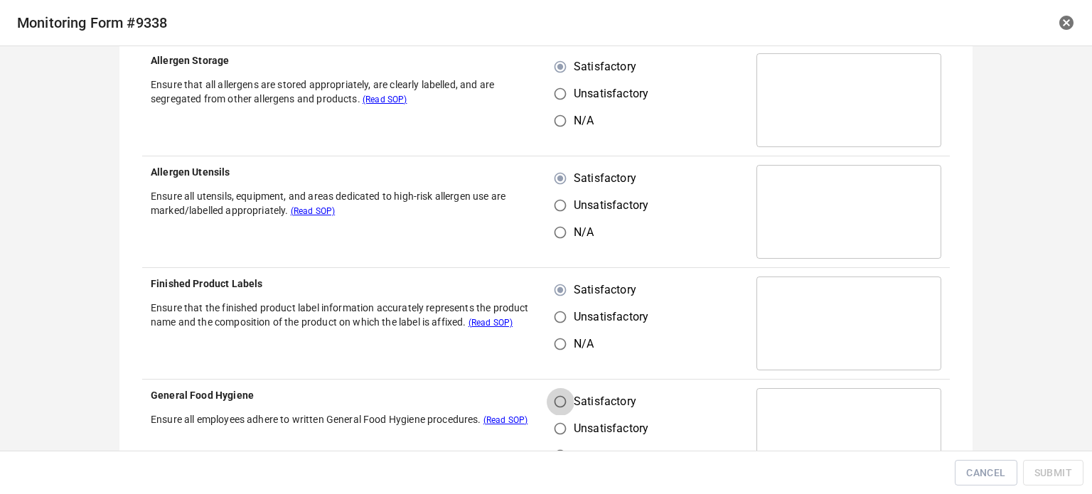
click at [563, 406] on input "Satisfactory" at bounding box center [560, 401] width 27 height 27
radio input "true"
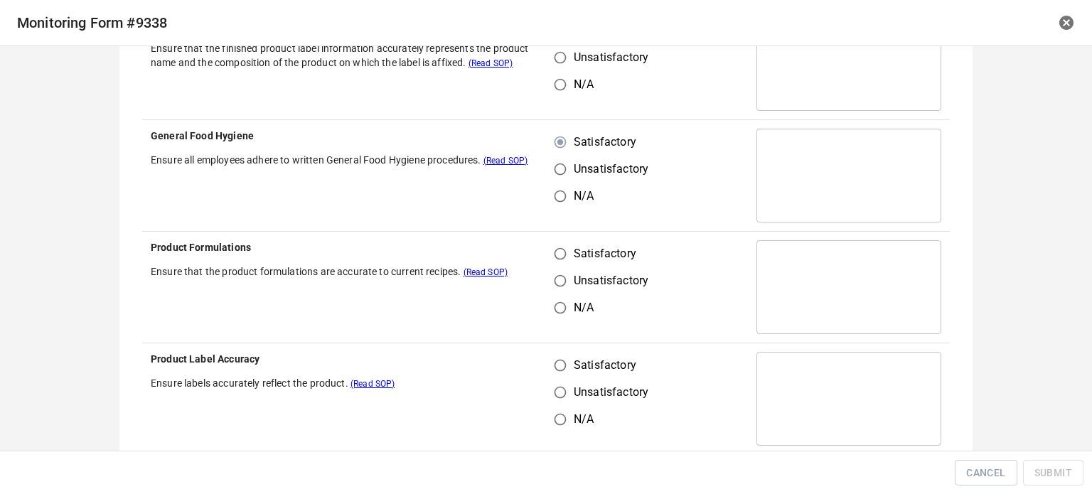
scroll to position [569, 0]
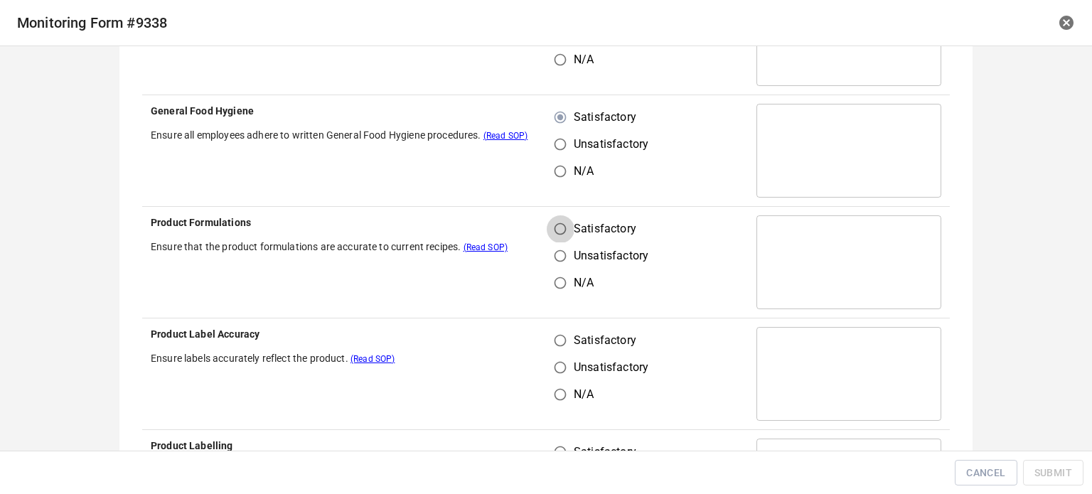
click at [557, 237] on input "Satisfactory" at bounding box center [560, 228] width 27 height 27
radio input "true"
drag, startPoint x: 557, startPoint y: 318, endPoint x: 559, endPoint y: 343, distance: 25.7
click at [558, 325] on td "Satisfactory Unsatisfactory N/A" at bounding box center [647, 374] width 202 height 112
drag, startPoint x: 556, startPoint y: 338, endPoint x: 614, endPoint y: 327, distance: 59.4
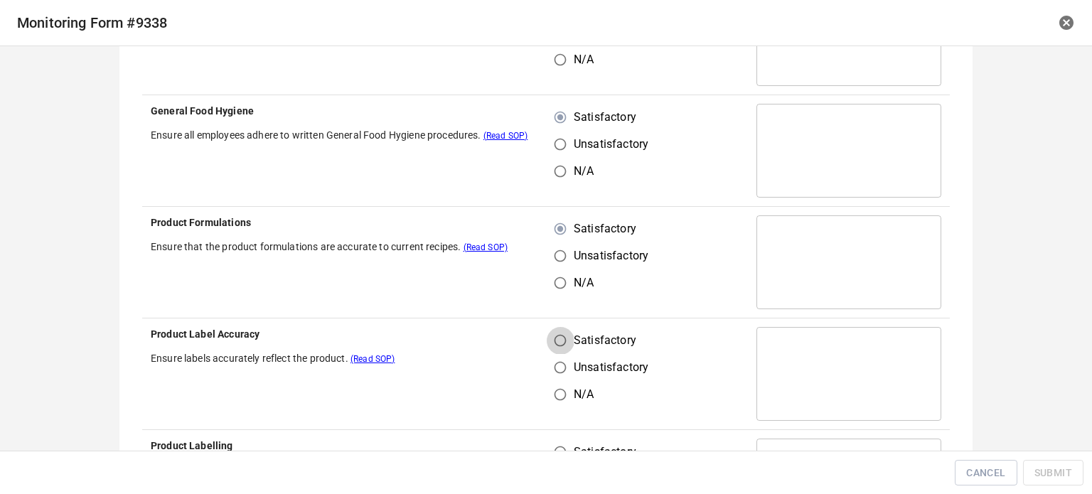
click at [558, 340] on input "Satisfactory" at bounding box center [560, 340] width 27 height 27
radio input "true"
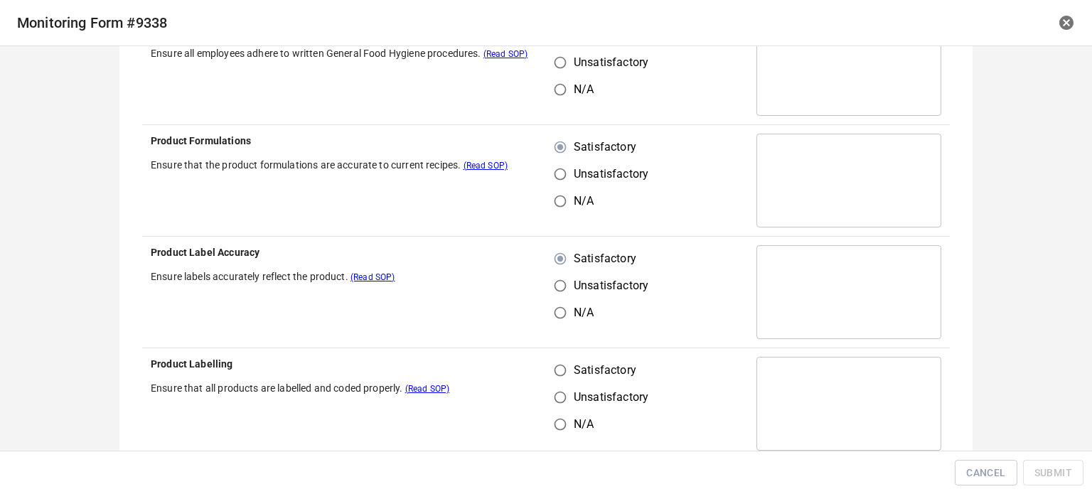
scroll to position [782, 0]
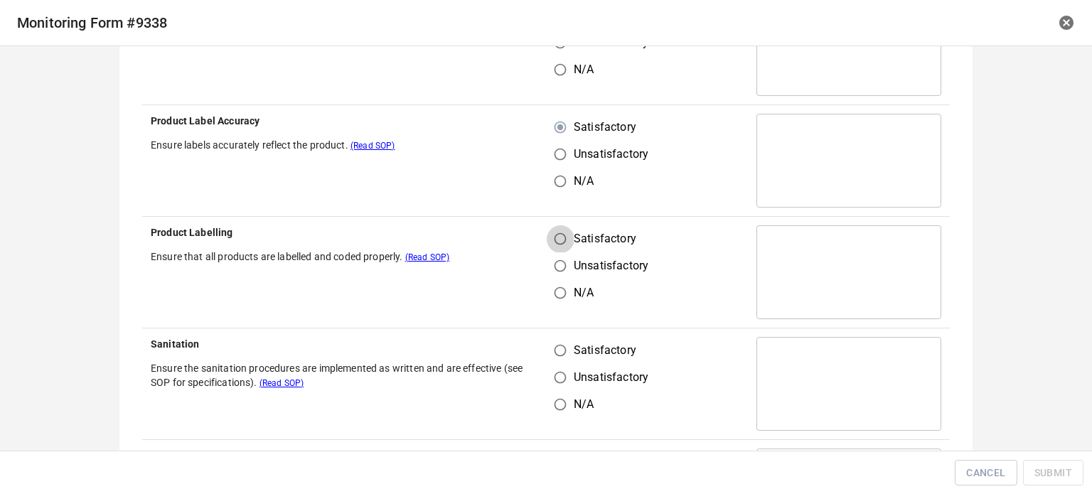
click at [559, 239] on input "Satisfactory" at bounding box center [560, 238] width 27 height 27
radio input "true"
click at [564, 343] on input "Satisfactory" at bounding box center [560, 350] width 27 height 27
radio input "true"
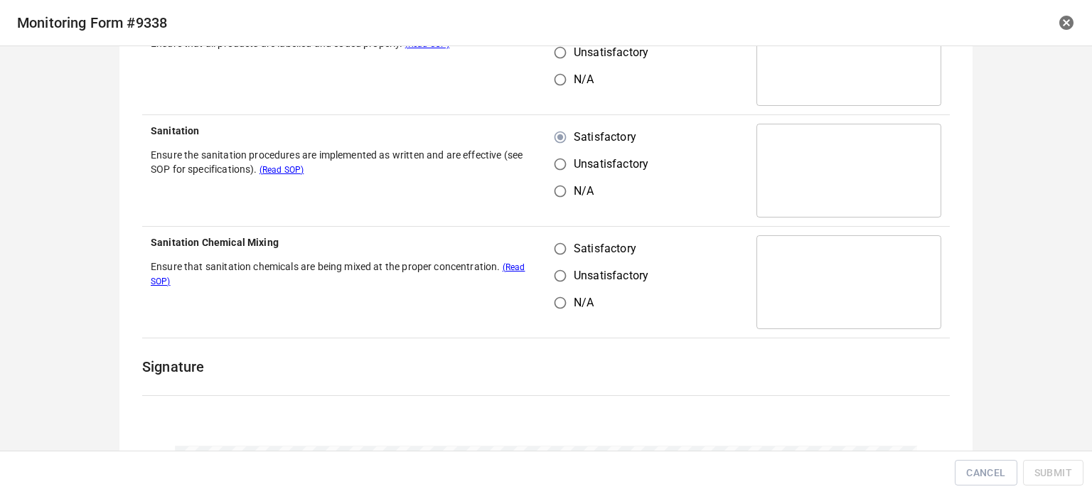
click at [554, 252] on input "Satisfactory" at bounding box center [560, 248] width 27 height 27
radio input "true"
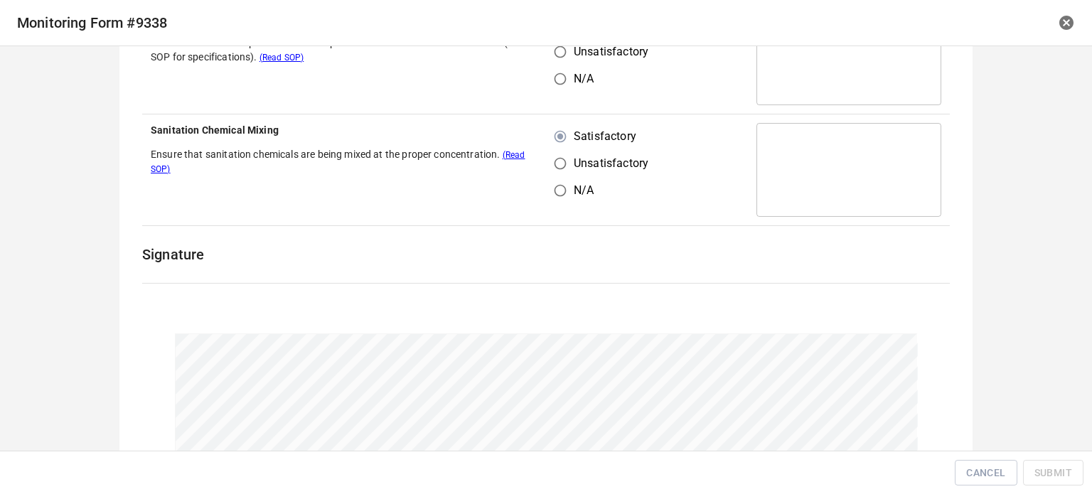
scroll to position [1220, 0]
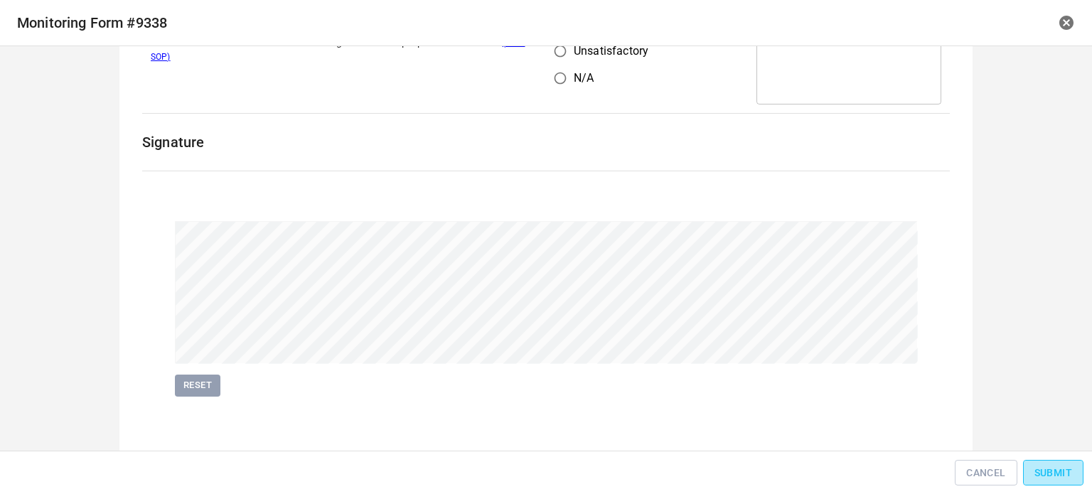
click at [1058, 473] on span "Submit" at bounding box center [1053, 473] width 38 height 18
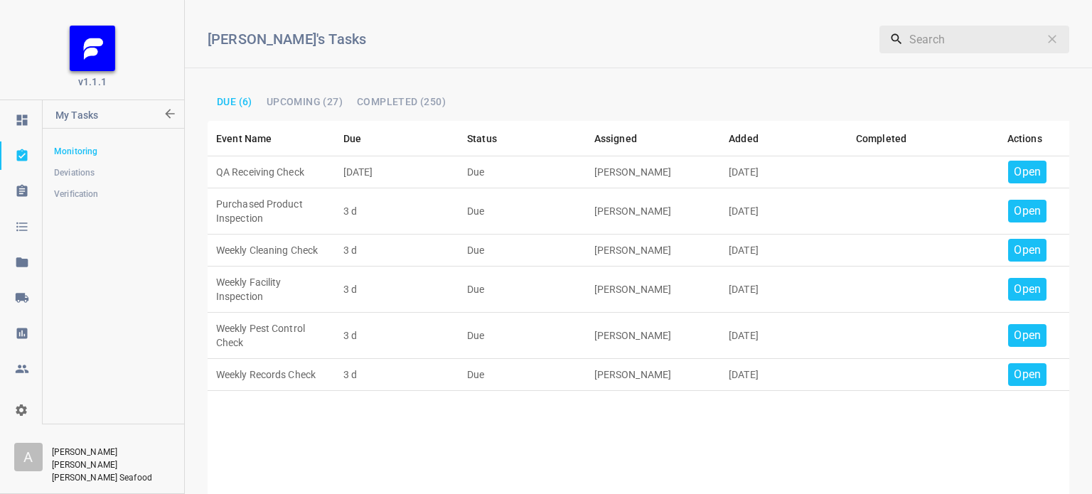
click at [1019, 178] on p "Open" at bounding box center [1027, 171] width 27 height 17
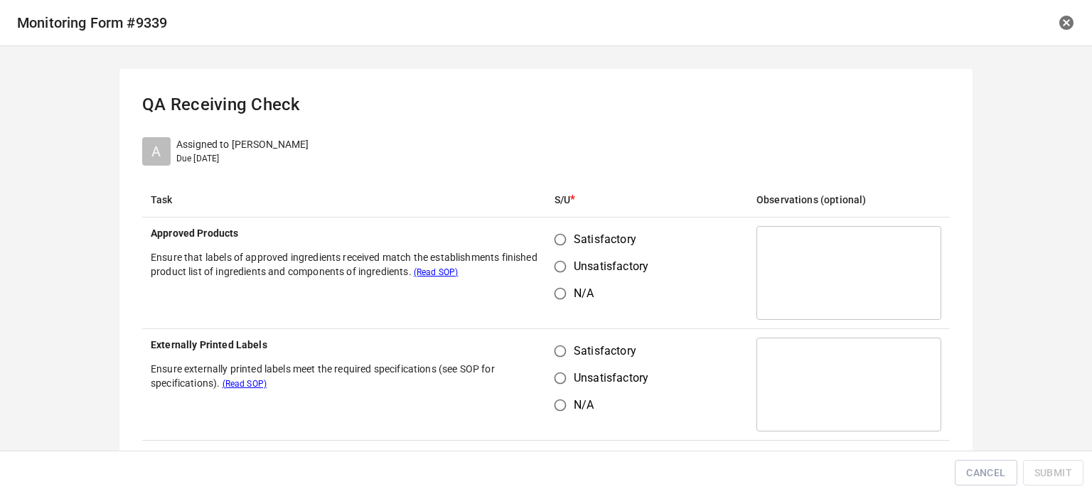
click at [550, 244] on input "Satisfactory" at bounding box center [560, 239] width 27 height 27
radio input "true"
click at [549, 372] on input "Unsatisfactory" at bounding box center [560, 378] width 27 height 27
radio input "true"
click at [537, 358] on th "Externally Printed Labels Ensure externally printed labels meet the required sp…" at bounding box center [344, 385] width 404 height 112
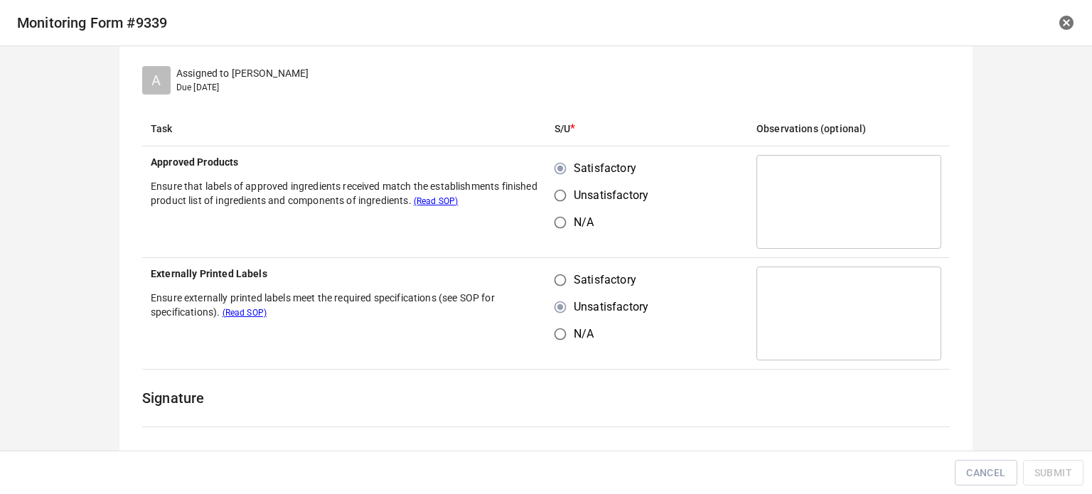
click at [547, 287] on input "Satisfactory" at bounding box center [560, 280] width 27 height 27
radio input "true"
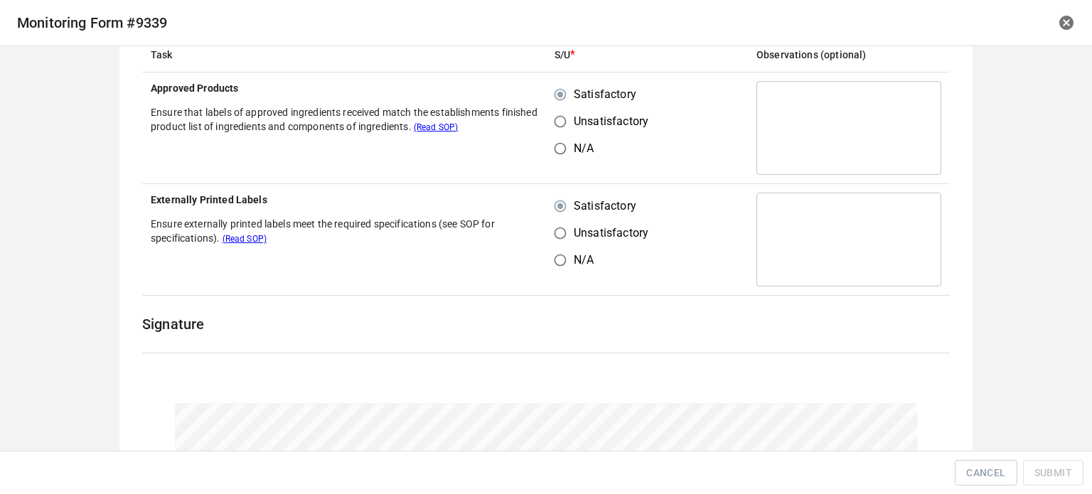
scroll to position [328, 0]
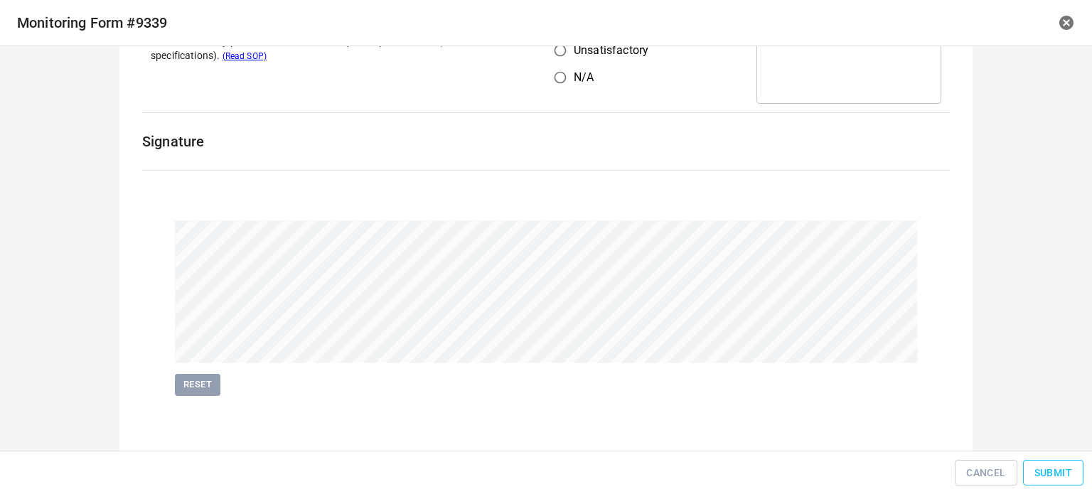
click at [1060, 479] on span "Submit" at bounding box center [1053, 473] width 38 height 18
